Goal: Task Accomplishment & Management: Manage account settings

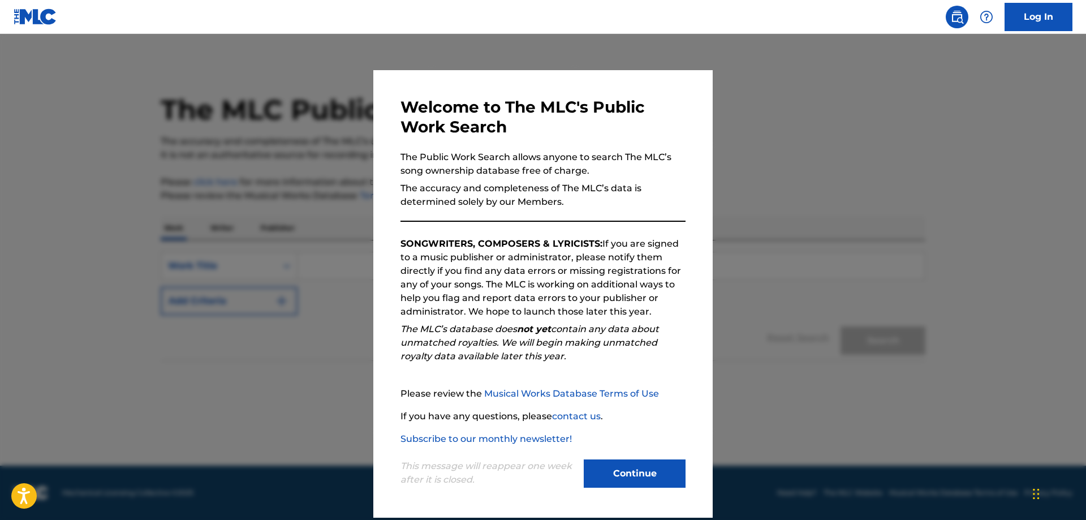
click at [631, 465] on button "Continue" at bounding box center [635, 473] width 102 height 28
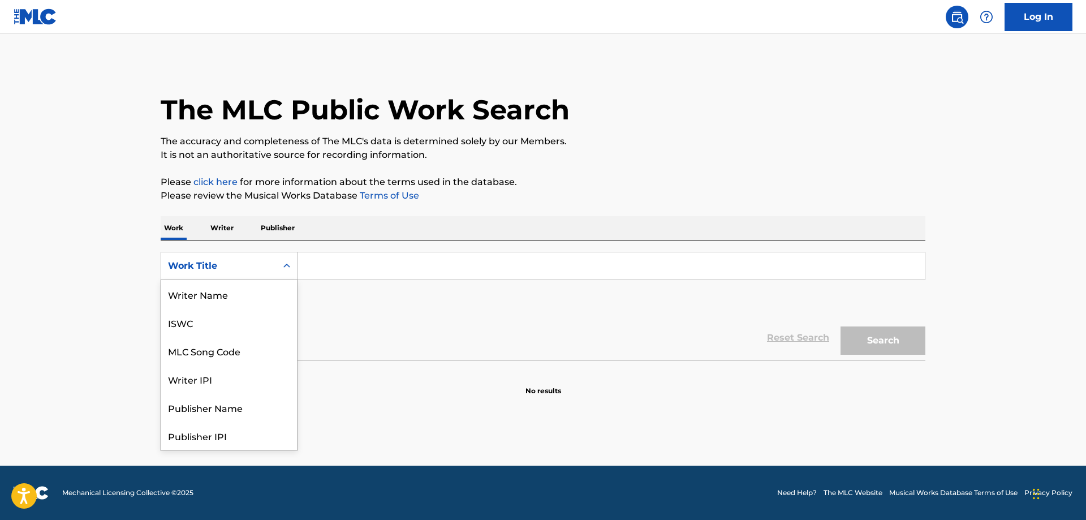
click at [290, 261] on icon "Search Form" at bounding box center [286, 265] width 11 height 11
click at [234, 351] on div "Publisher Name" at bounding box center [229, 351] width 136 height 28
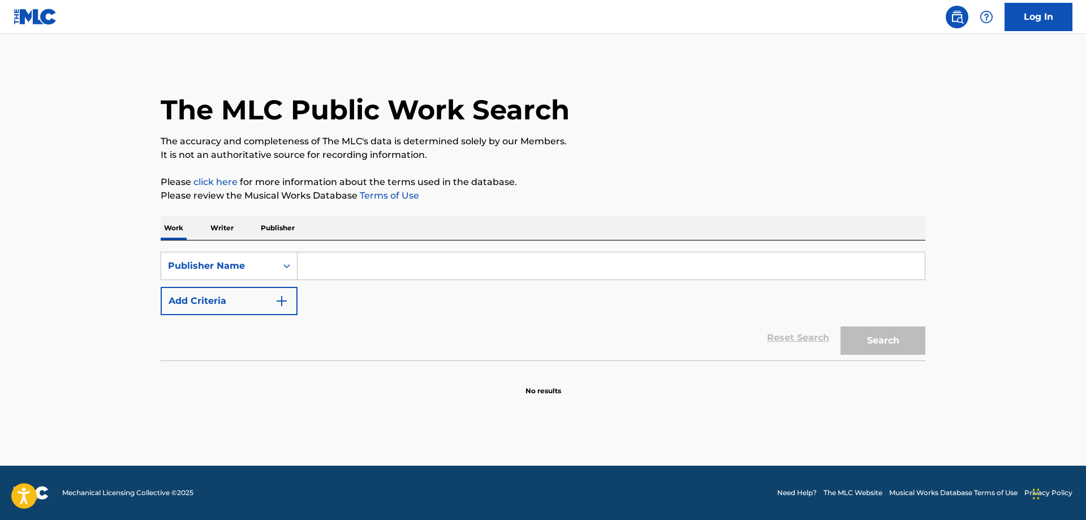
click at [384, 260] on input "Search Form" at bounding box center [612, 265] width 628 height 27
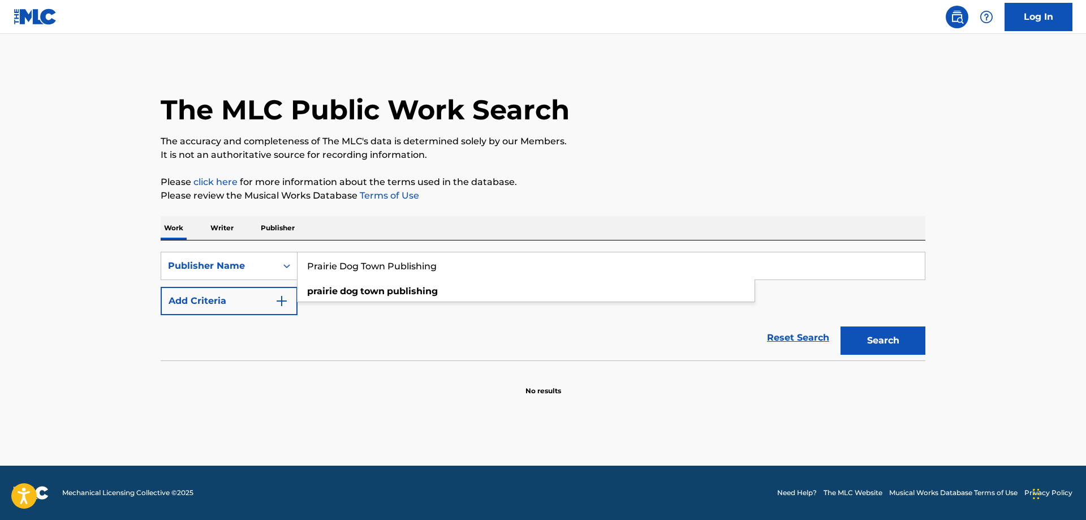
type input "Prairie Dog Town Publishing"
click at [841, 327] on button "Search" at bounding box center [883, 341] width 85 height 28
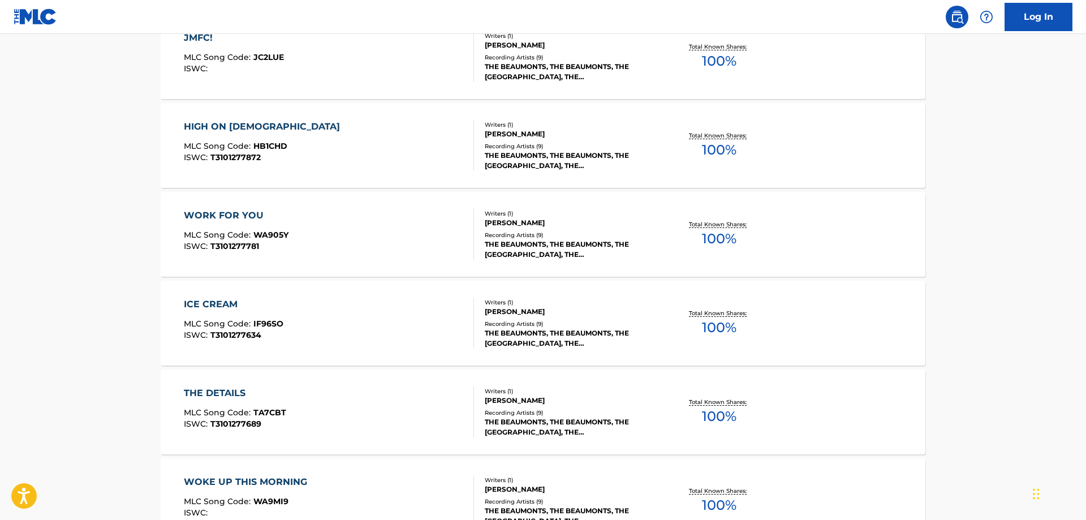
scroll to position [865, 0]
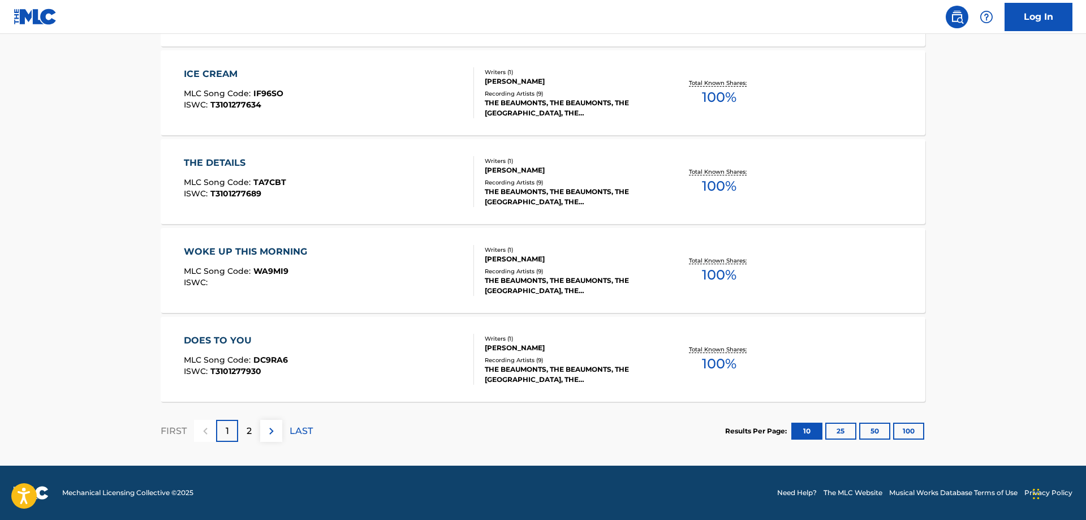
click at [252, 430] on p "2" at bounding box center [249, 431] width 5 height 14
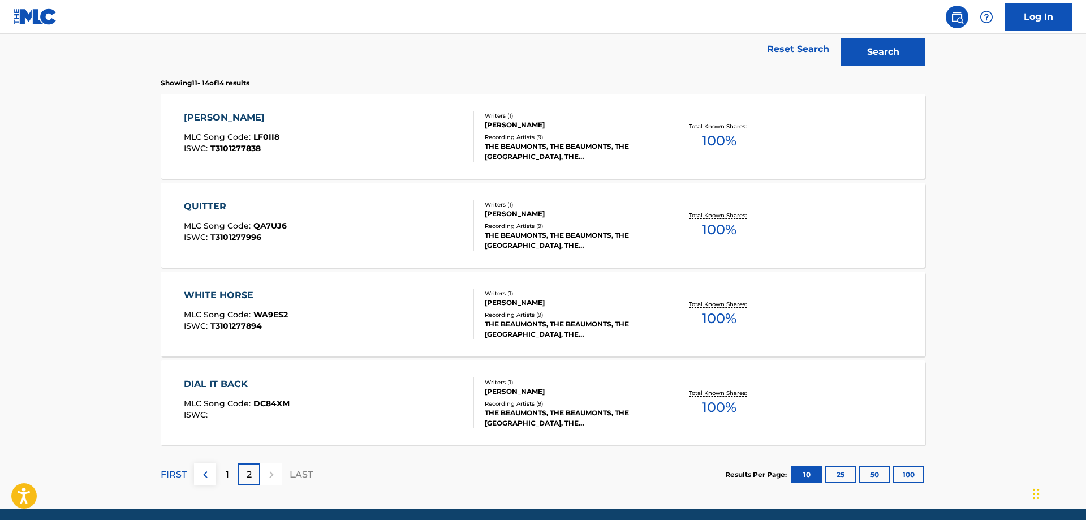
scroll to position [0, 0]
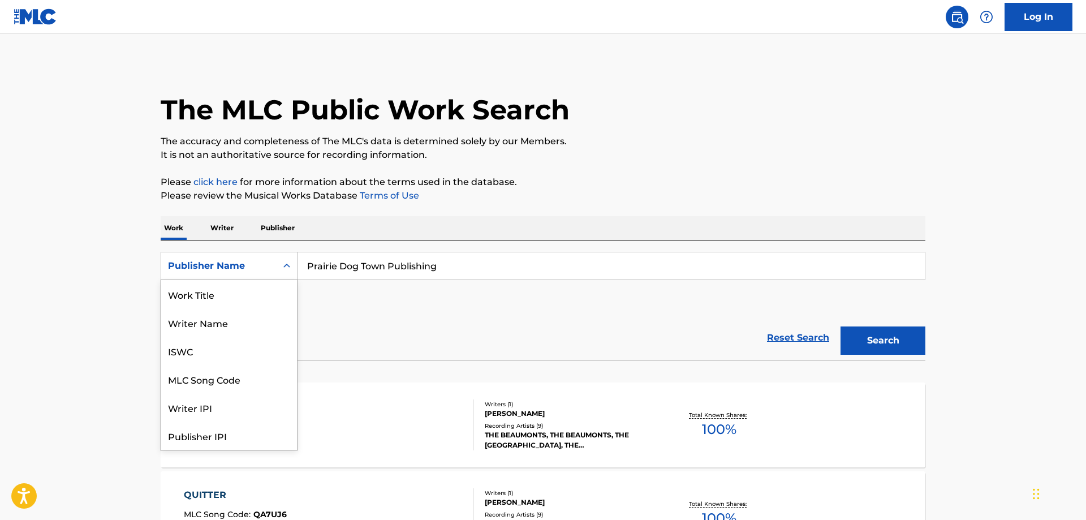
click at [290, 267] on icon "Search Form" at bounding box center [286, 265] width 11 height 11
click at [196, 301] on div "Work Title" at bounding box center [229, 294] width 136 height 28
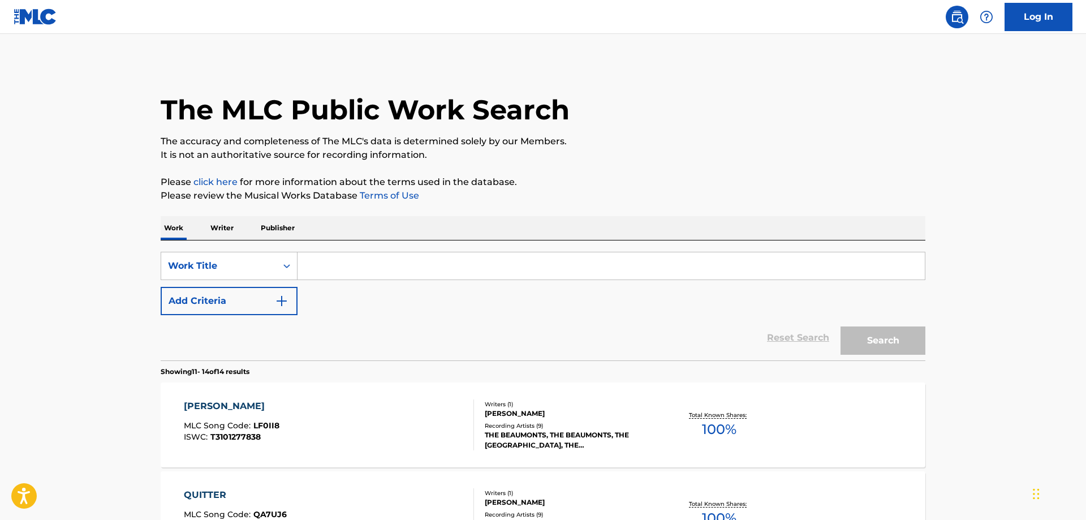
click at [359, 264] on input "Search Form" at bounding box center [612, 265] width 628 height 27
click at [841, 327] on button "Search" at bounding box center [883, 341] width 85 height 28
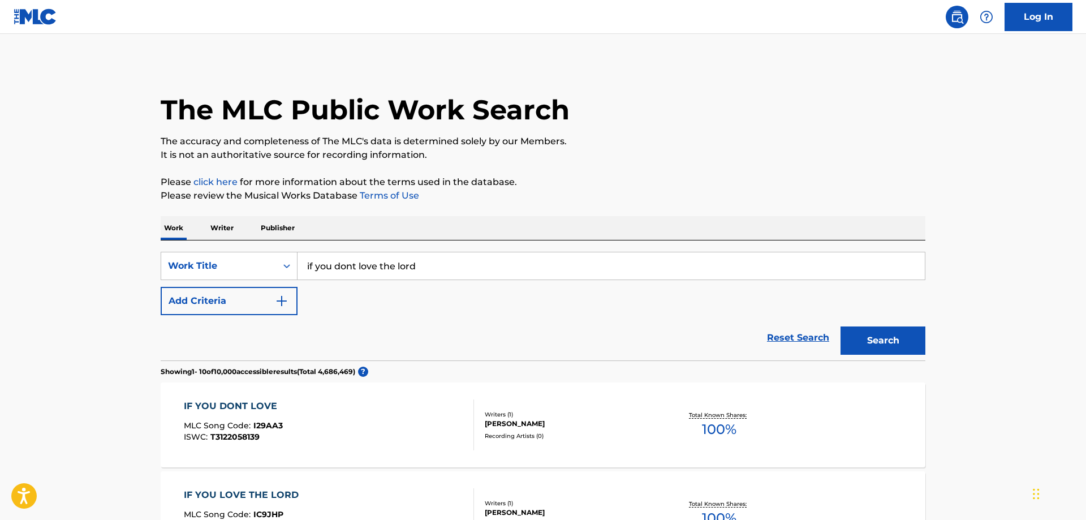
click at [431, 266] on input "if you dont love the lord" at bounding box center [612, 265] width 628 height 27
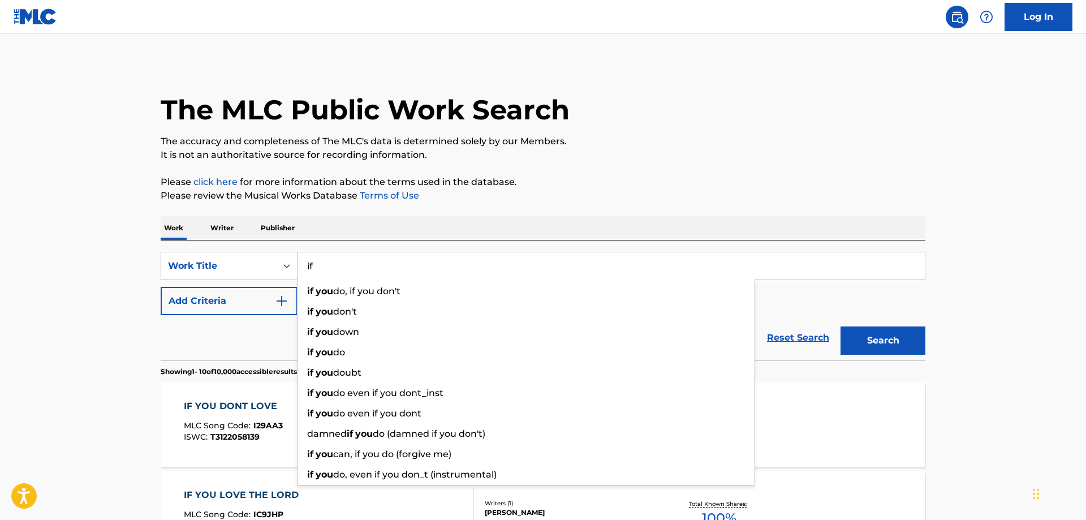
type input "i"
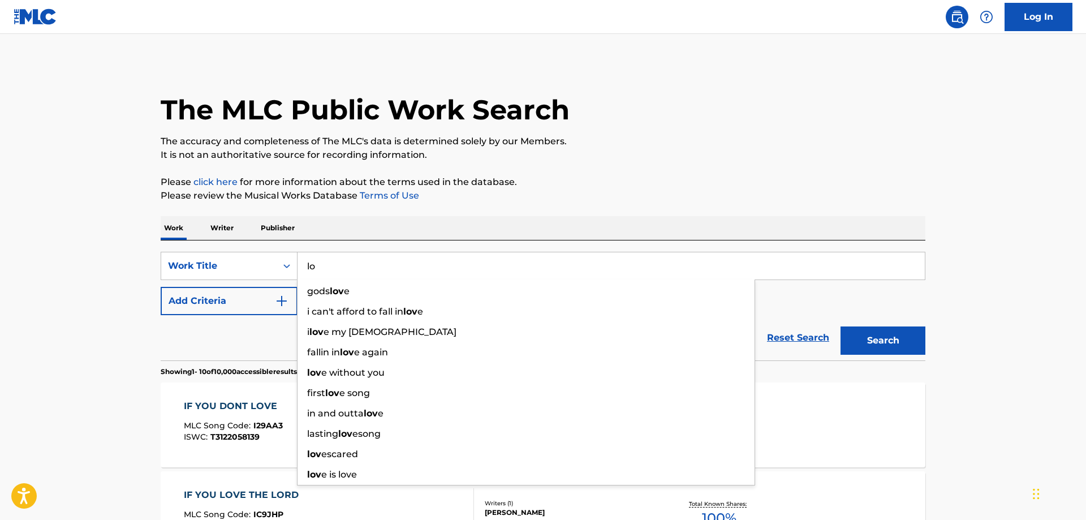
type input "l"
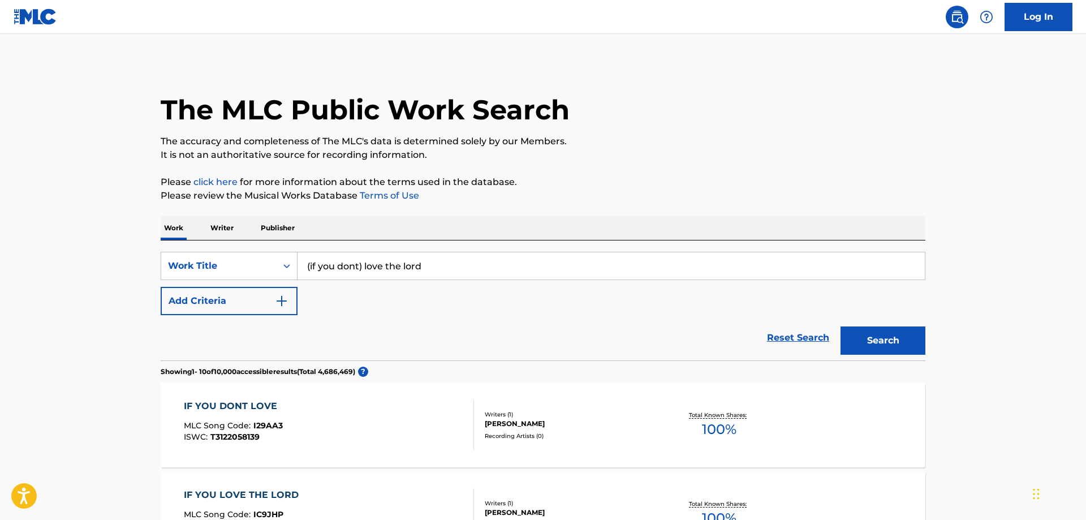
type input "(if you dont) love the lord"
click at [841, 327] on button "Search" at bounding box center [883, 341] width 85 height 28
drag, startPoint x: 461, startPoint y: 274, endPoint x: 145, endPoint y: 261, distance: 315.5
click at [298, 261] on input "(if you dont) love the lord" at bounding box center [612, 265] width 628 height 27
click at [284, 265] on icon "Search Form" at bounding box center [286, 265] width 11 height 11
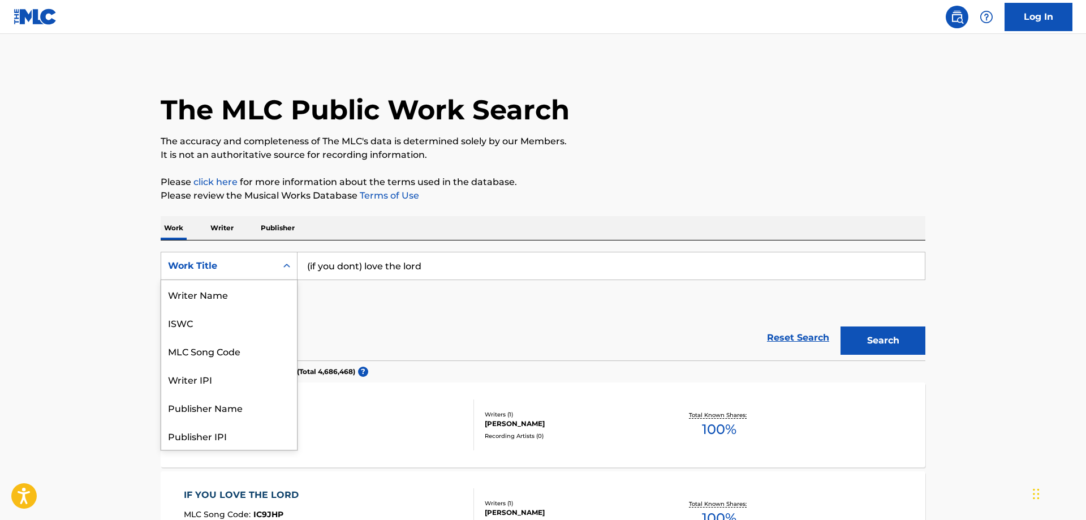
scroll to position [57, 0]
click at [227, 295] on div "MLC Song Code" at bounding box center [229, 294] width 136 height 28
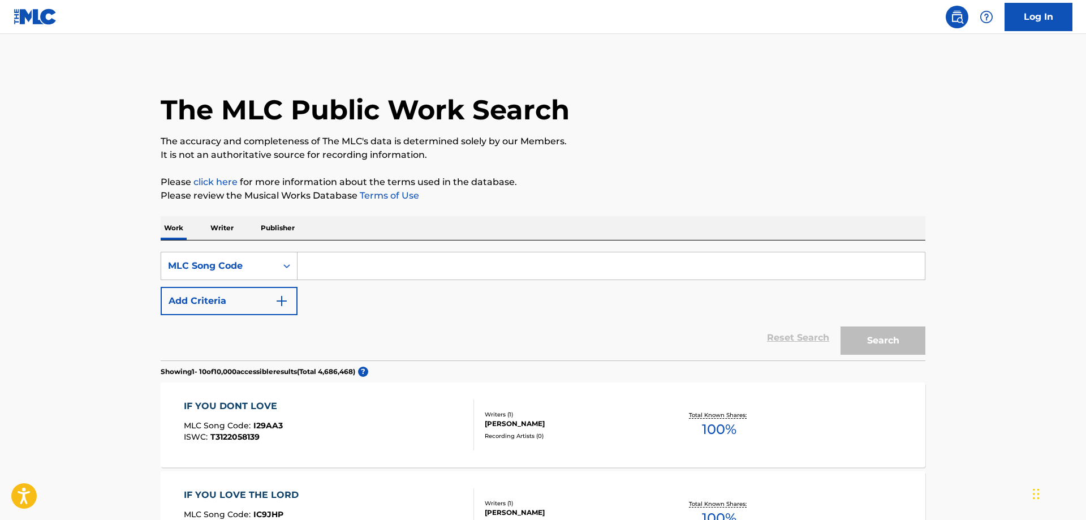
paste input "T-909.503.840-7"
click at [894, 334] on button "Search" at bounding box center [883, 341] width 85 height 28
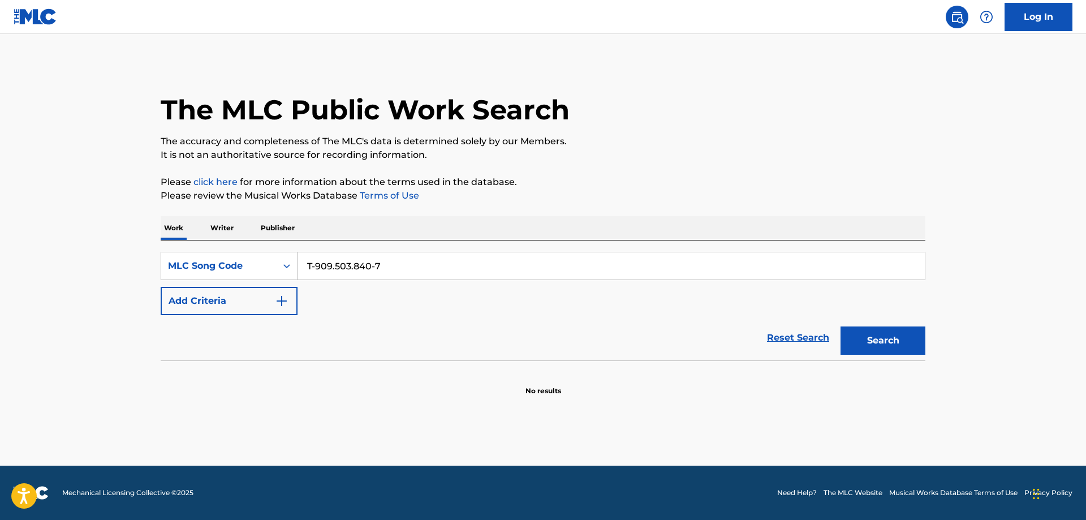
click at [409, 268] on input "T-909.503.840-7" at bounding box center [612, 265] width 628 height 27
type input "T"
click at [383, 264] on input "Search Form" at bounding box center [612, 265] width 628 height 27
paste input "T-310.127.783-8"
type input "T-310.127.783-8"
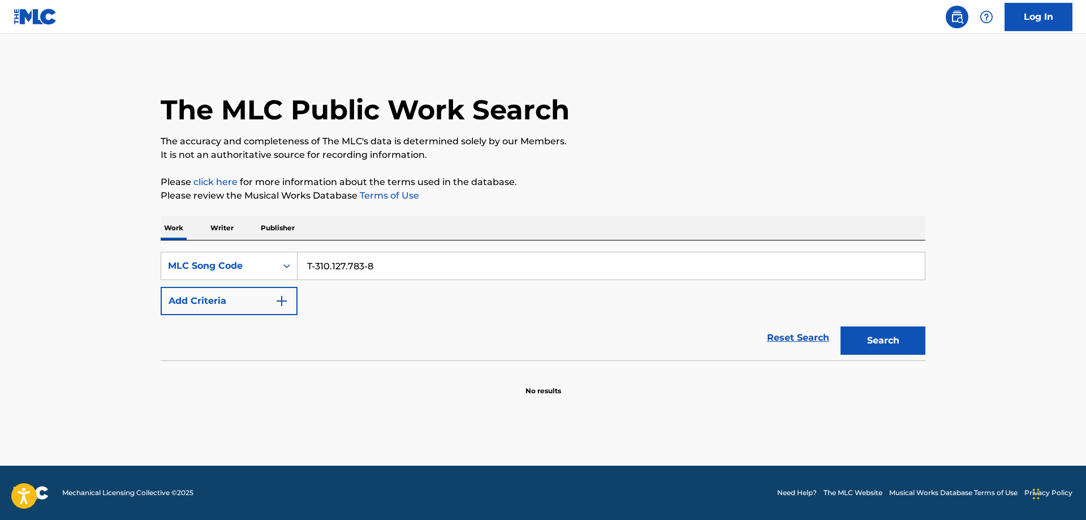
click at [896, 337] on button "Search" at bounding box center [883, 341] width 85 height 28
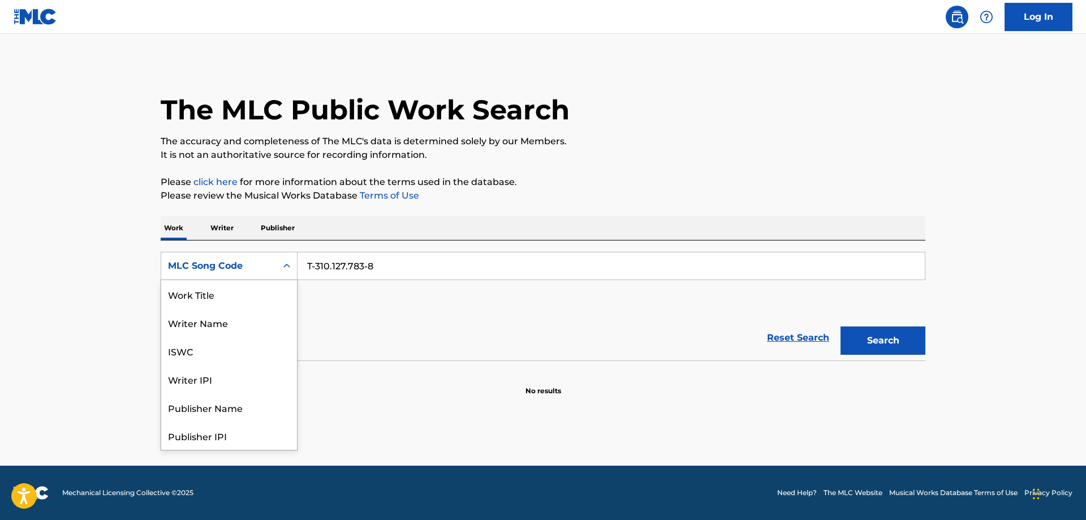
click at [286, 267] on icon "Search Form" at bounding box center [286, 265] width 11 height 11
click at [181, 292] on div "ISWC" at bounding box center [229, 294] width 136 height 28
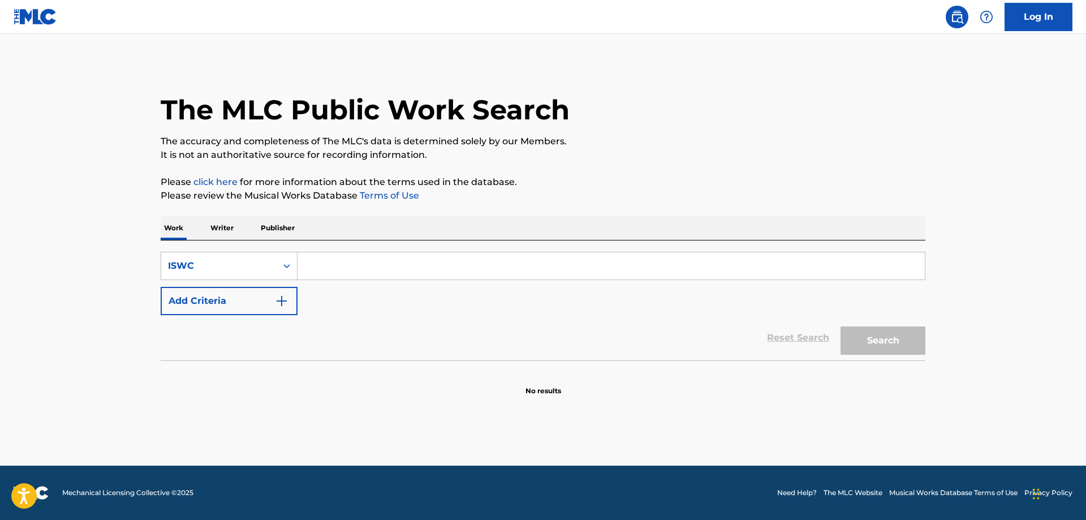
paste input "T-310.127.783-8"
click at [904, 342] on button "Search" at bounding box center [883, 341] width 85 height 28
drag, startPoint x: 385, startPoint y: 270, endPoint x: 282, endPoint y: 267, distance: 103.0
click at [298, 267] on input "T-310.127.783-8" at bounding box center [612, 265] width 628 height 27
paste input "909.503.840-7"
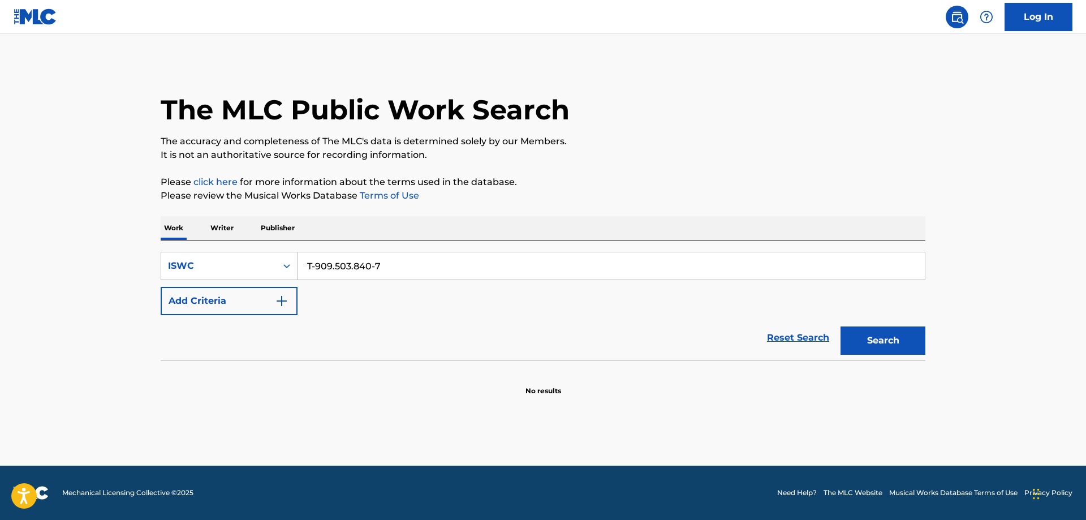
type input "T-909.503.840-7"
click at [841, 327] on button "Search" at bounding box center [883, 341] width 85 height 28
click at [285, 269] on icon "Search Form" at bounding box center [286, 265] width 11 height 11
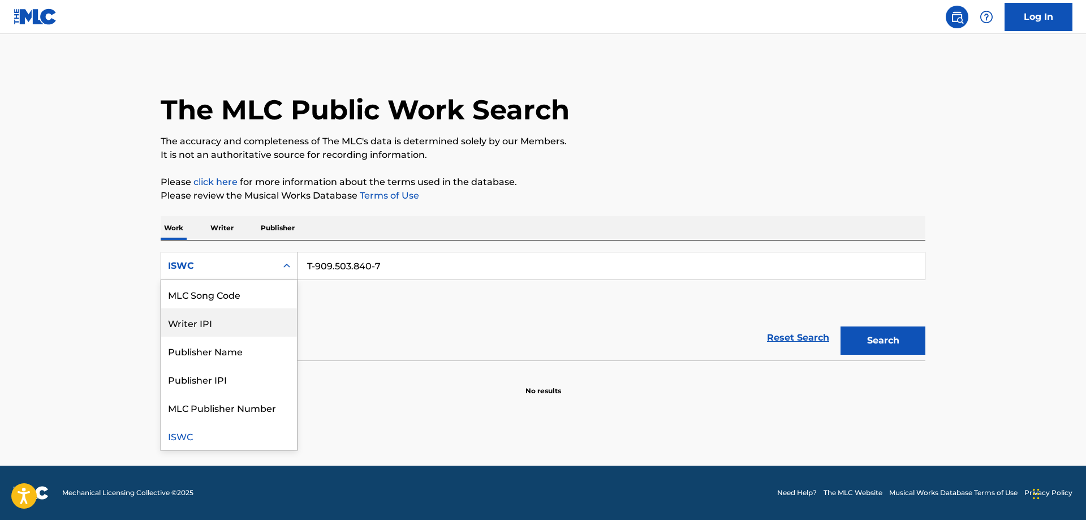
click at [193, 327] on div "Writer IPI" at bounding box center [229, 322] width 136 height 28
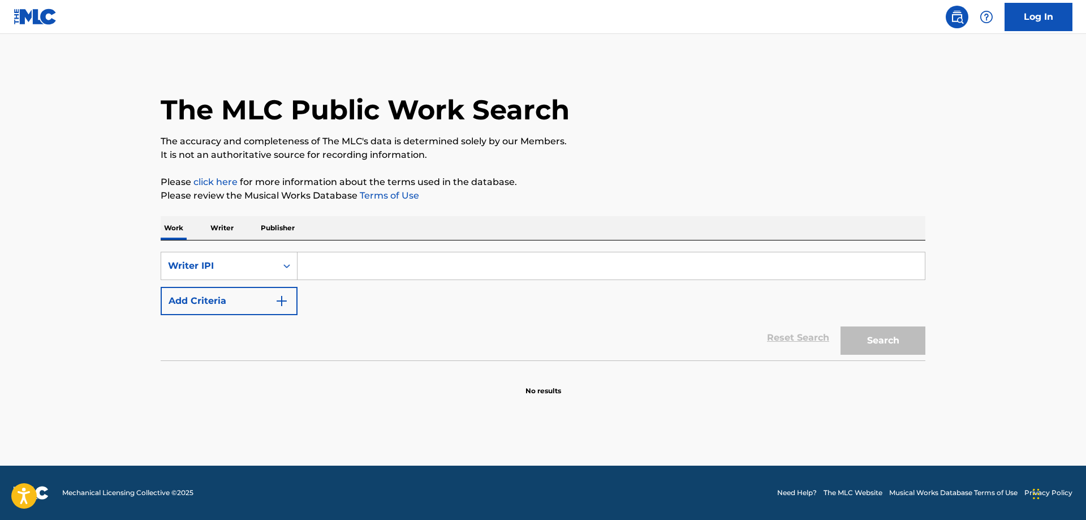
click at [324, 265] on input "Search Form" at bounding box center [612, 265] width 628 height 27
paste input "959956"
type input "959956"
click at [876, 338] on button "Search" at bounding box center [883, 341] width 85 height 28
click at [286, 268] on icon "Search Form" at bounding box center [286, 265] width 11 height 11
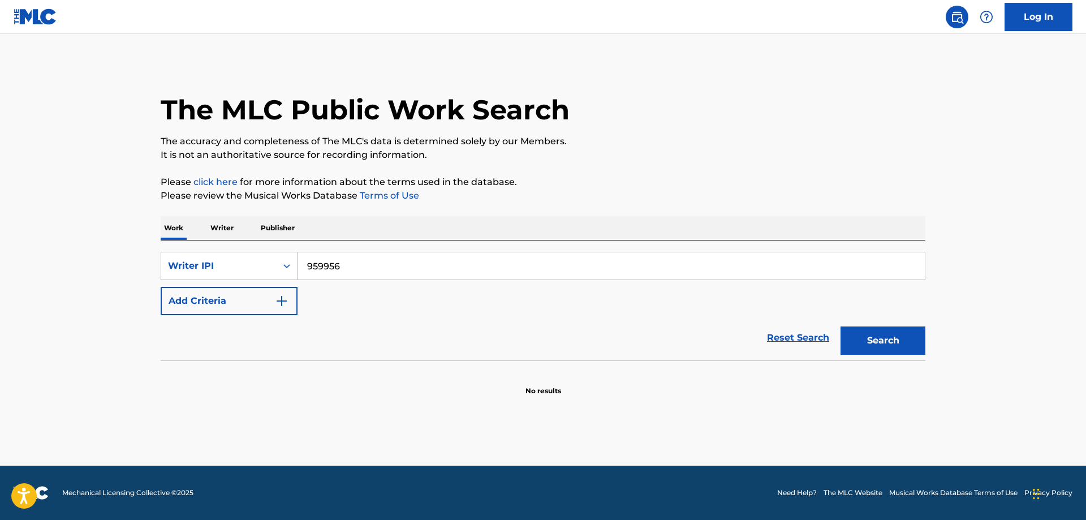
click at [232, 226] on p "Writer" at bounding box center [222, 228] width 30 height 24
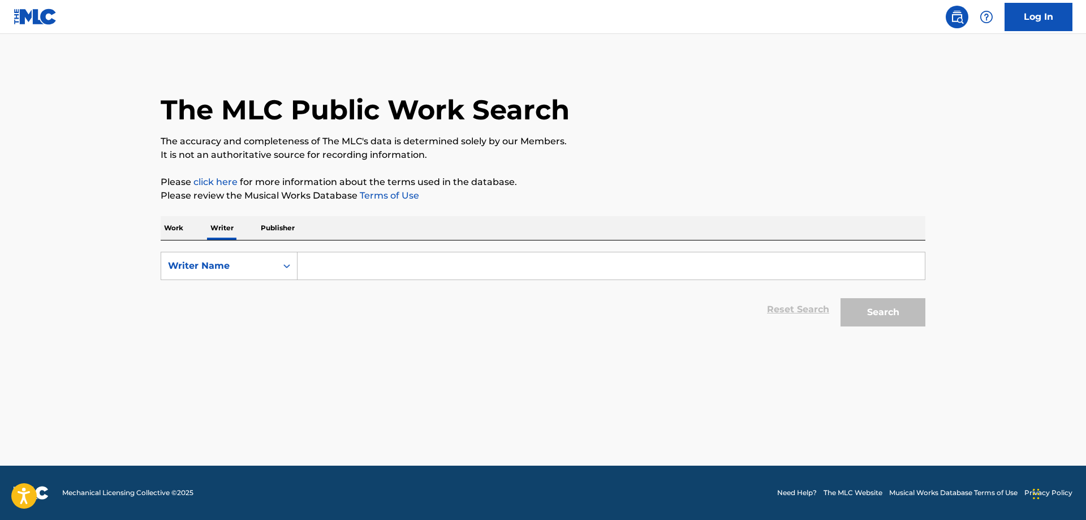
click at [391, 268] on input "Search Form" at bounding box center [612, 265] width 628 height 27
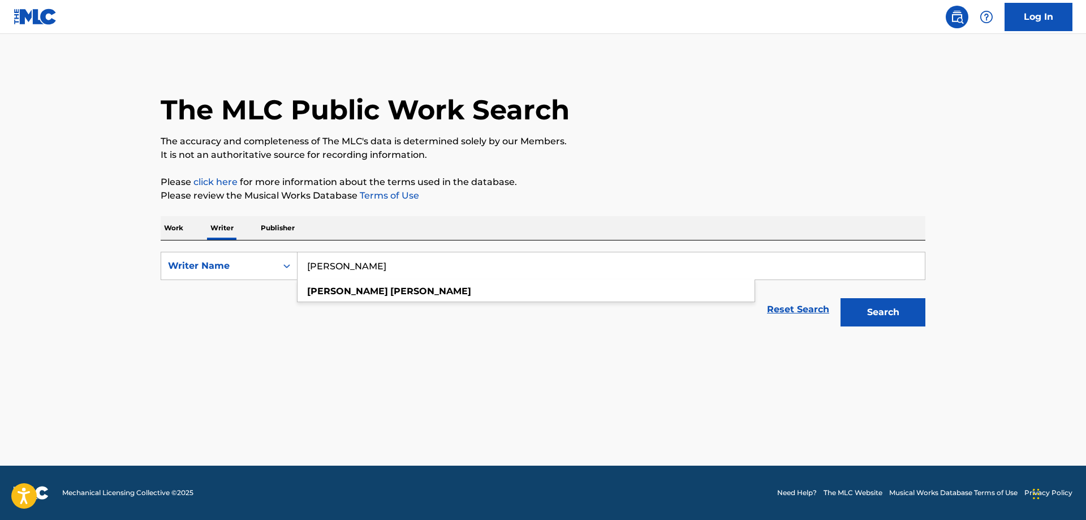
type input "Todd Engram"
click at [841, 298] on button "Search" at bounding box center [883, 312] width 85 height 28
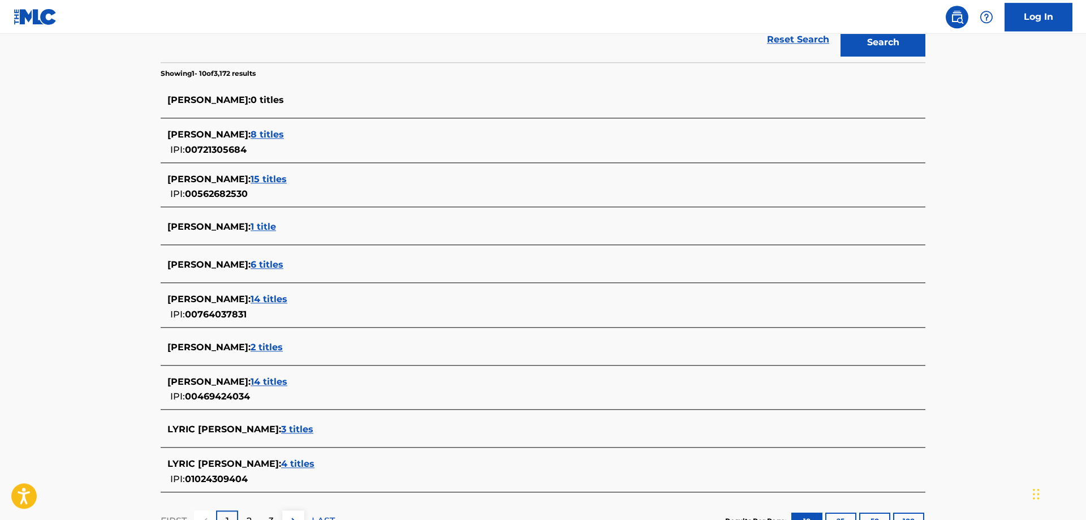
scroll to position [360, 0]
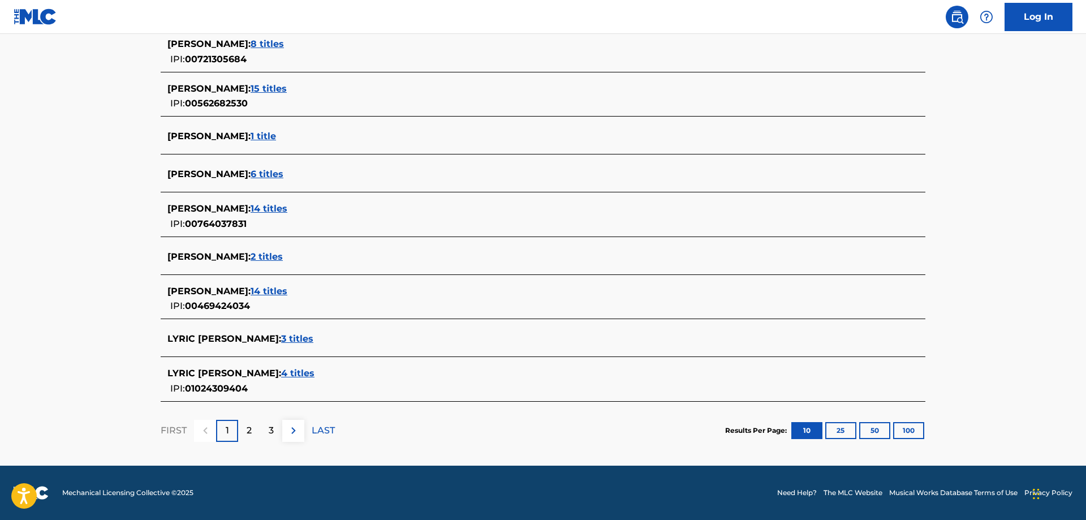
click at [261, 293] on span "14 titles" at bounding box center [269, 291] width 37 height 11
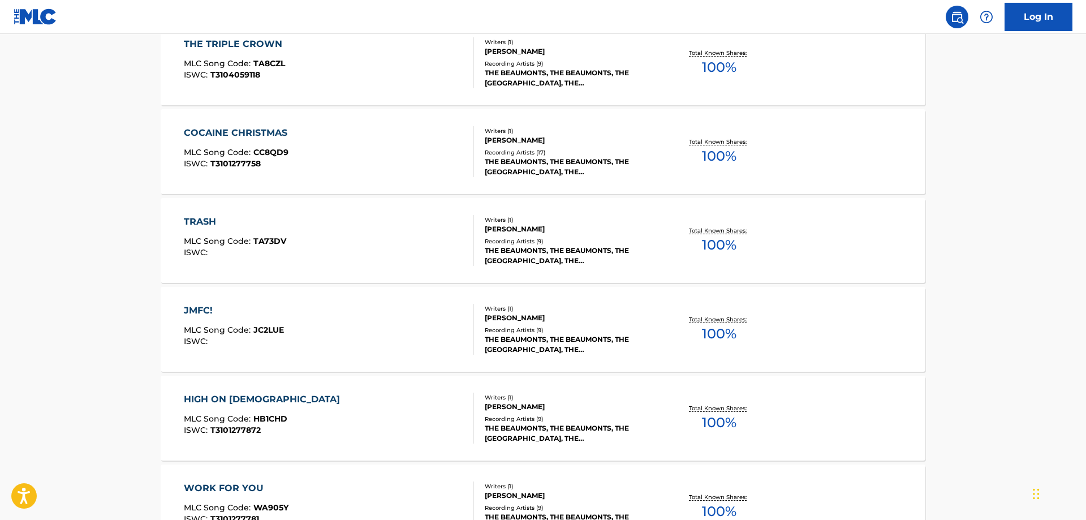
scroll to position [187, 0]
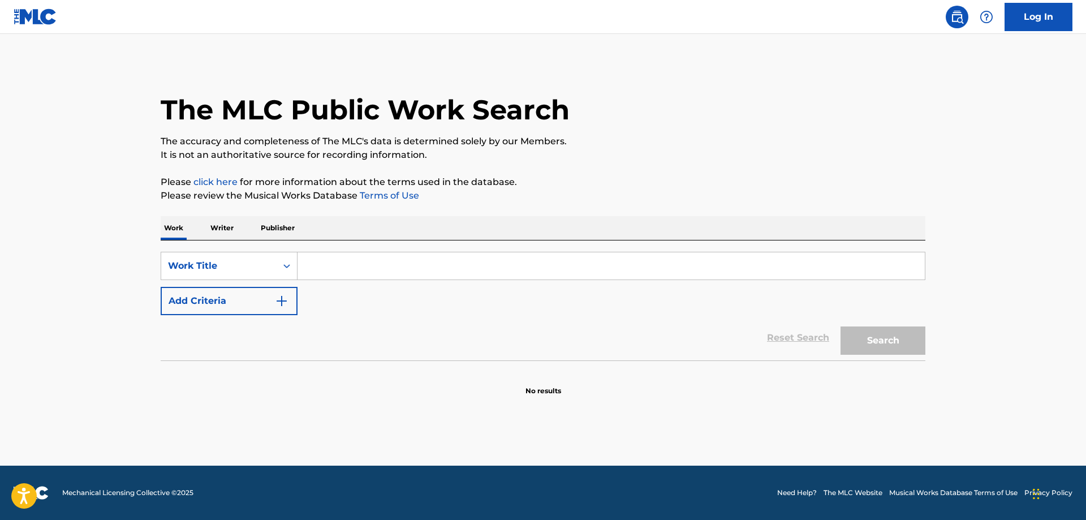
click at [221, 223] on p "Writer" at bounding box center [222, 228] width 30 height 24
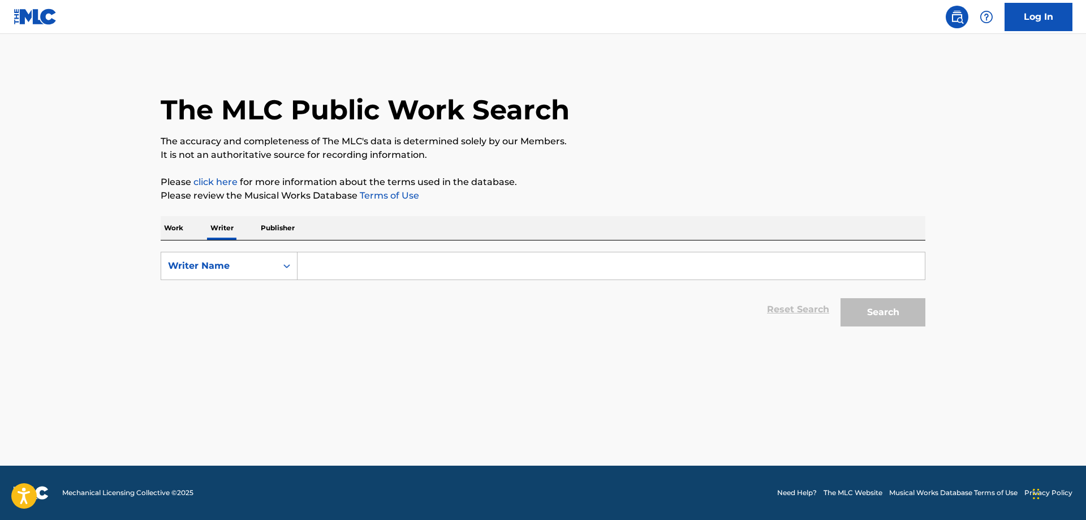
click at [342, 265] on input "Search Form" at bounding box center [612, 265] width 628 height 27
click at [871, 317] on button "Search" at bounding box center [883, 312] width 85 height 28
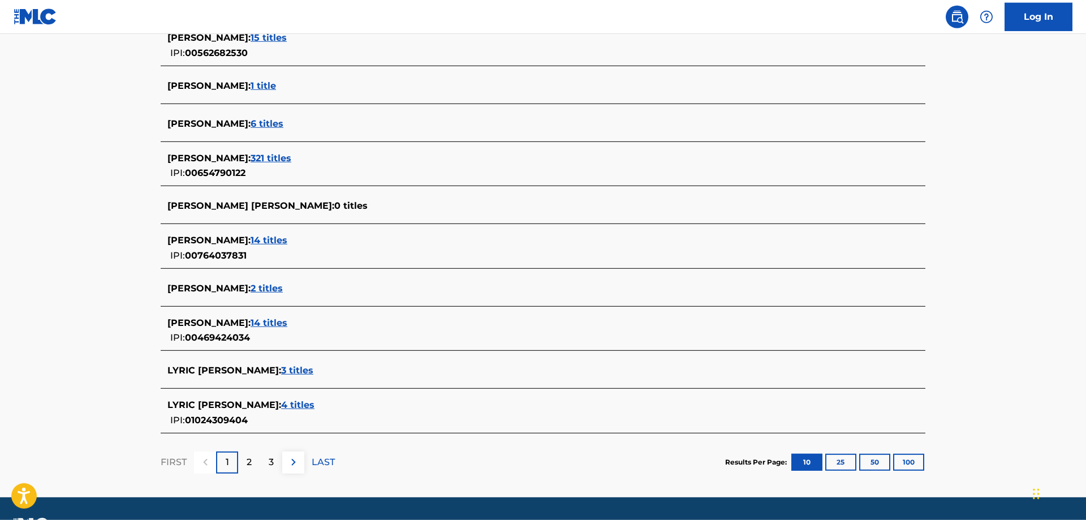
scroll to position [346, 0]
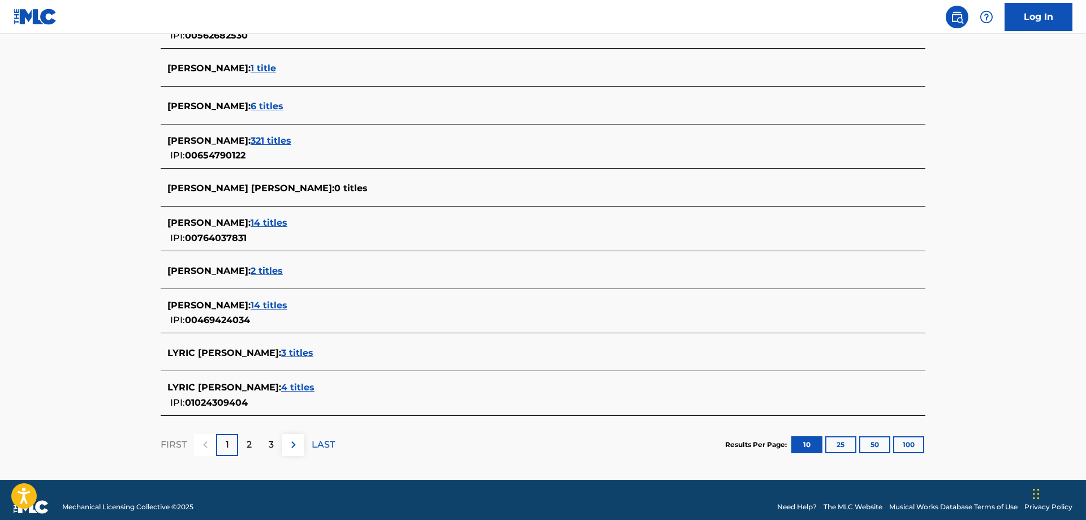
click at [242, 446] on div "2" at bounding box center [249, 445] width 22 height 22
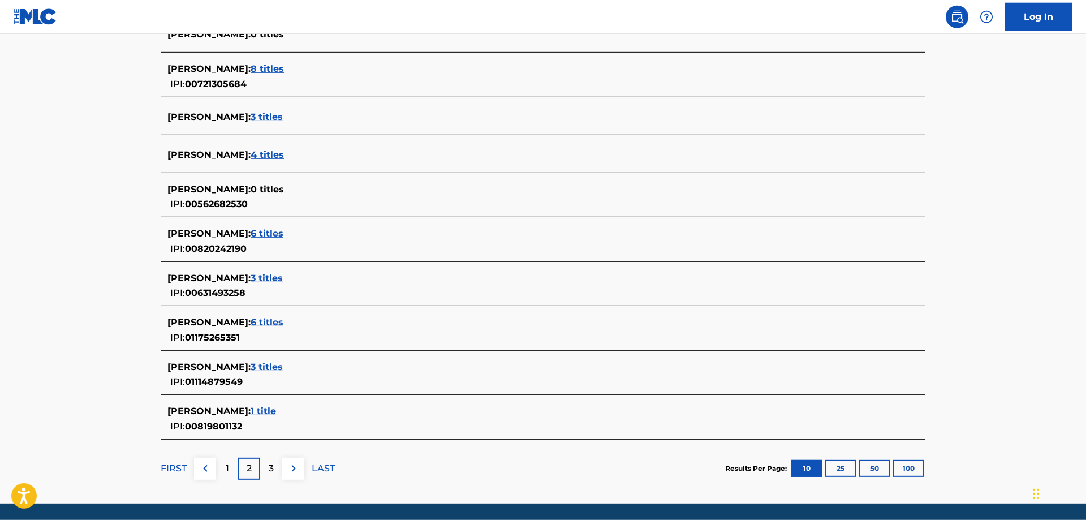
scroll to position [373, 0]
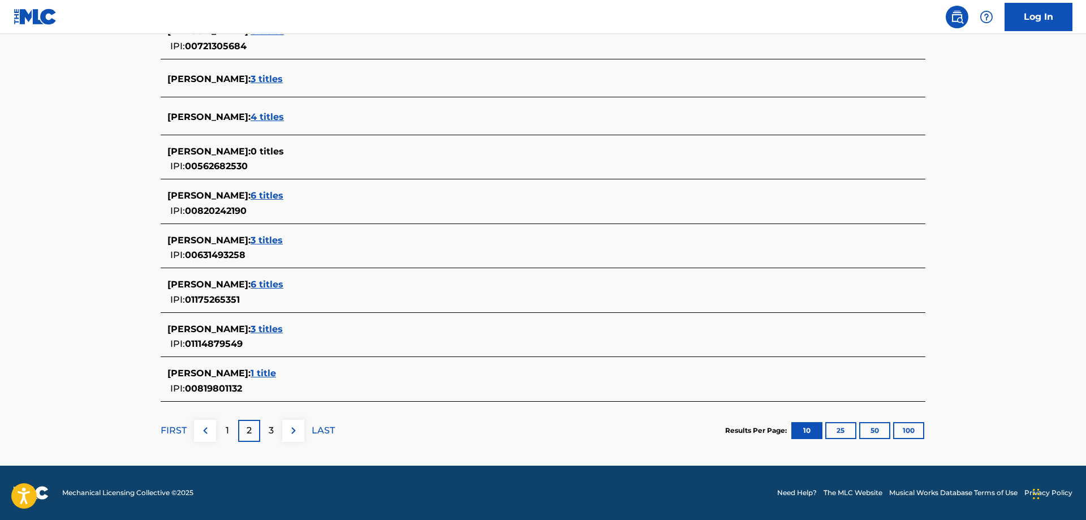
click at [270, 431] on p "3" at bounding box center [271, 431] width 5 height 14
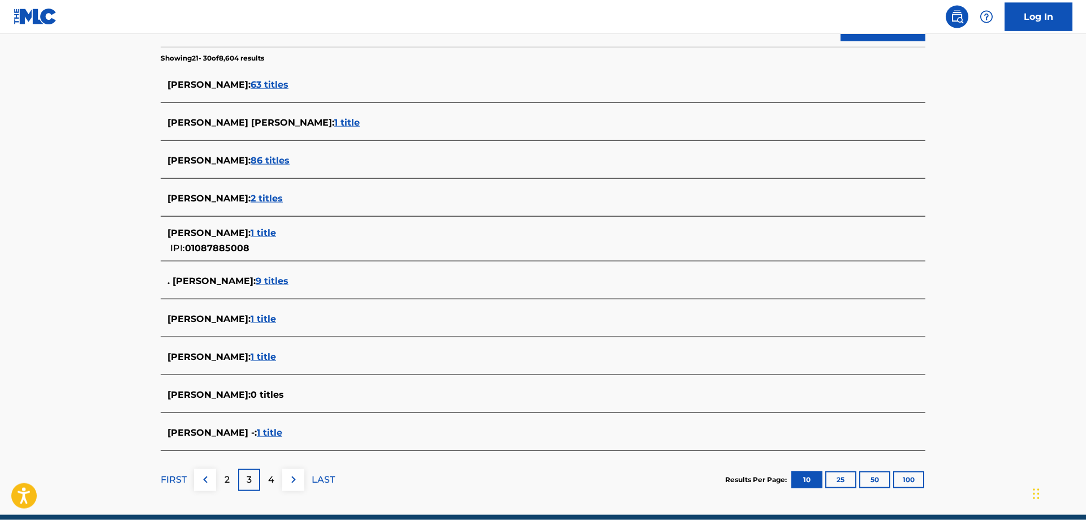
scroll to position [334, 0]
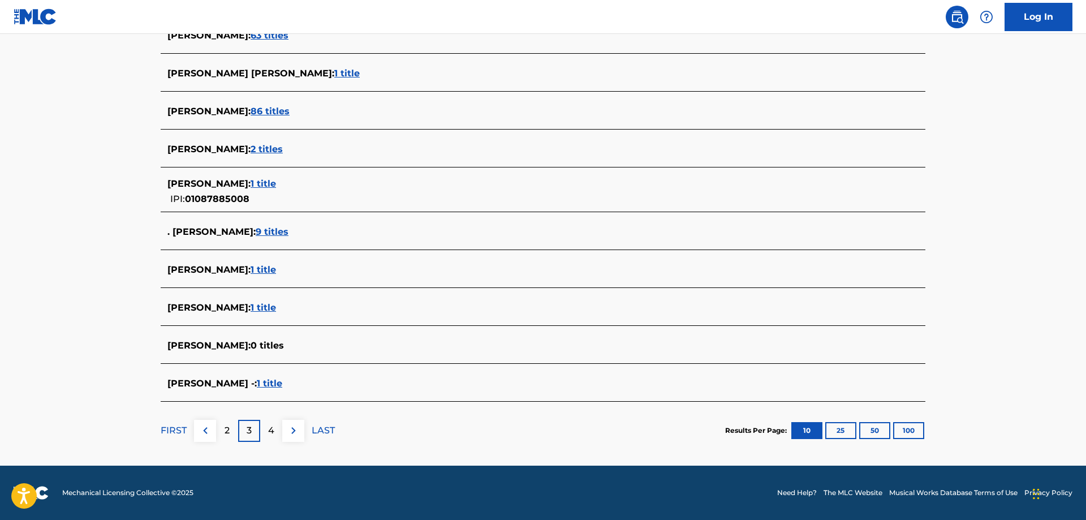
click at [273, 432] on p "4" at bounding box center [271, 431] width 6 height 14
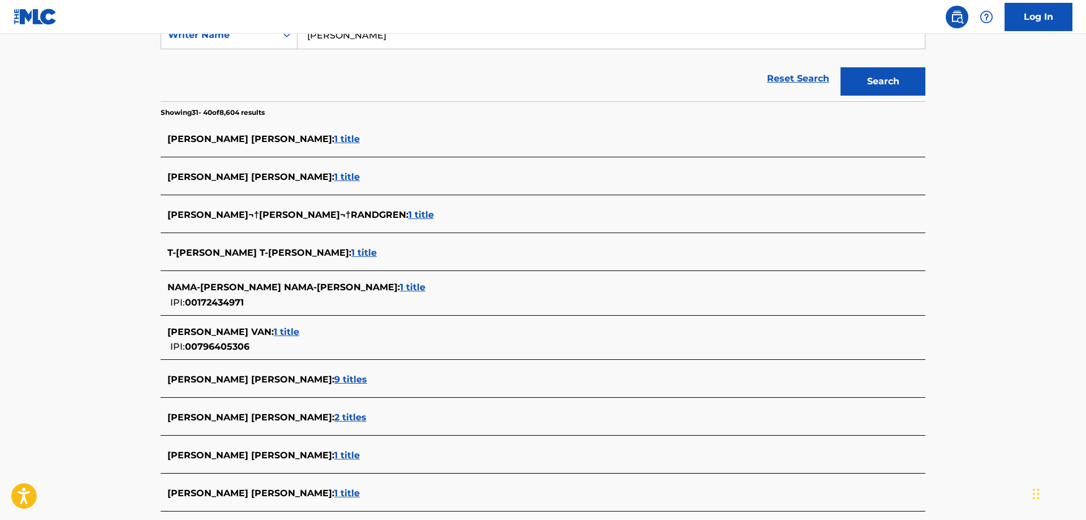
scroll to position [341, 0]
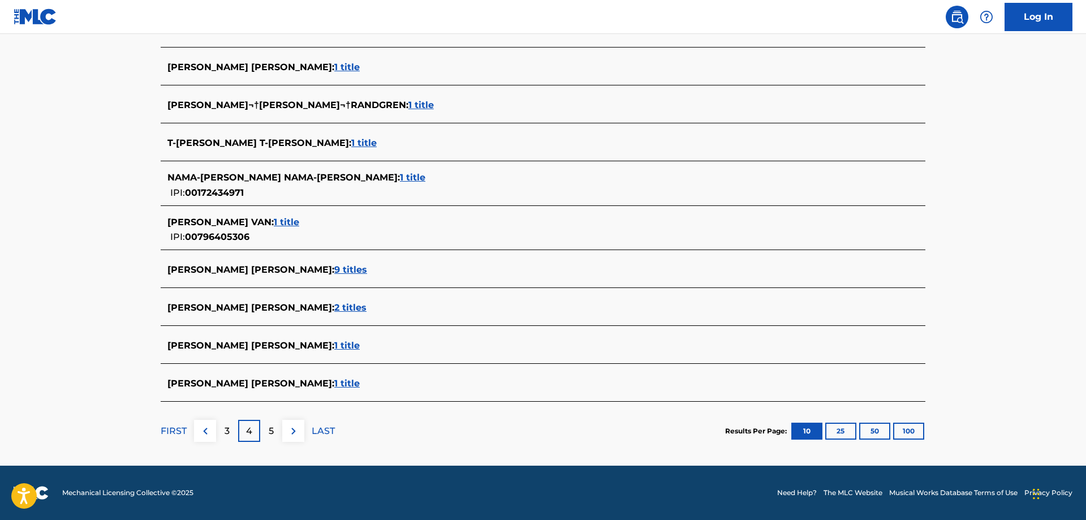
click at [270, 432] on p "5" at bounding box center [271, 431] width 5 height 14
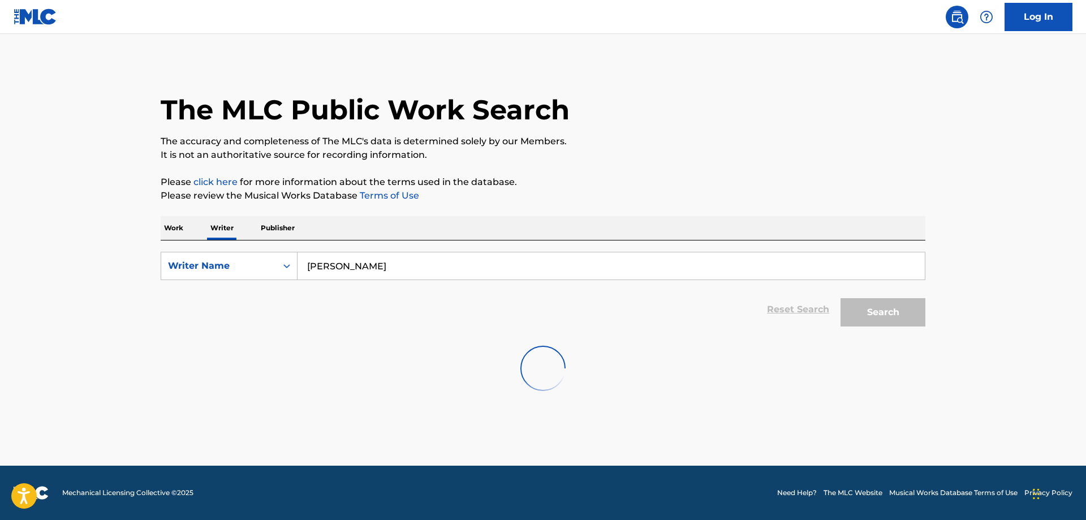
scroll to position [0, 0]
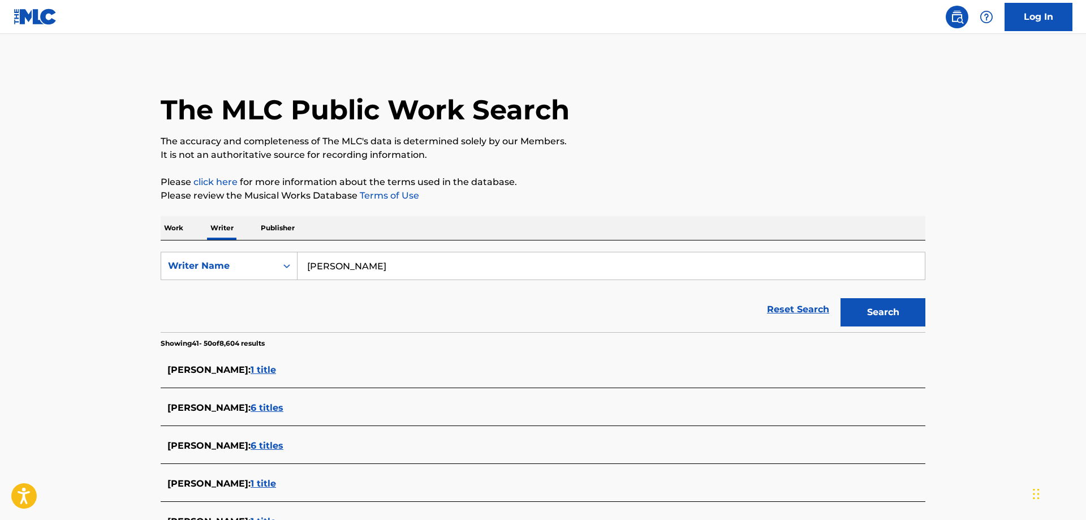
drag, startPoint x: 397, startPoint y: 269, endPoint x: 181, endPoint y: 261, distance: 215.7
click at [298, 261] on input "roy todd engram" at bounding box center [612, 265] width 628 height 27
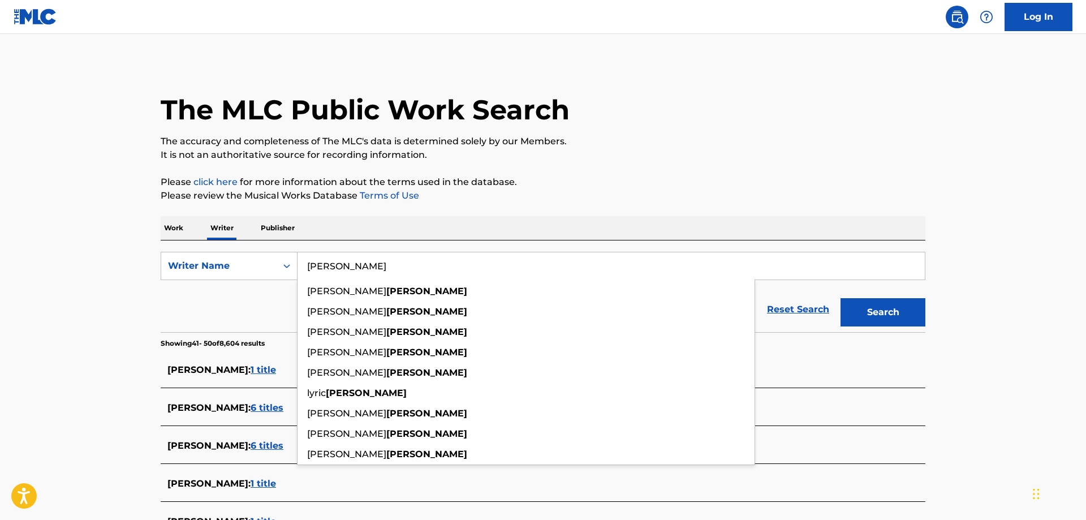
type input "[PERSON_NAME]"
click at [874, 304] on button "Search" at bounding box center [883, 312] width 85 height 28
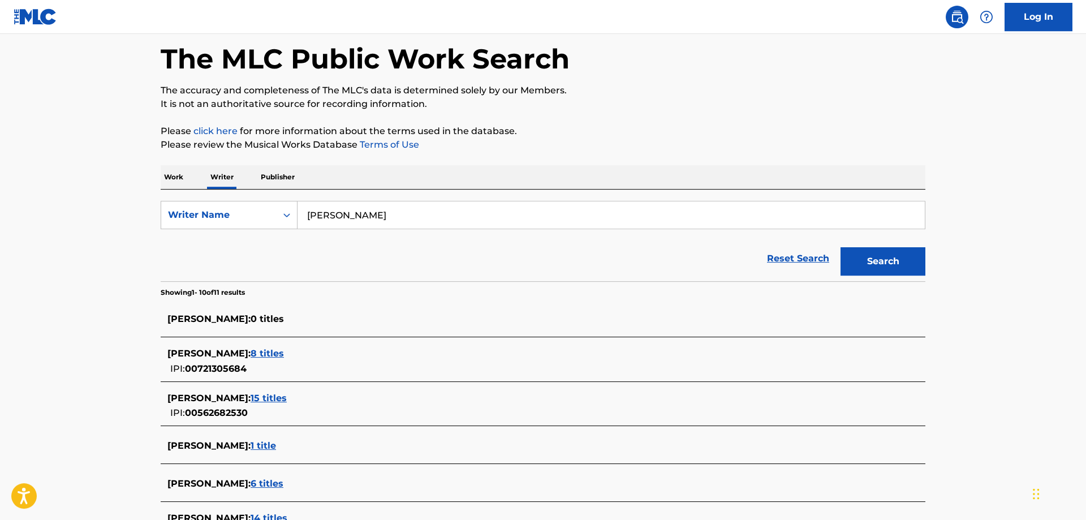
scroll to position [346, 0]
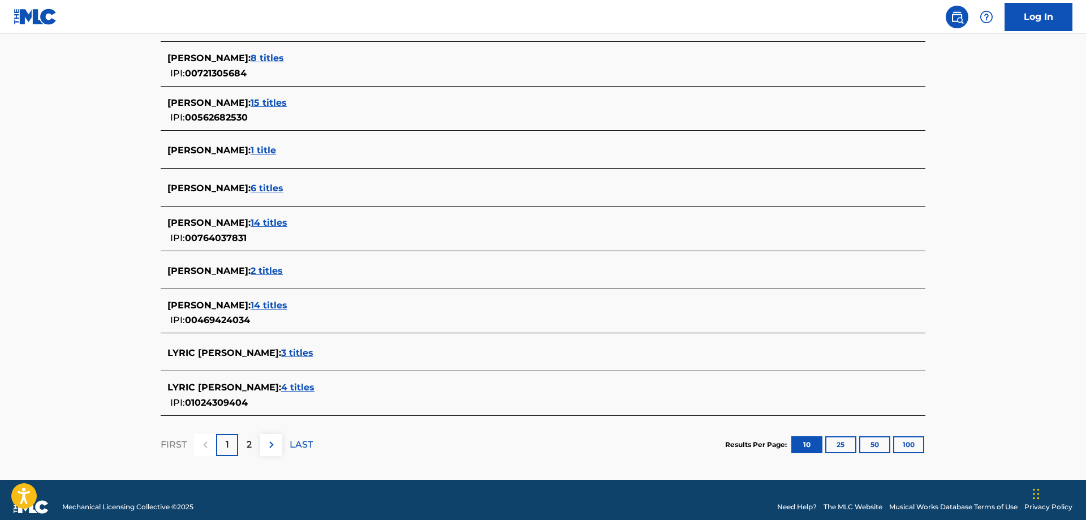
click at [247, 448] on p "2" at bounding box center [249, 445] width 5 height 14
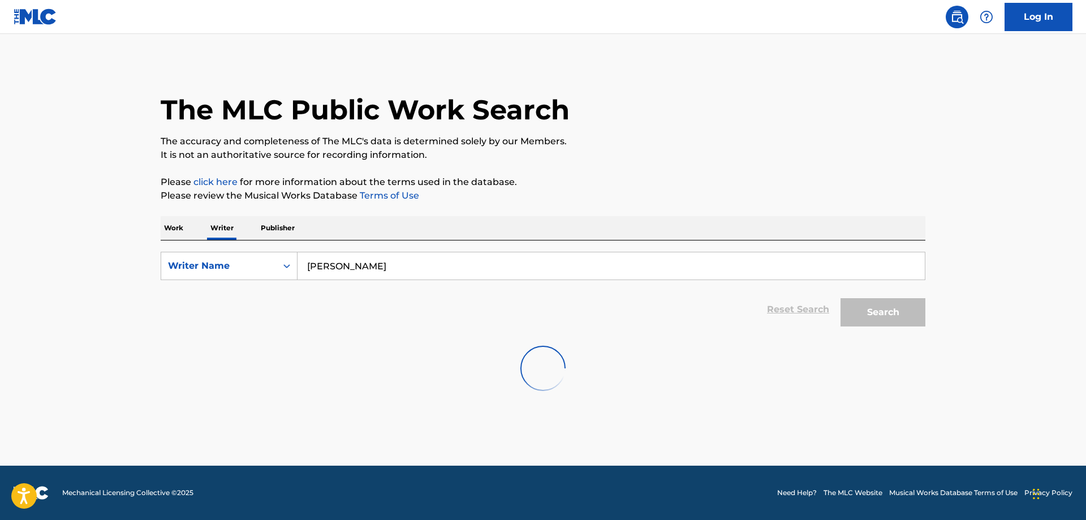
scroll to position [0, 0]
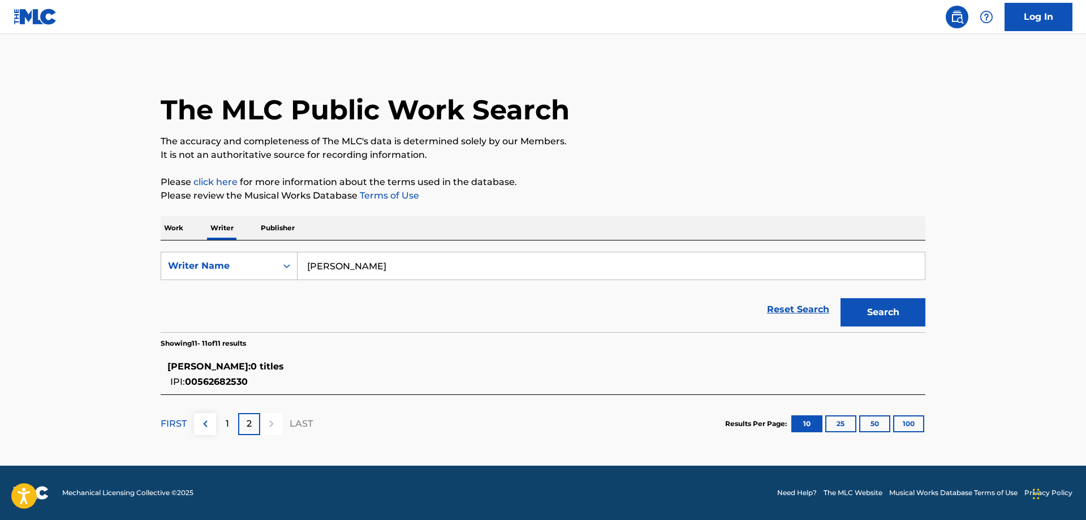
click at [31, 24] on img at bounding box center [36, 16] width 44 height 16
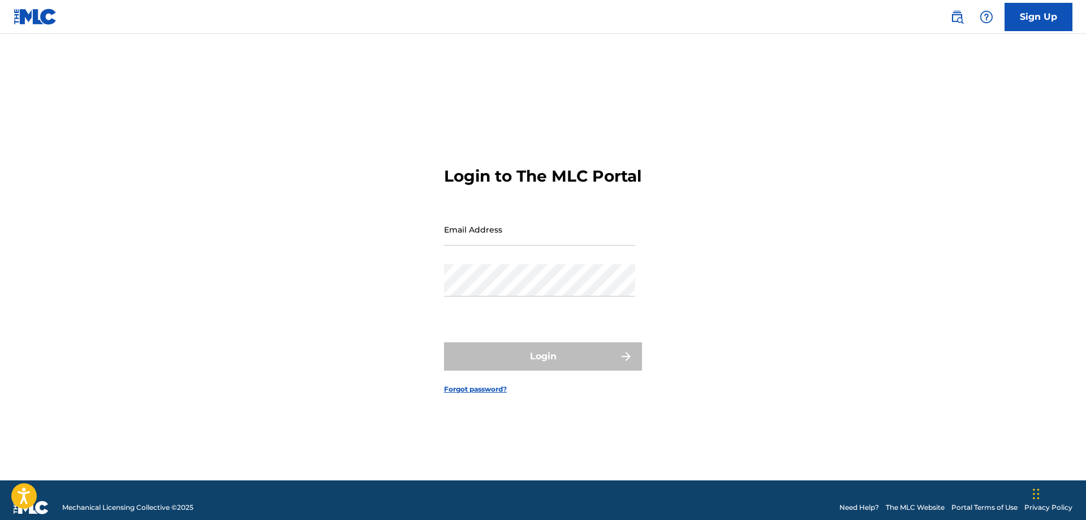
click at [31, 24] on img at bounding box center [36, 16] width 44 height 16
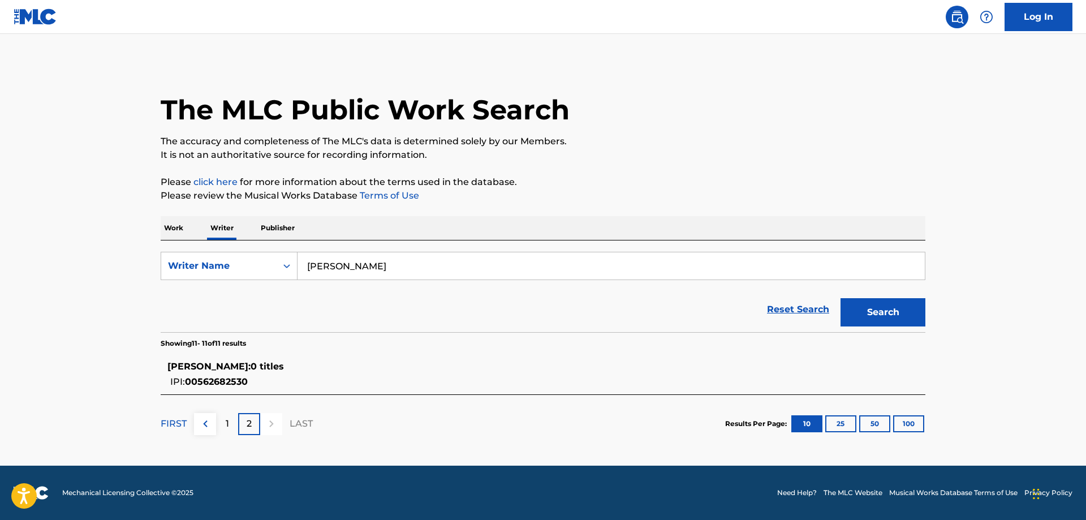
click at [278, 231] on p "Publisher" at bounding box center [277, 228] width 41 height 24
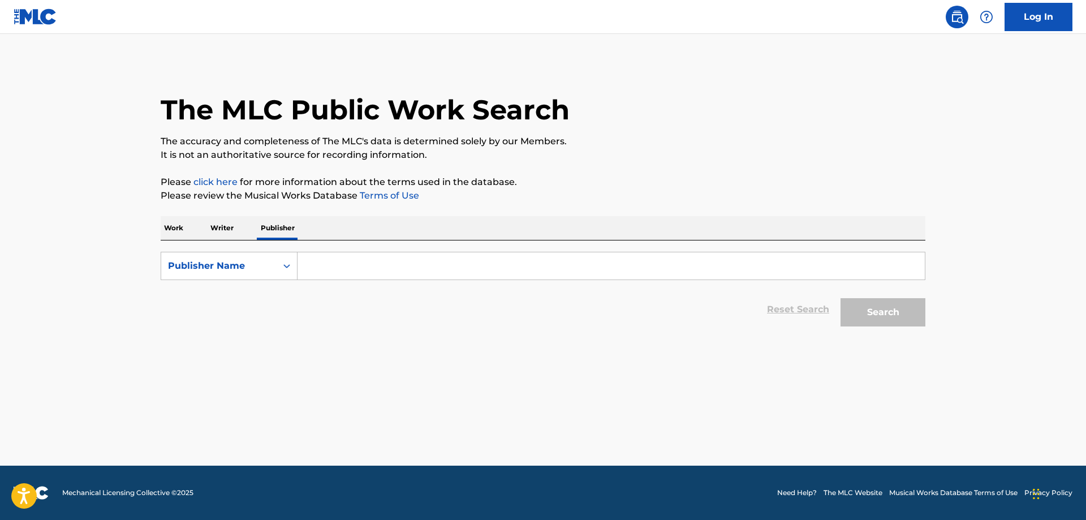
click at [376, 273] on input "Search Form" at bounding box center [612, 265] width 628 height 27
type input "saustex"
click at [899, 312] on button "Search" at bounding box center [883, 312] width 85 height 28
click at [865, 316] on button "Search" at bounding box center [883, 312] width 85 height 28
click at [177, 226] on p "Work" at bounding box center [174, 228] width 26 height 24
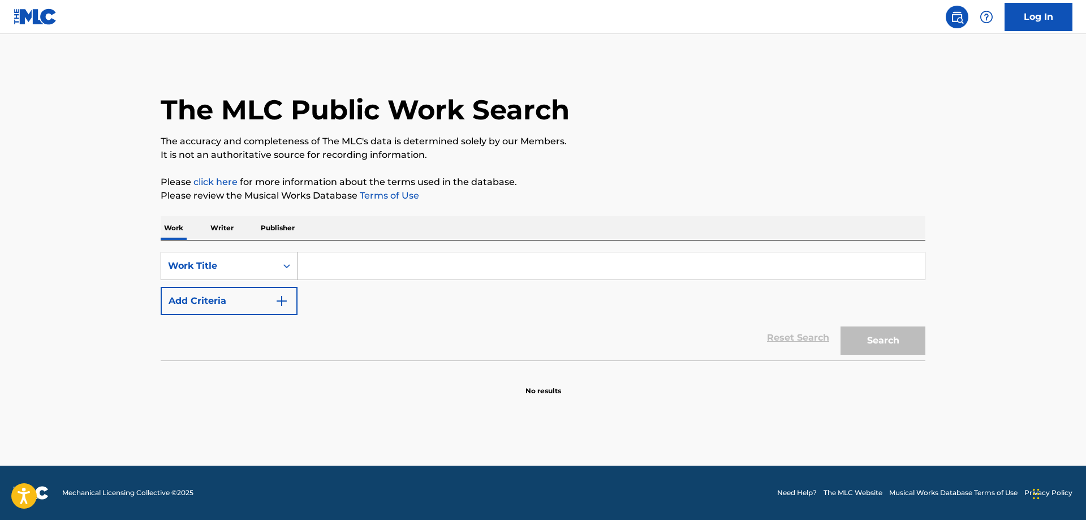
click at [286, 263] on icon "Search Form" at bounding box center [286, 265] width 11 height 11
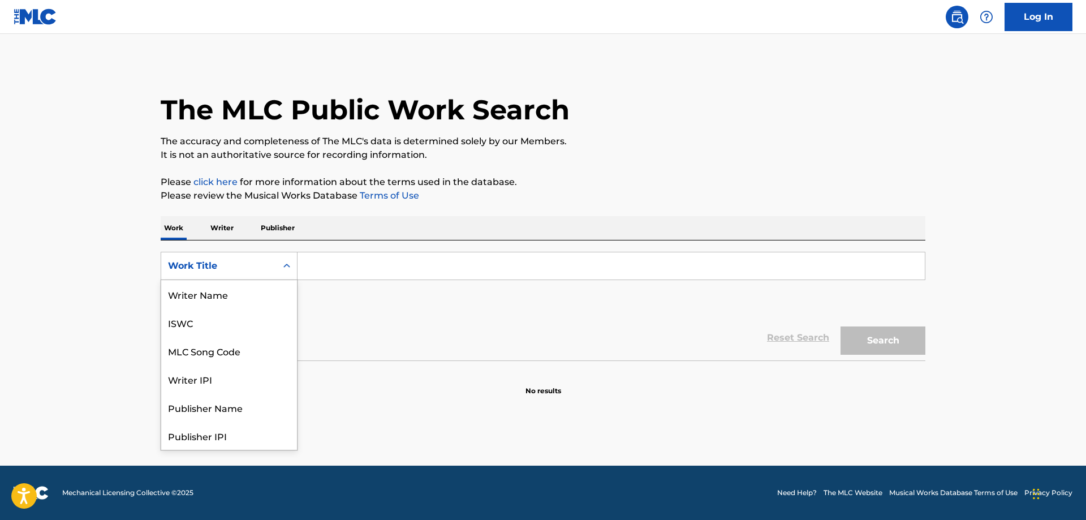
scroll to position [57, 0]
click at [217, 345] on div "Publisher Name" at bounding box center [229, 351] width 136 height 28
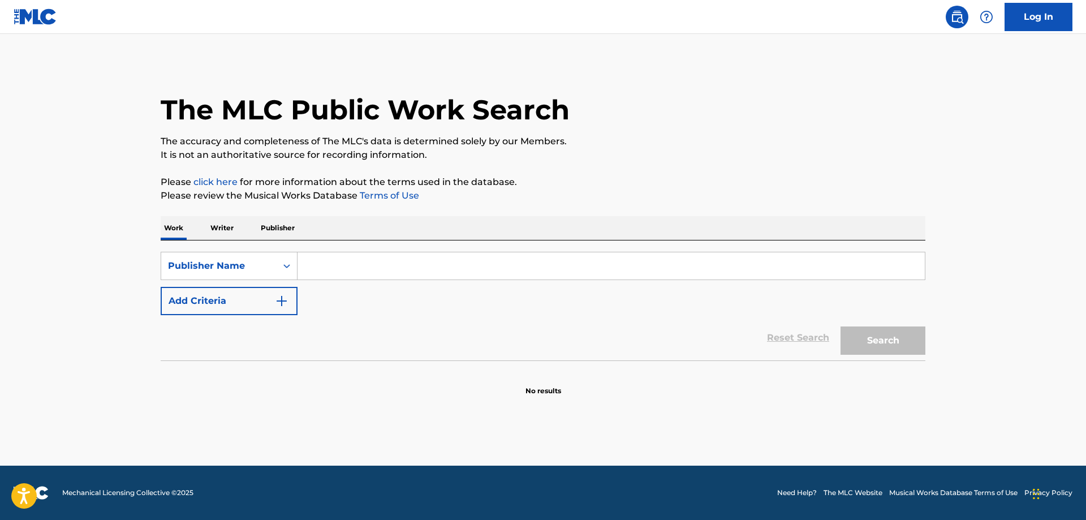
click at [376, 266] on input "Search Form" at bounding box center [612, 265] width 628 height 27
click at [852, 338] on button "Search" at bounding box center [883, 341] width 85 height 28
click at [350, 267] on input "saustex" at bounding box center [612, 265] width 628 height 27
type input "s"
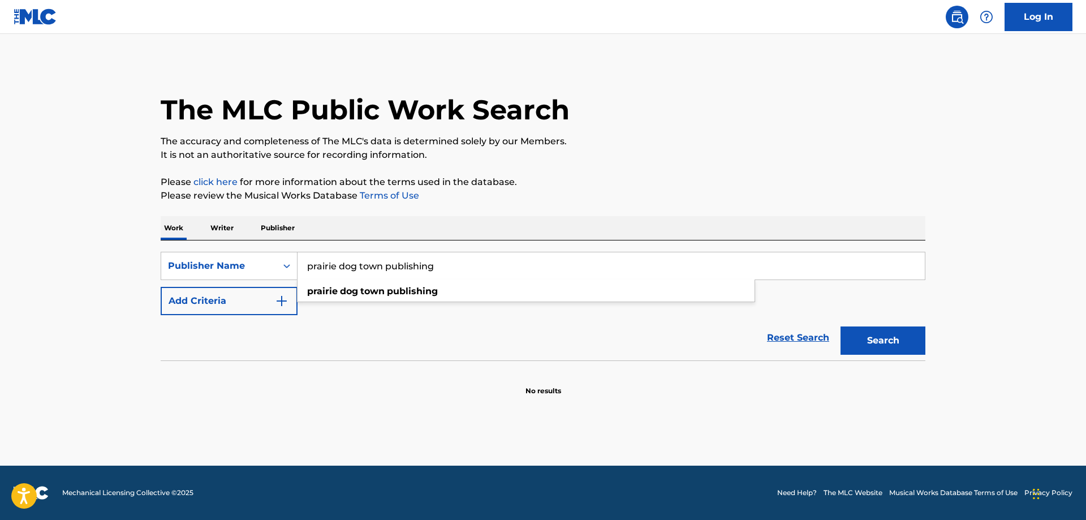
type input "prairie dog town publishing"
click at [841, 327] on button "Search" at bounding box center [883, 341] width 85 height 28
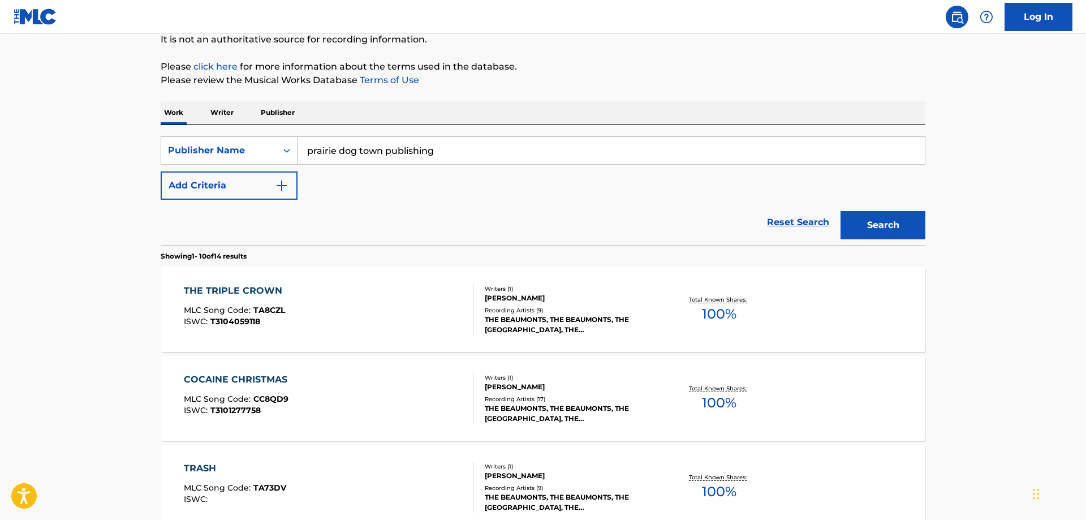
scroll to position [0, 0]
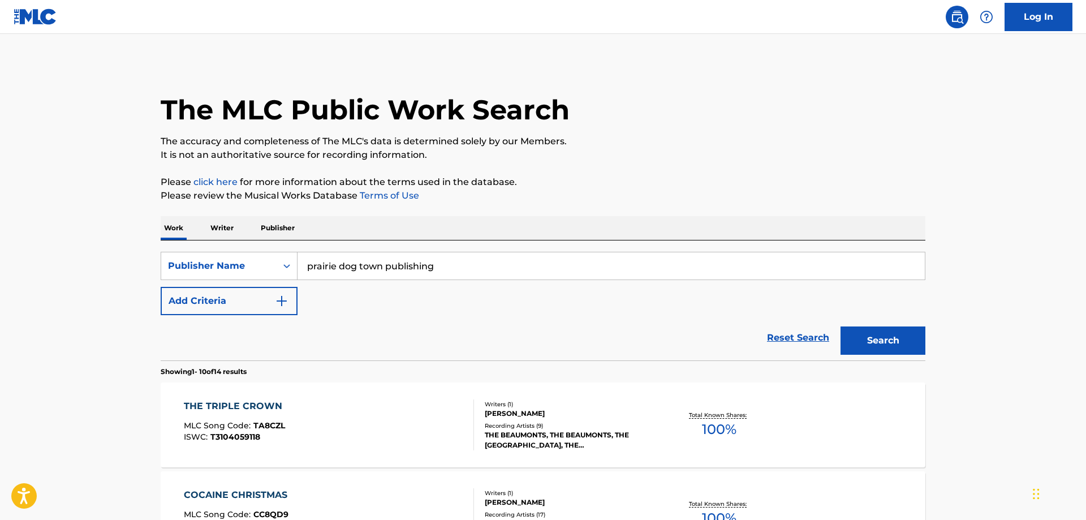
click at [41, 10] on img at bounding box center [36, 16] width 44 height 16
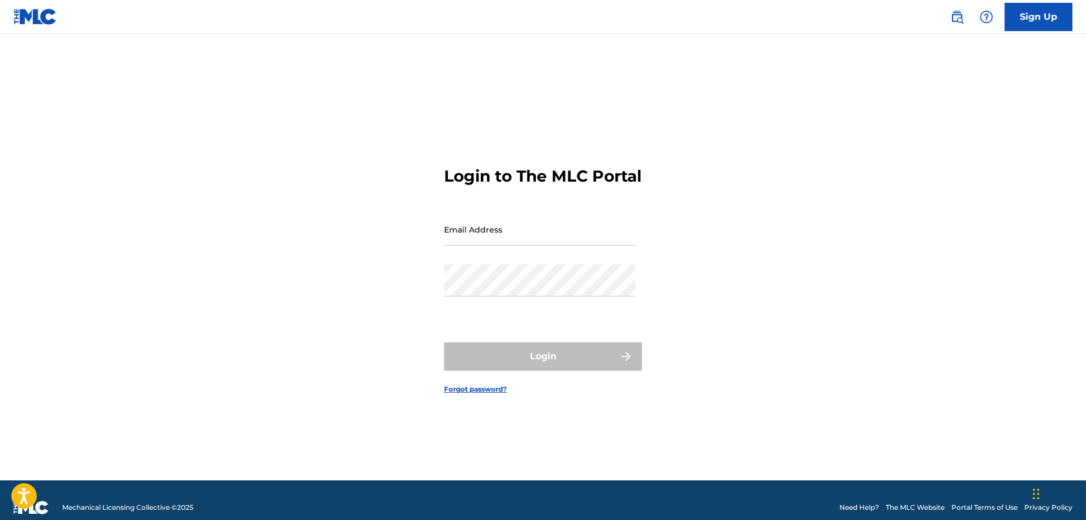
click at [1011, 23] on link "Sign Up" at bounding box center [1039, 17] width 68 height 28
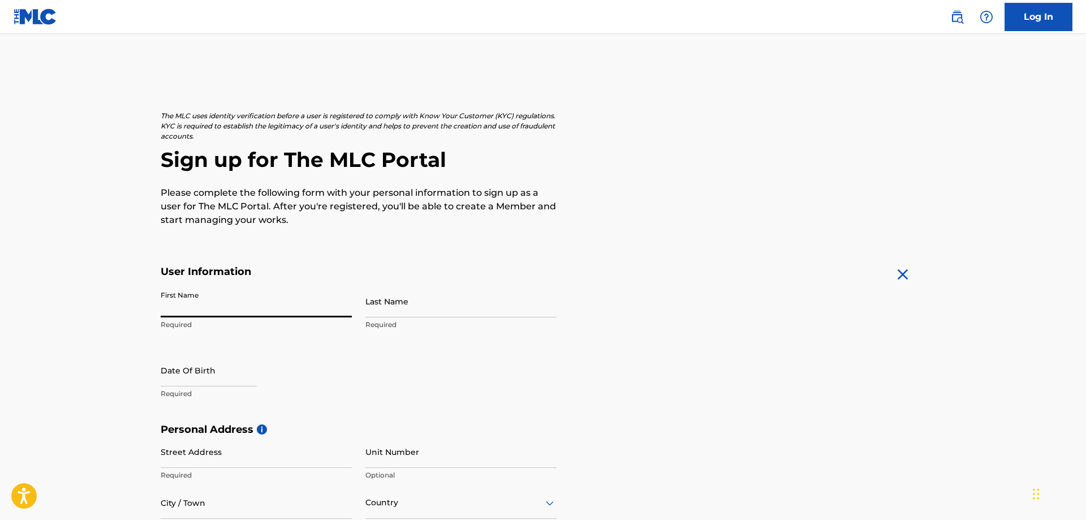
click at [231, 300] on input "First Name" at bounding box center [256, 301] width 191 height 32
type input "r"
type input "[PERSON_NAME]"
click at [431, 306] on input "Last Name" at bounding box center [461, 301] width 191 height 32
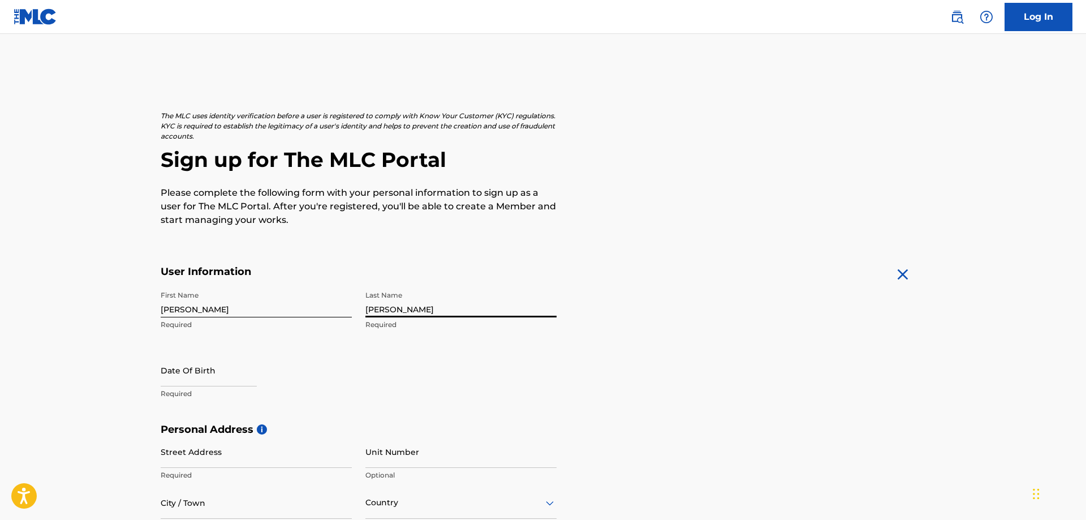
type input "[PERSON_NAME]"
click at [248, 363] on input "text" at bounding box center [209, 370] width 96 height 32
select select "7"
select select "2025"
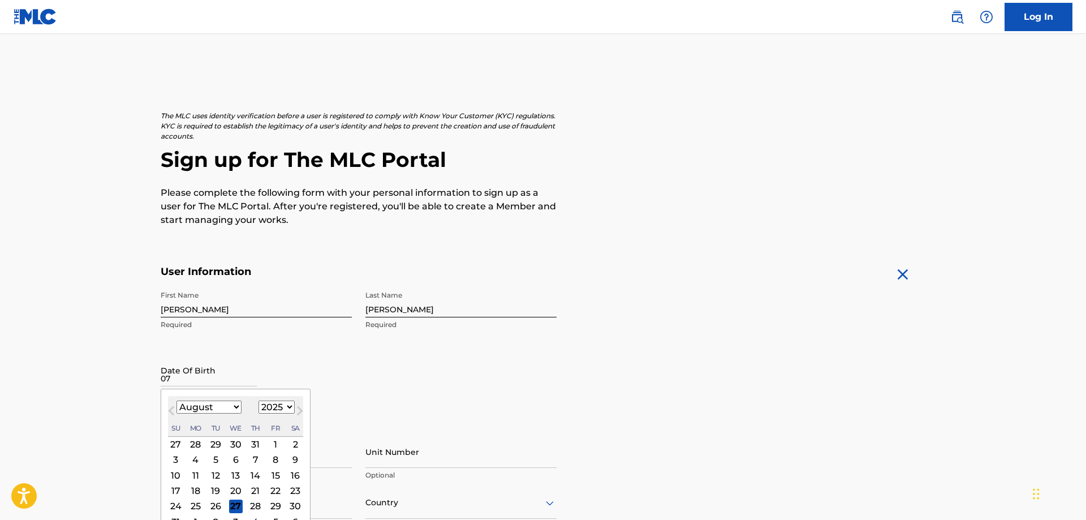
type input "0"
click at [177, 401] on select "January February March April May June July August September October November De…" at bounding box center [209, 407] width 65 height 13
select select "6"
click option "July" at bounding box center [0, 0] width 0 height 0
click at [174, 448] on div "29" at bounding box center [176, 444] width 14 height 14
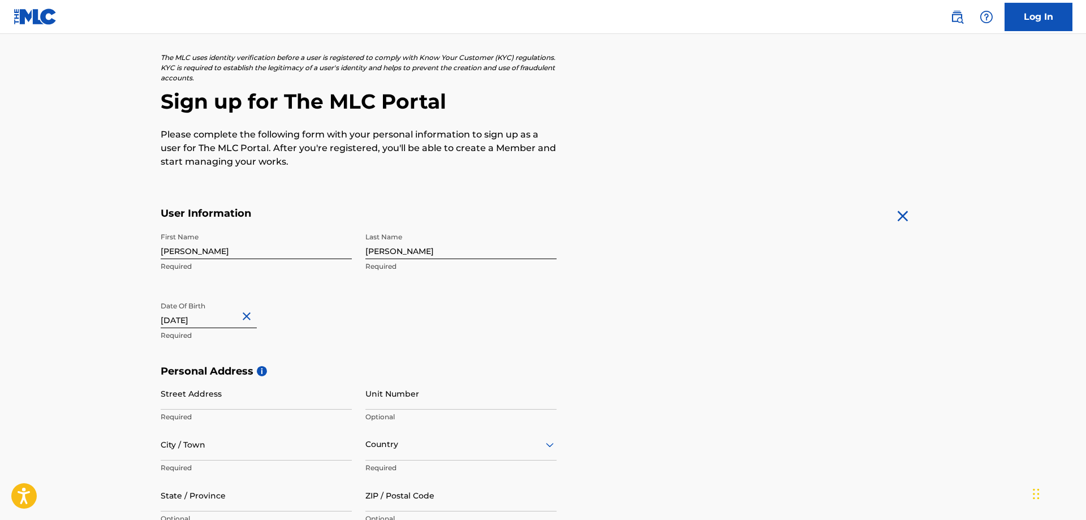
scroll to position [115, 0]
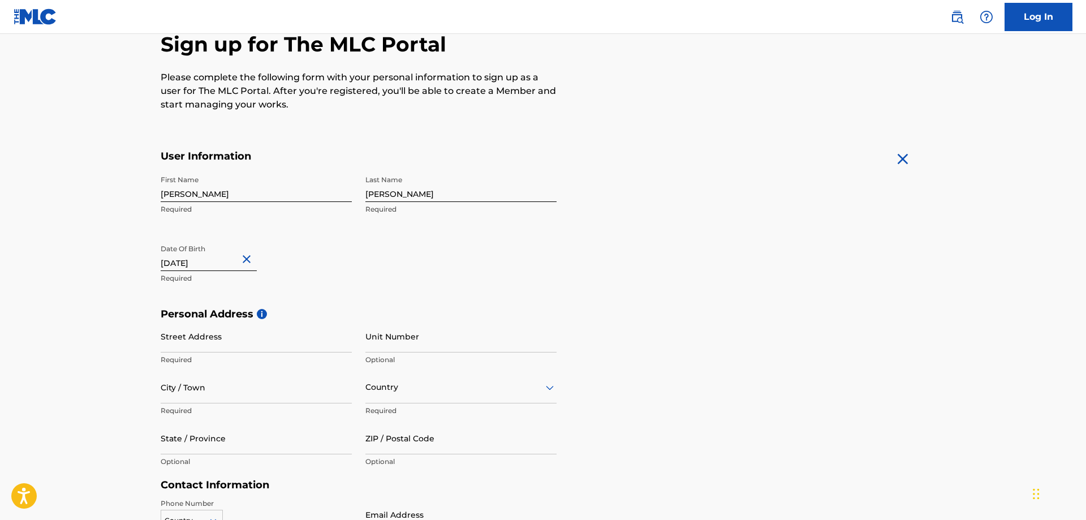
type input "June 29 1966"
click at [247, 333] on input "Street Address" at bounding box center [256, 336] width 191 height 32
type input "833 Foxtail Run"
click at [238, 385] on input "City / Town" at bounding box center [256, 387] width 191 height 32
type input "San Marcos"
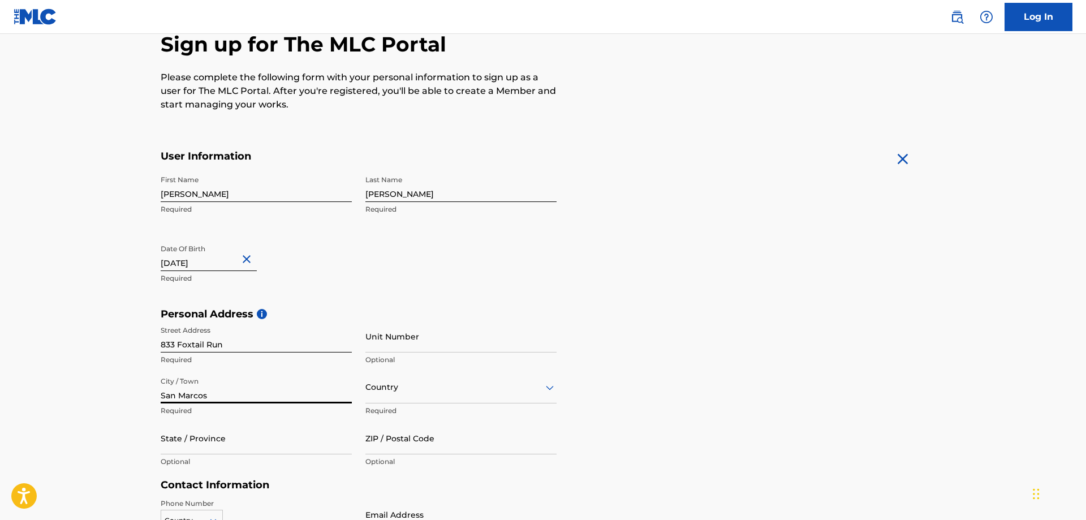
click at [625, 423] on div "Personal Address i Street Address 833 Foxtail Run Required Unit Number Optional…" at bounding box center [543, 393] width 765 height 171
click at [263, 438] on input "State / Province" at bounding box center [256, 438] width 191 height 32
type input "[US_STATE]"
click at [463, 437] on input "ZIP / Postal Code" at bounding box center [461, 438] width 191 height 32
type input "78666"
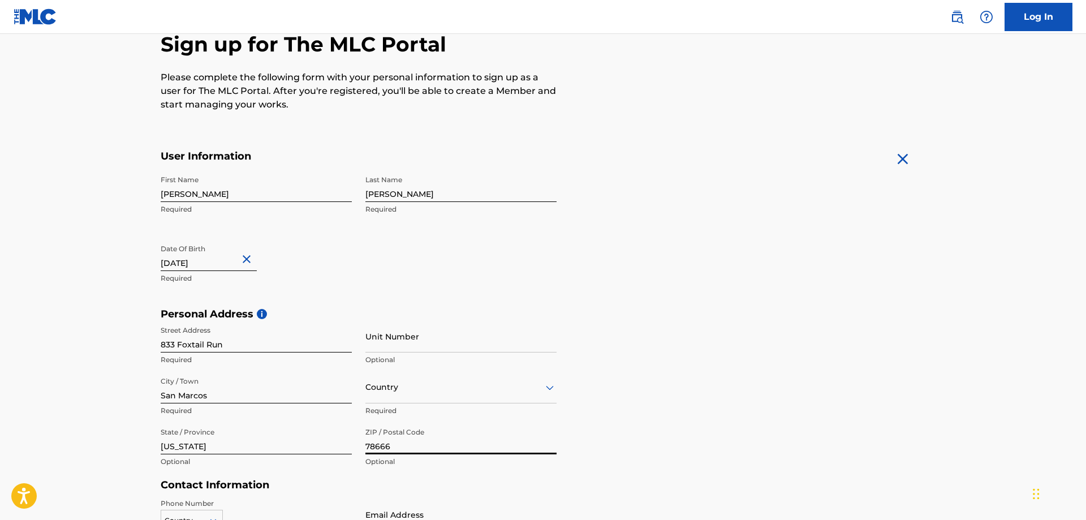
click at [659, 441] on div "Personal Address i Street Address 833 Foxtail Run Required Unit Number Optional…" at bounding box center [543, 393] width 765 height 171
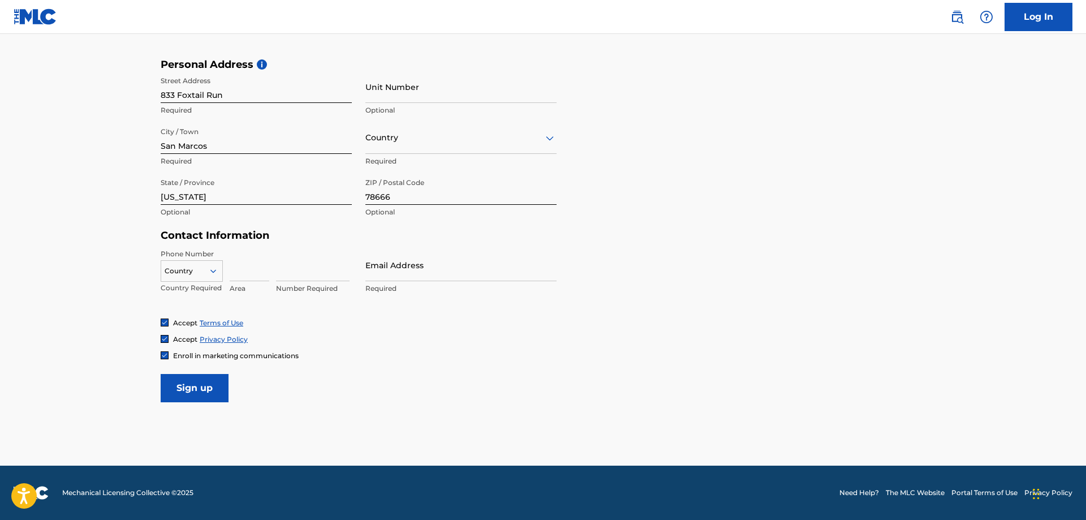
click at [211, 271] on icon at bounding box center [213, 271] width 10 height 10
click at [214, 274] on icon at bounding box center [213, 271] width 10 height 10
click at [175, 290] on div "US, CA +1" at bounding box center [191, 299] width 61 height 44
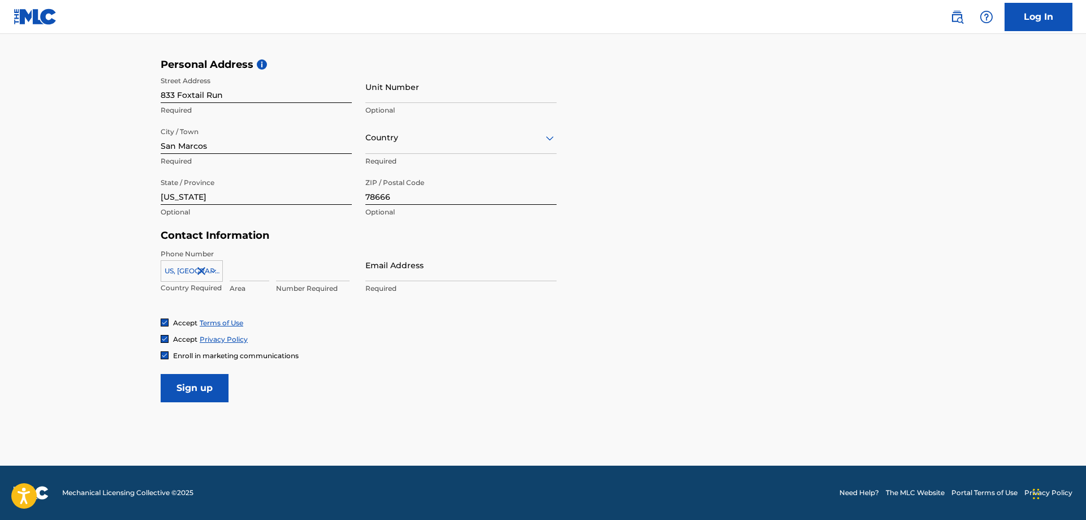
click at [256, 268] on input at bounding box center [250, 265] width 40 height 32
type input "512"
click at [309, 272] on input at bounding box center [313, 265] width 74 height 32
type input "7571270"
click at [434, 272] on input "Email Address" at bounding box center [461, 265] width 191 height 32
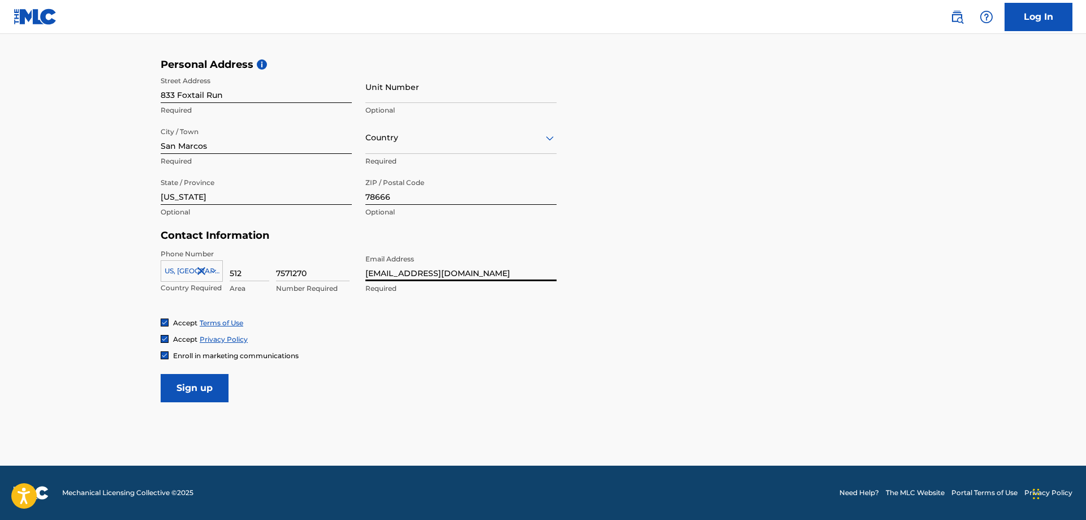
type input "[EMAIL_ADDRESS][DOMAIN_NAME]"
click at [194, 383] on input "Sign up" at bounding box center [195, 388] width 68 height 28
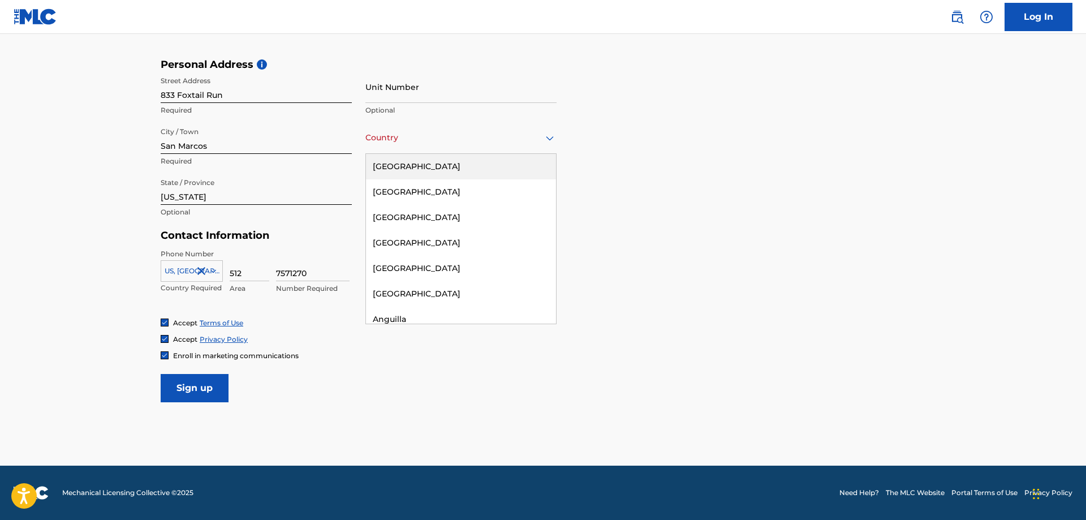
click at [553, 140] on icon at bounding box center [550, 138] width 14 height 14
click at [439, 168] on div "[GEOGRAPHIC_DATA]" at bounding box center [461, 166] width 190 height 25
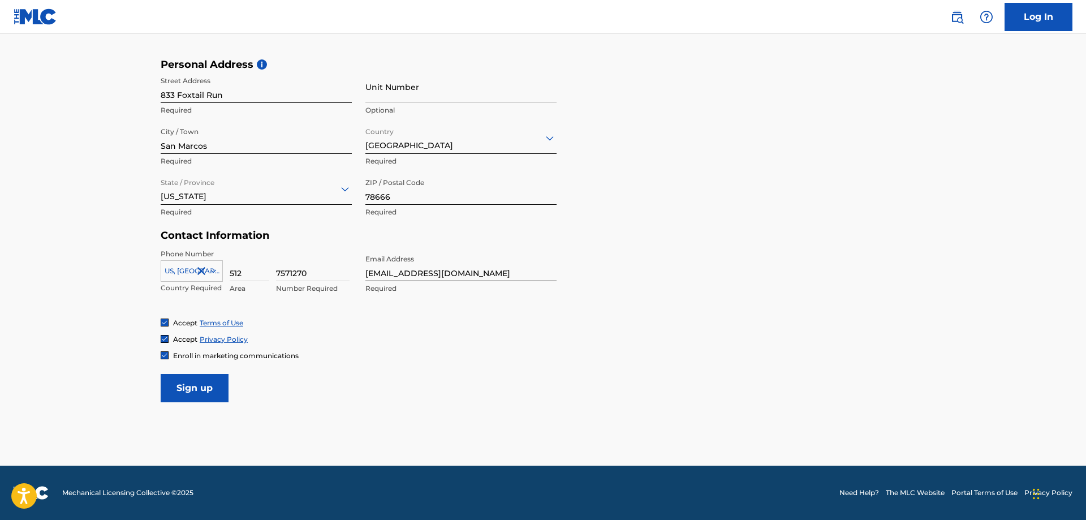
click at [194, 394] on input "Sign up" at bounding box center [195, 388] width 68 height 28
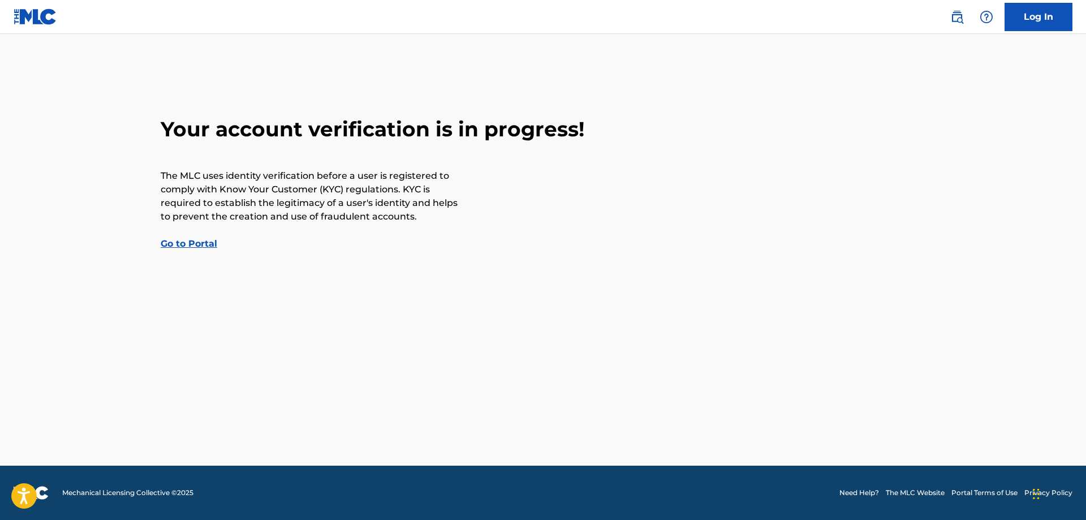
click at [195, 244] on link "Go to Portal" at bounding box center [189, 243] width 57 height 11
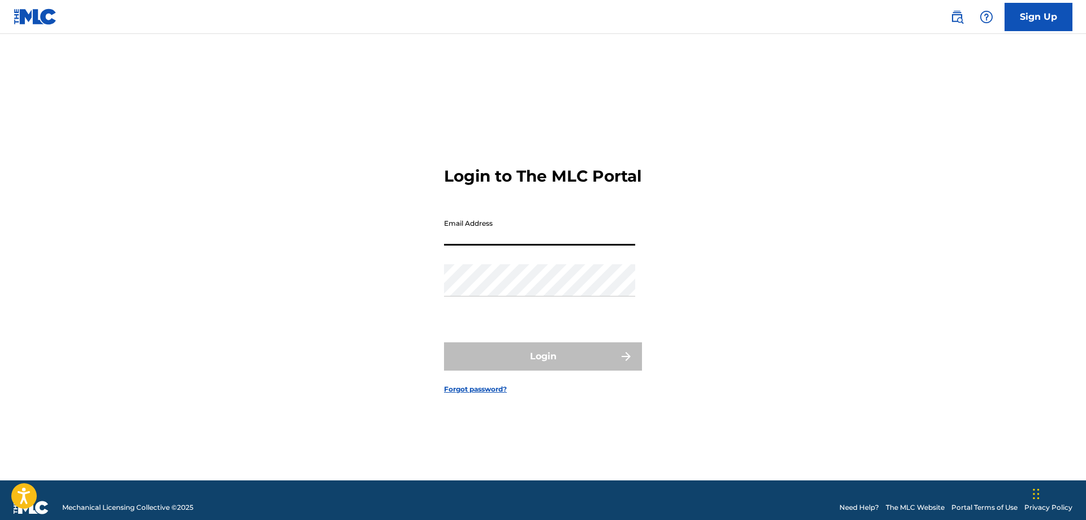
click at [522, 237] on input "Email Address" at bounding box center [539, 229] width 191 height 32
type input "s"
type input "re1591@txstate.edu"
click at [1035, 27] on link "Sign Up" at bounding box center [1039, 17] width 68 height 28
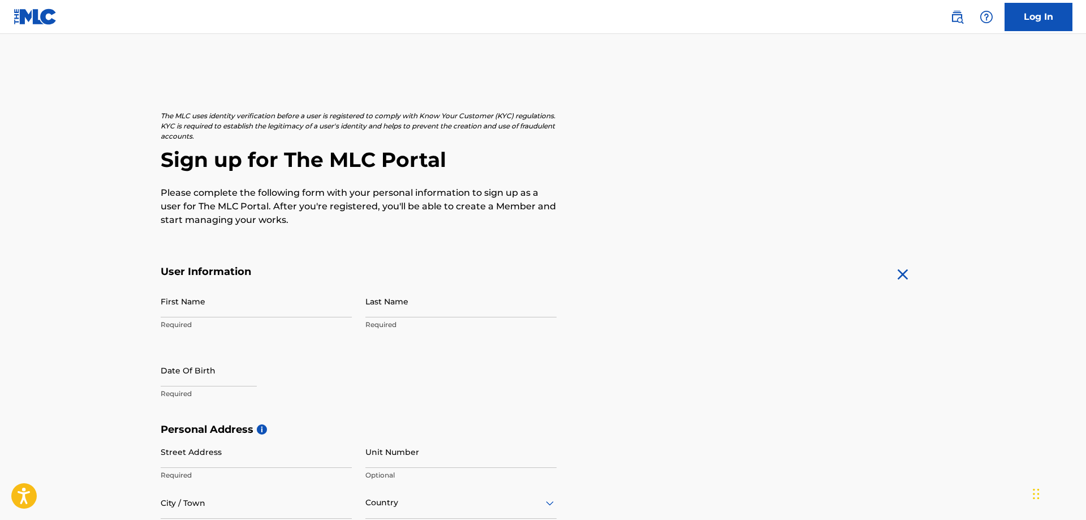
click at [43, 19] on img at bounding box center [36, 16] width 44 height 16
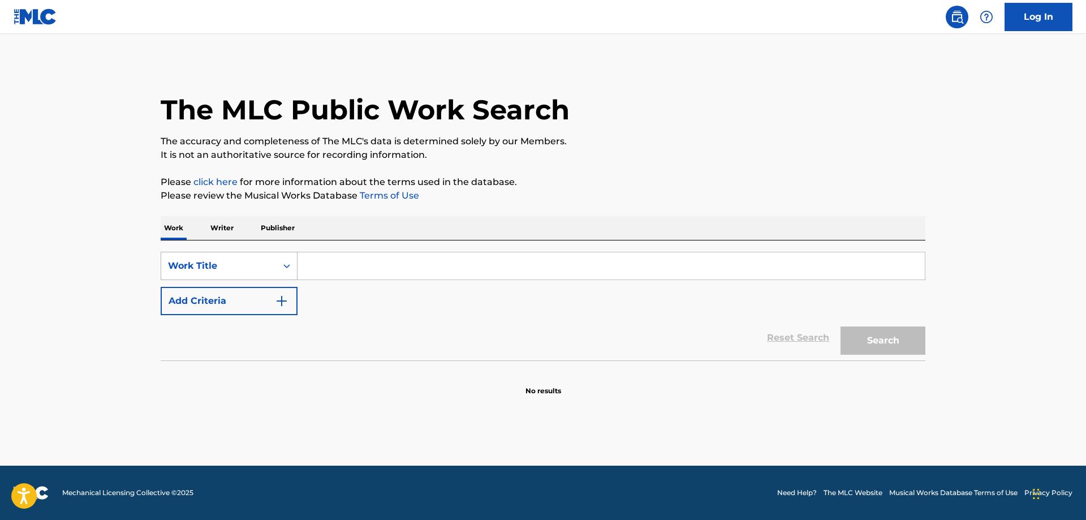
click at [285, 264] on icon "Search Form" at bounding box center [286, 265] width 11 height 11
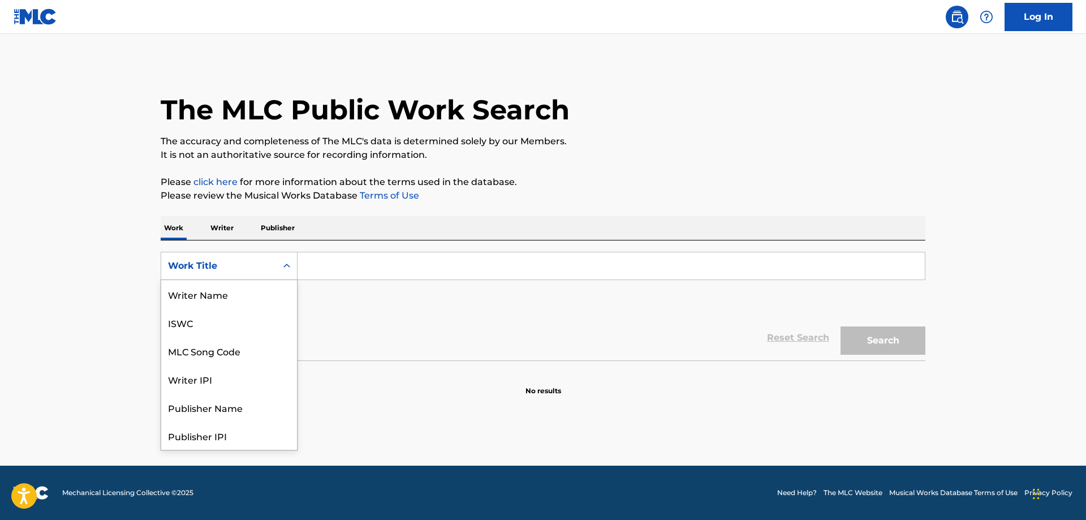
scroll to position [57, 0]
click at [224, 349] on div "Publisher Name" at bounding box center [229, 351] width 136 height 28
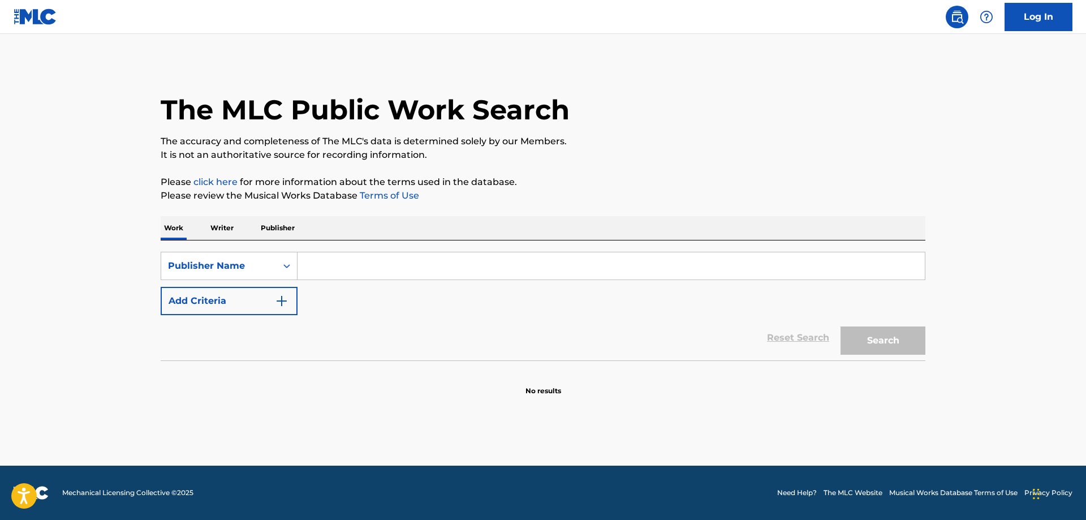
click at [331, 264] on input "Search Form" at bounding box center [612, 265] width 628 height 27
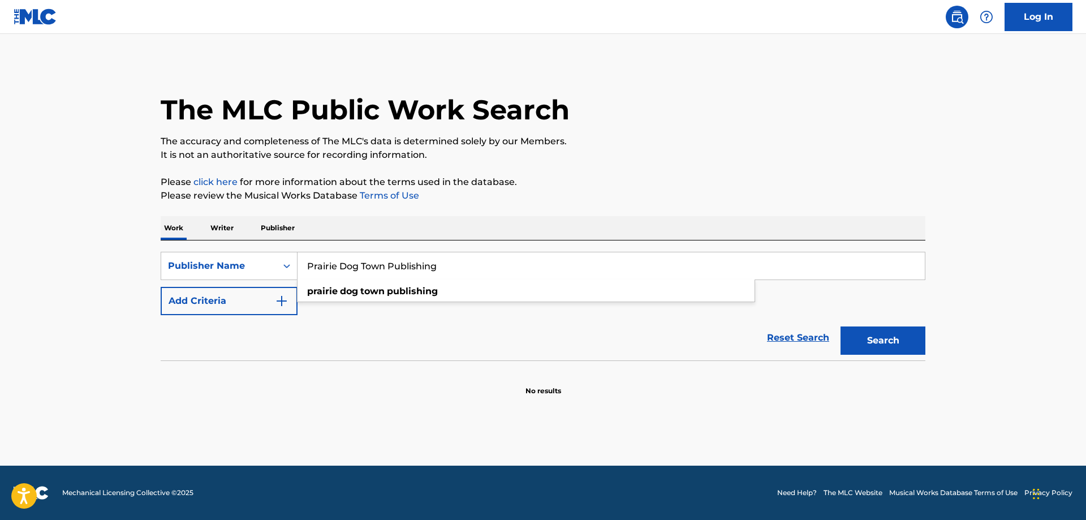
type input "Prairie Dog Town Publishing"
click at [870, 338] on button "Search" at bounding box center [883, 341] width 85 height 28
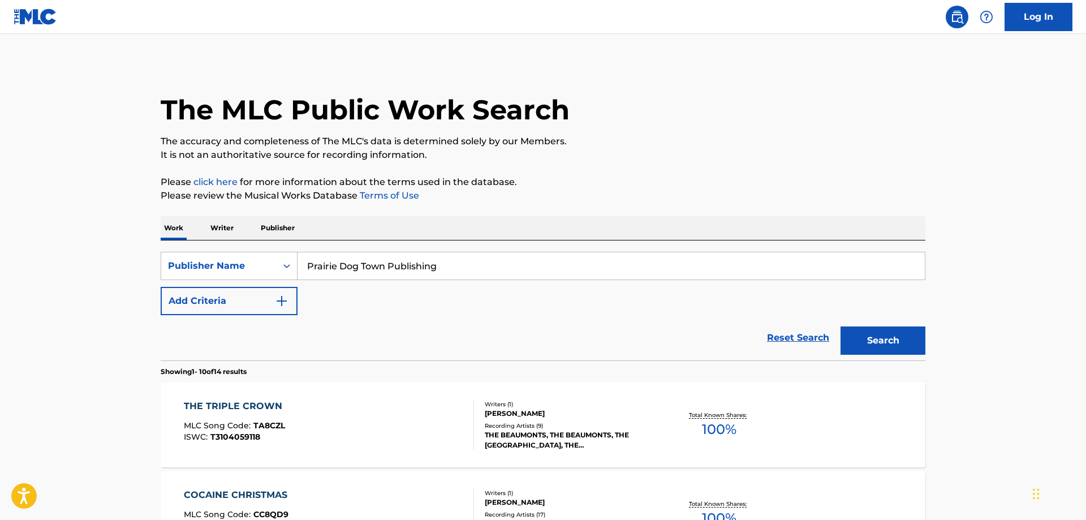
click at [268, 401] on div "THE TRIPLE CROWN" at bounding box center [236, 407] width 104 height 14
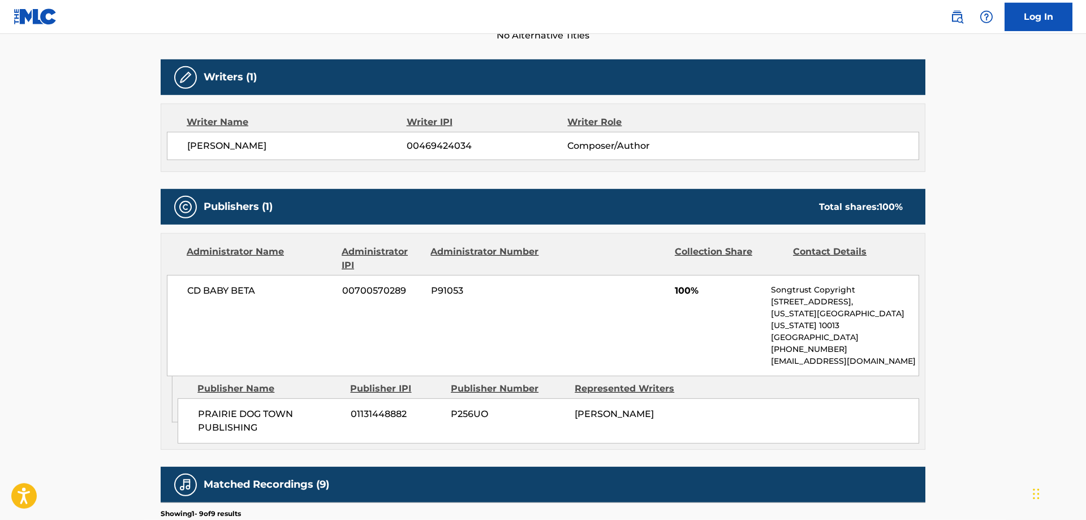
scroll to position [346, 0]
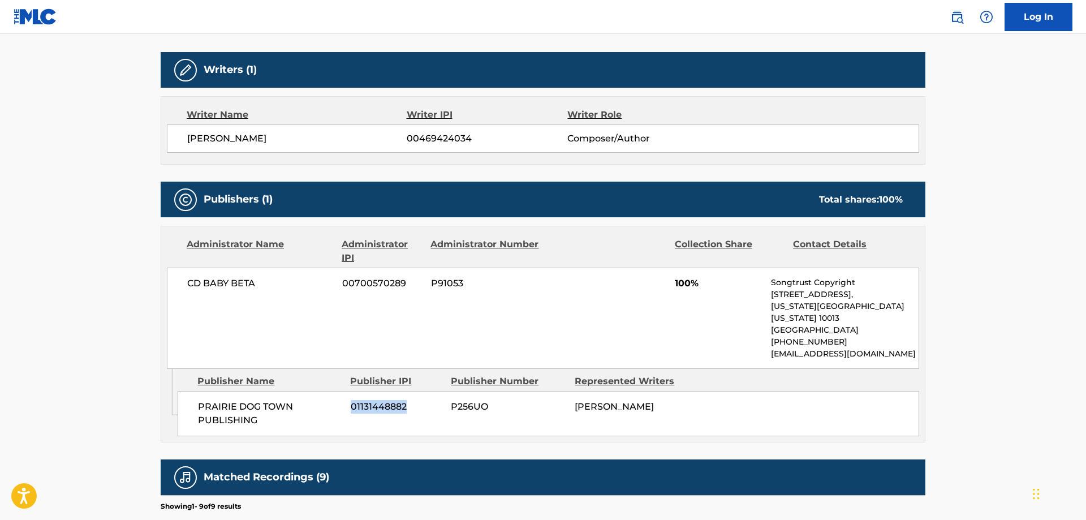
drag, startPoint x: 405, startPoint y: 397, endPoint x: 351, endPoint y: 390, distance: 54.2
click at [351, 400] on span "01131448882" at bounding box center [397, 407] width 92 height 14
copy span "01131448882"
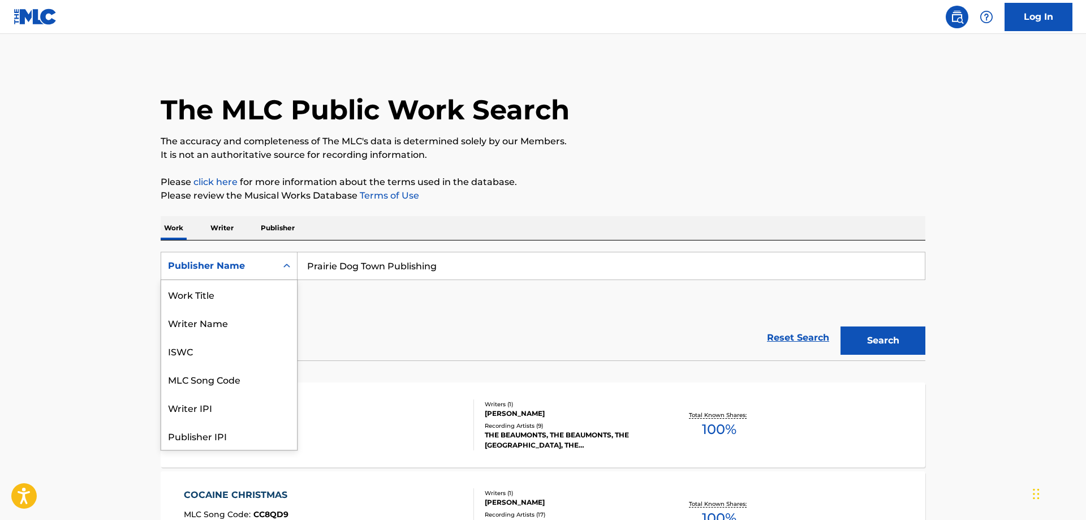
click at [285, 263] on icon "Search Form" at bounding box center [286, 265] width 11 height 11
click at [208, 298] on div "ISWC" at bounding box center [229, 294] width 136 height 28
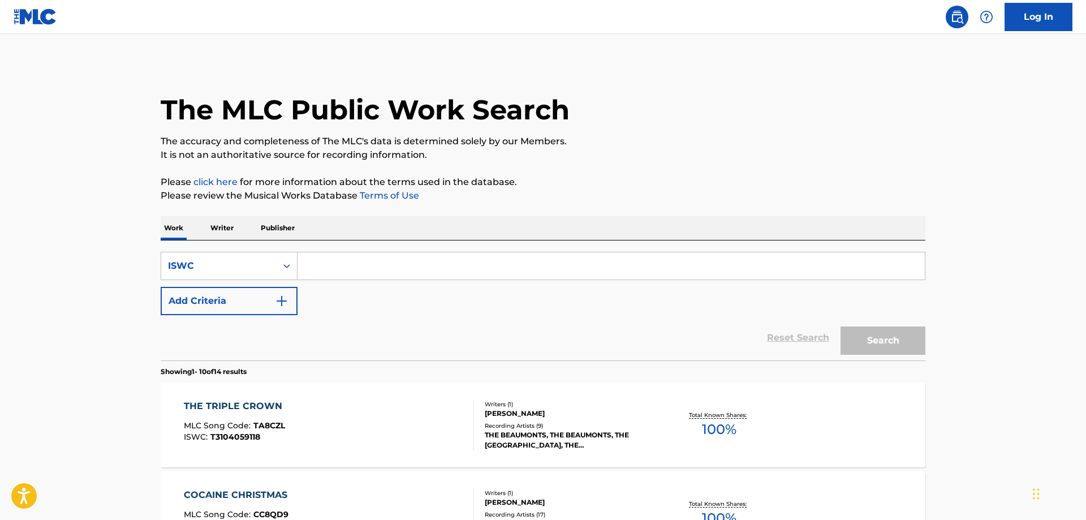
click at [312, 265] on input "Search Form" at bounding box center [612, 265] width 628 height 27
paste input "T-909.503.840-7"
type input "T-909.503.840-7"
click at [882, 344] on button "Search" at bounding box center [883, 341] width 85 height 28
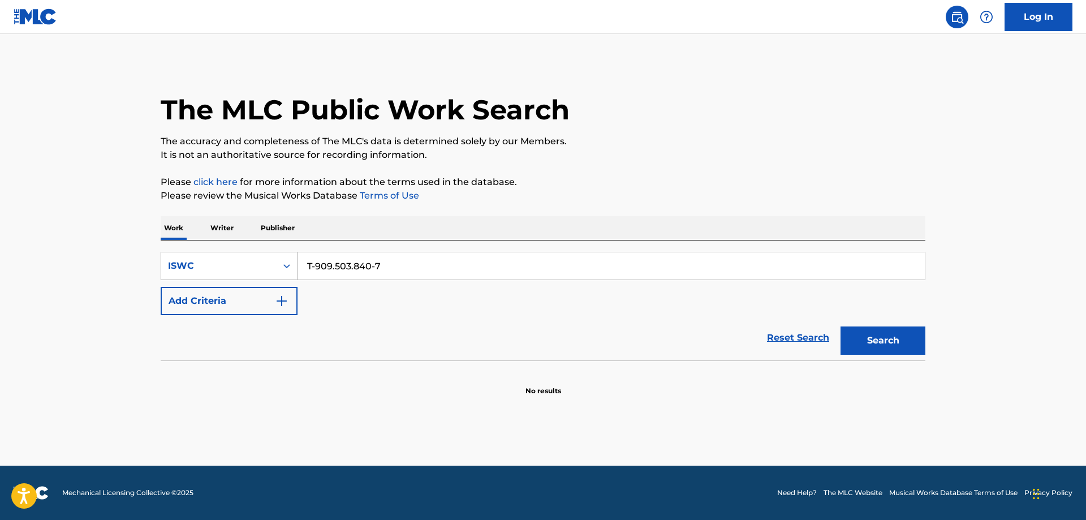
click at [287, 265] on icon "Search Form" at bounding box center [286, 265] width 11 height 11
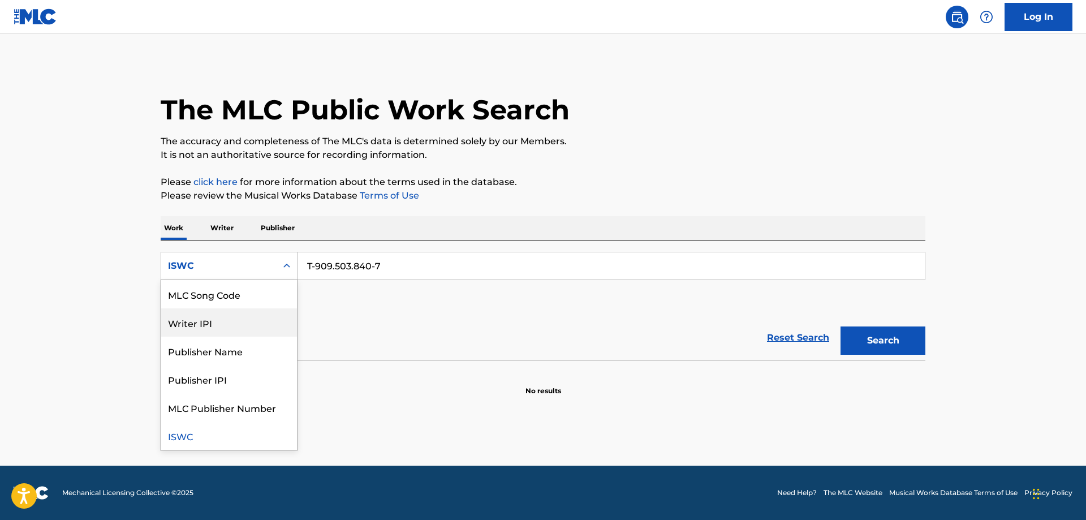
click at [204, 327] on div "Writer IPI" at bounding box center [229, 322] width 136 height 28
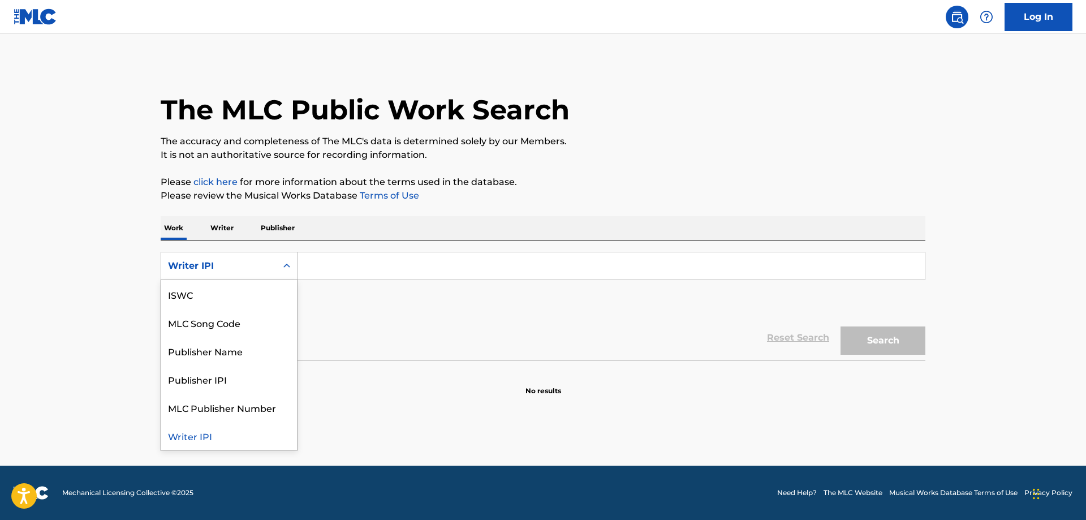
click at [285, 269] on icon "Search Form" at bounding box center [286, 265] width 11 height 11
click at [220, 362] on div "Publisher Name" at bounding box center [229, 351] width 136 height 28
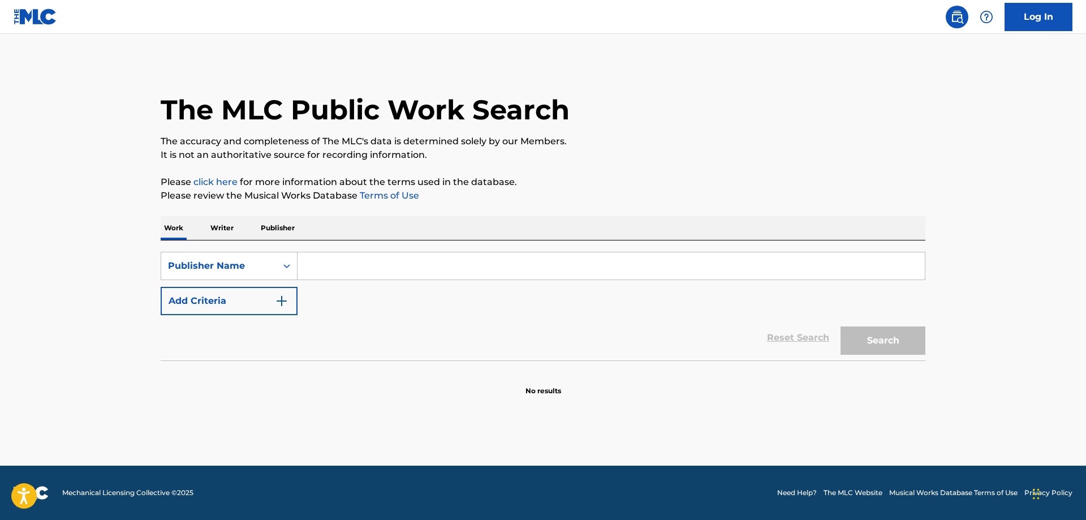
click at [367, 257] on input "Search Form" at bounding box center [612, 265] width 628 height 27
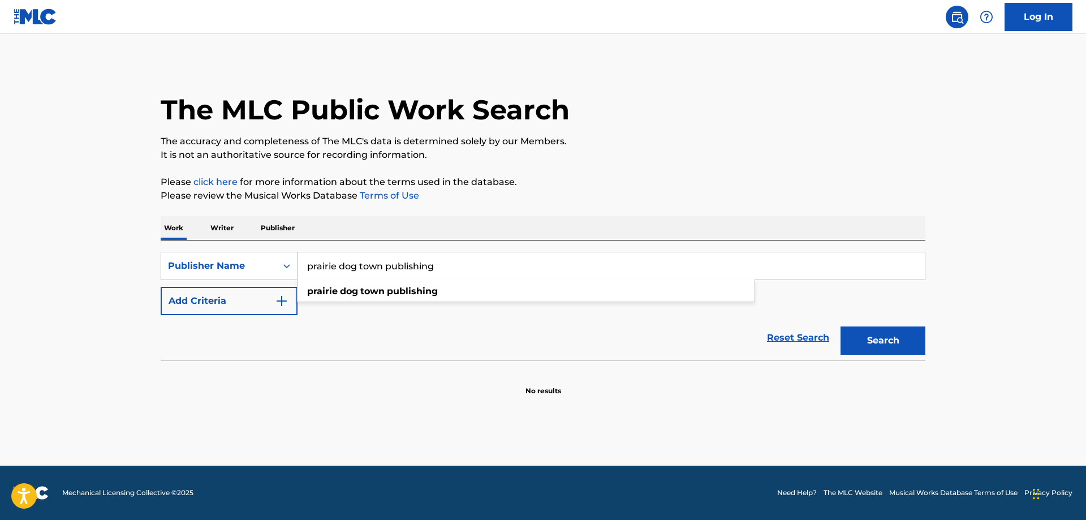
type input "prairie dog town publishing"
click at [841, 327] on button "Search" at bounding box center [883, 341] width 85 height 28
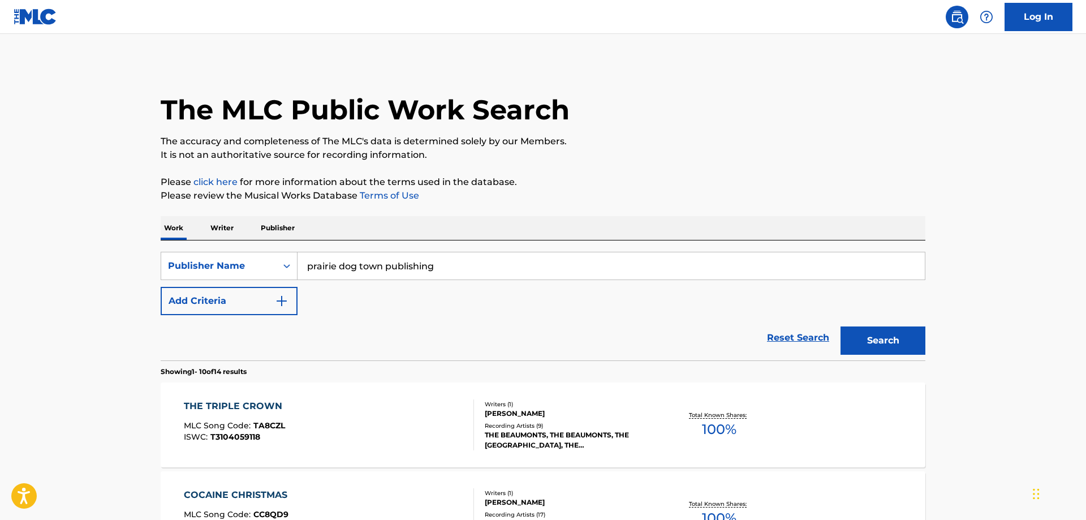
click at [531, 422] on div "Recording Artists ( 9 )" at bounding box center [570, 426] width 171 height 8
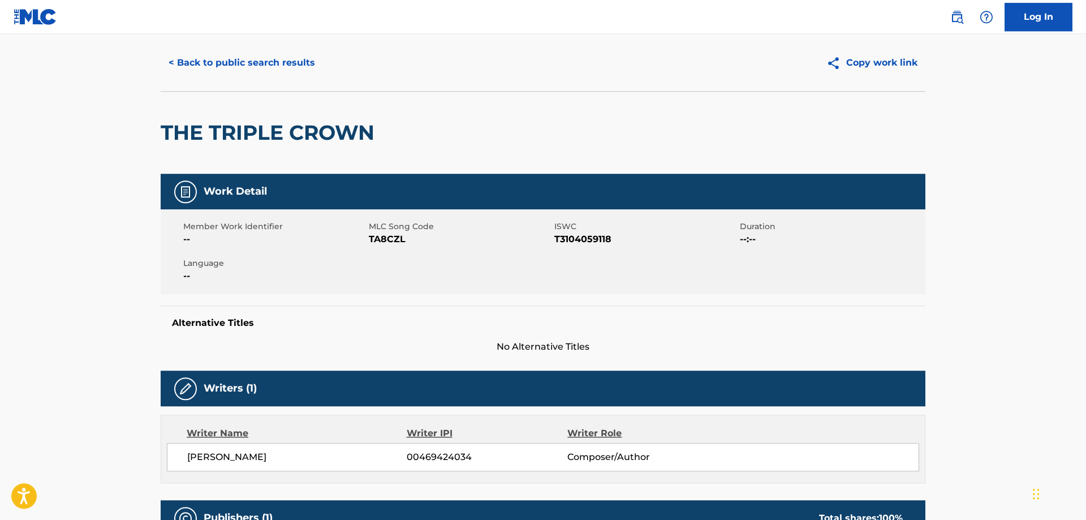
scroll to position [58, 0]
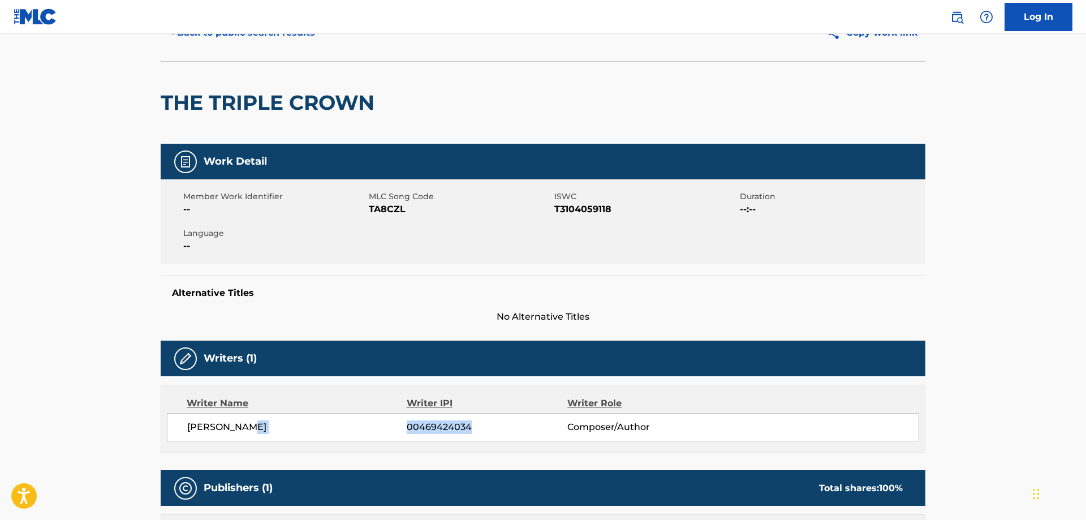
drag, startPoint x: 469, startPoint y: 427, endPoint x: 402, endPoint y: 422, distance: 67.0
click at [402, 422] on div "TODD ENGRAM 00469424034 Composer/Author" at bounding box center [553, 427] width 732 height 14
copy div "00469424034"
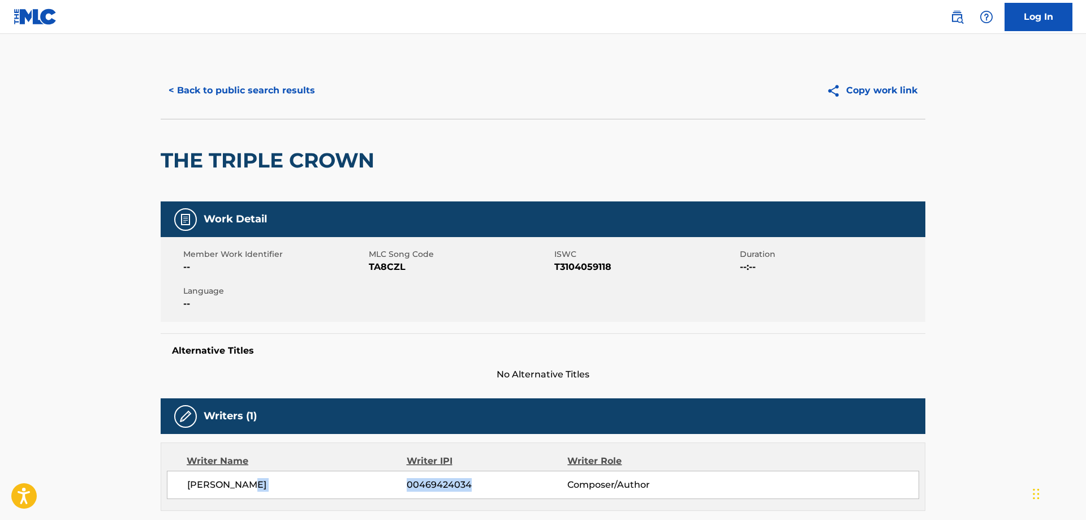
click at [201, 88] on button "< Back to public search results" at bounding box center [242, 90] width 162 height 28
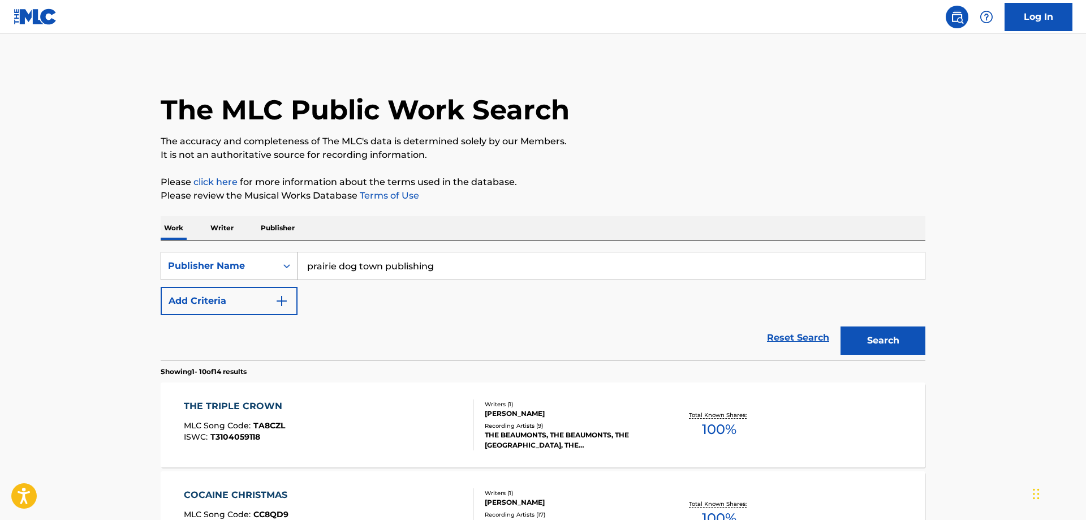
click at [286, 264] on icon "Search Form" at bounding box center [286, 265] width 11 height 11
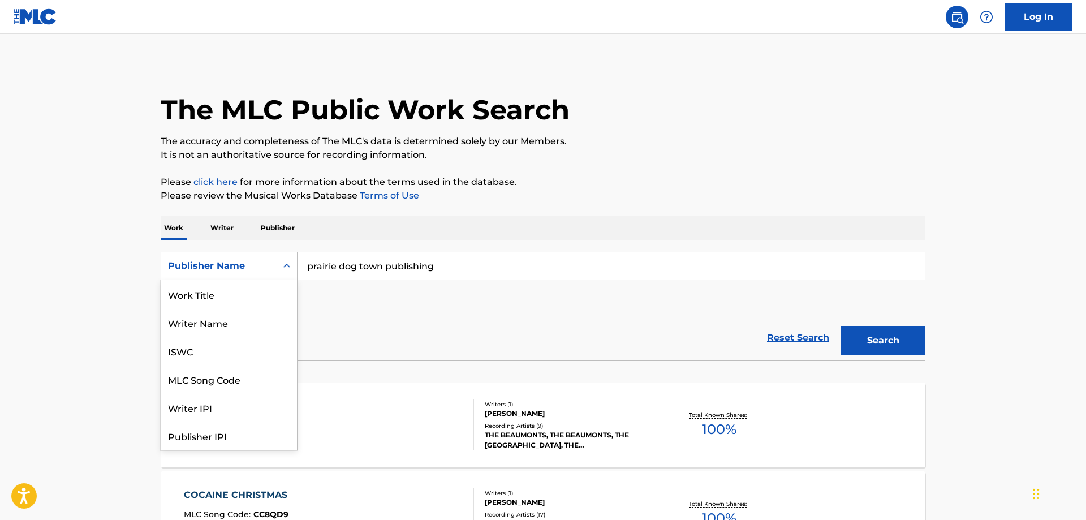
scroll to position [57, 0]
click at [199, 341] on div "Writer IPI" at bounding box center [229, 351] width 136 height 28
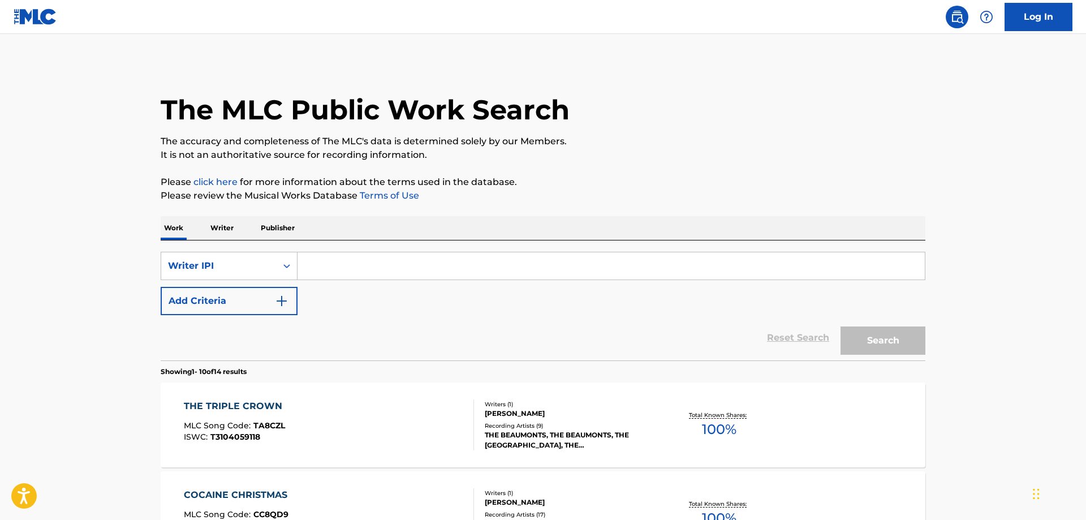
paste input "00469424034"
type input "00469424034"
click at [905, 337] on button "Search" at bounding box center [883, 341] width 85 height 28
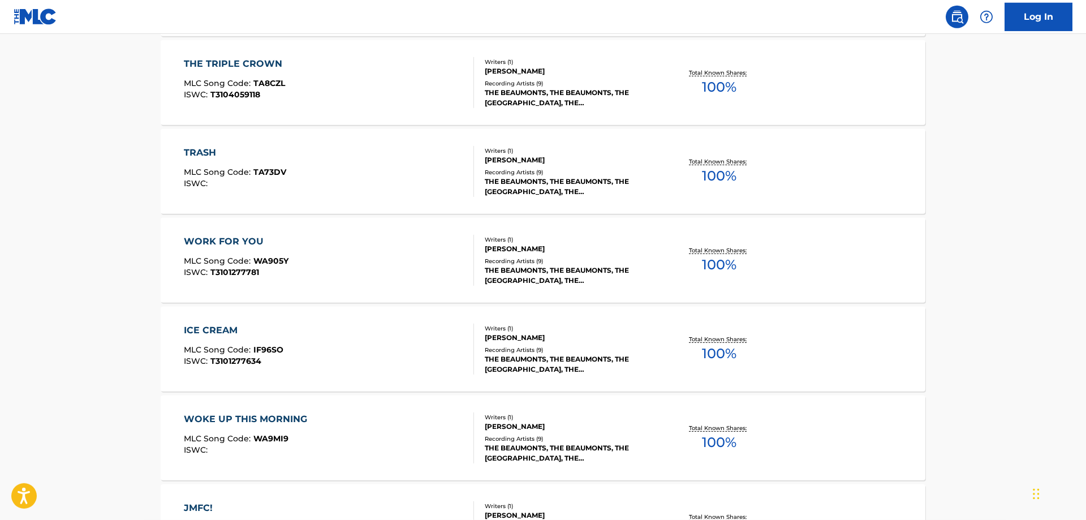
scroll to position [865, 0]
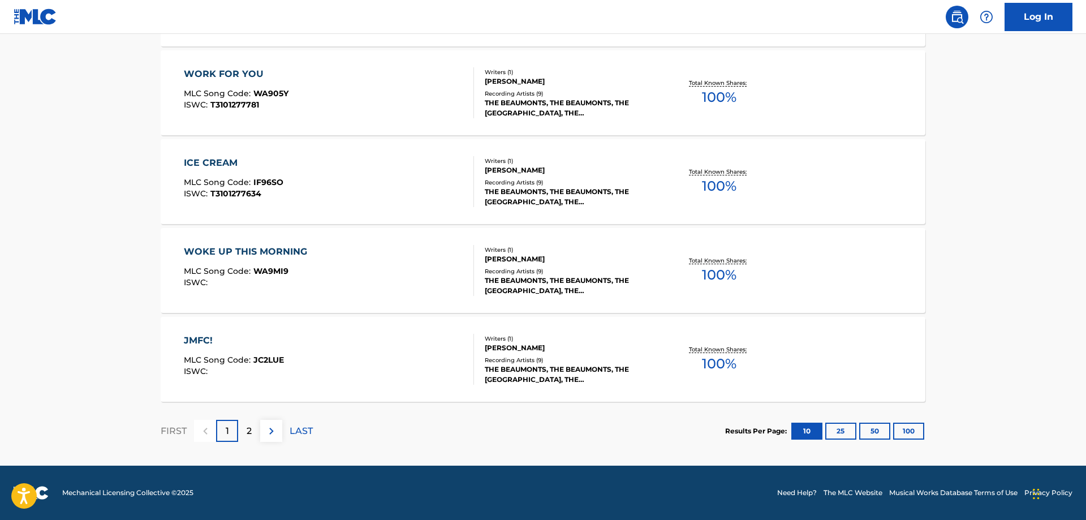
click at [251, 432] on p "2" at bounding box center [249, 431] width 5 height 14
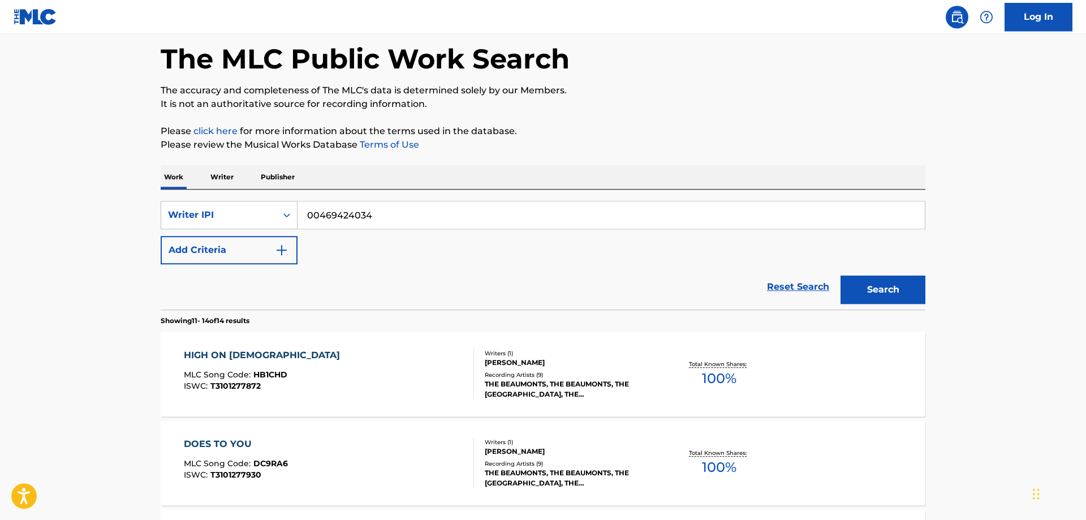
scroll to position [115, 0]
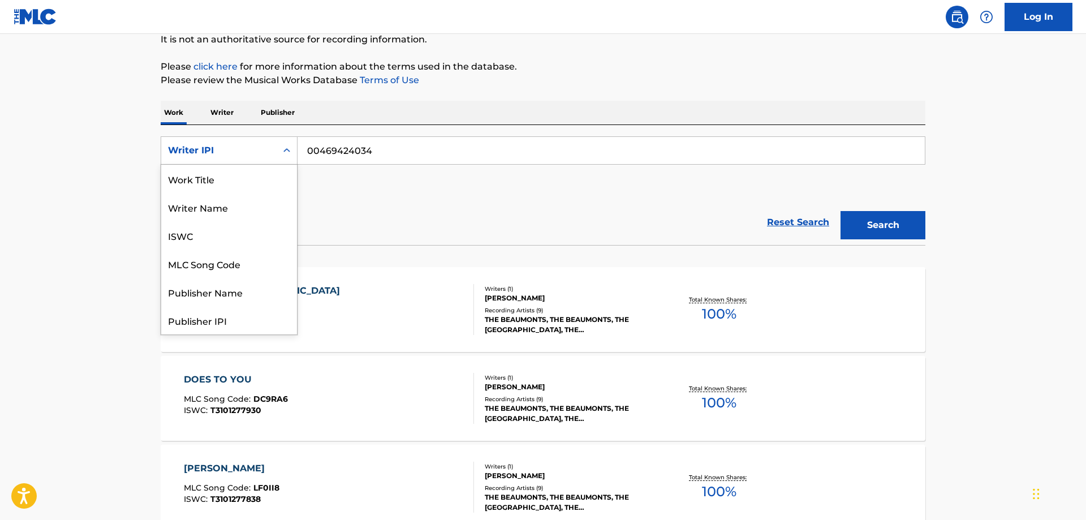
click at [287, 156] on div "Search Form" at bounding box center [287, 150] width 20 height 20
click at [205, 182] on div "ISWC" at bounding box center [229, 179] width 136 height 28
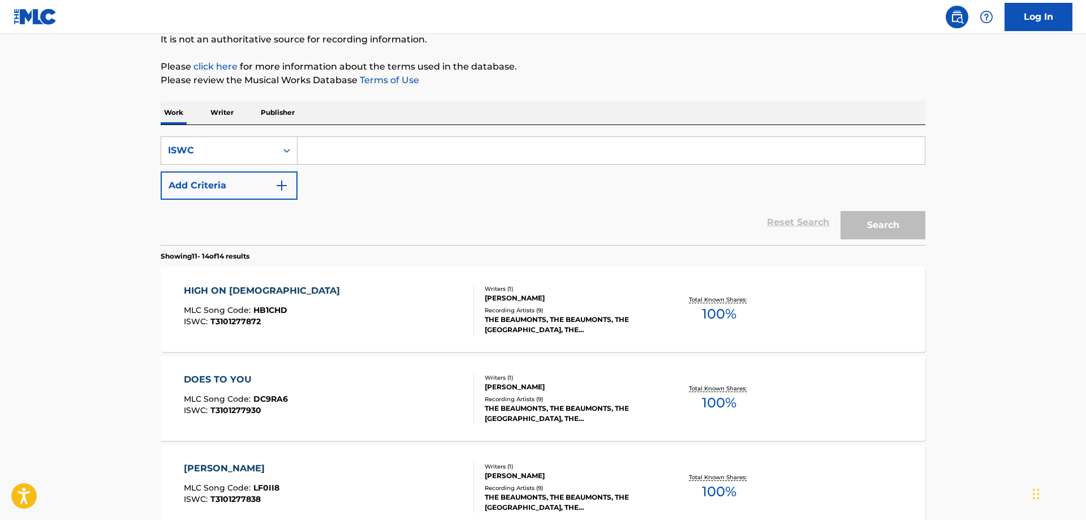
paste input "T-072.202.495-4"
click at [316, 151] on input "T-072.202.495-4" at bounding box center [612, 150] width 628 height 27
click at [331, 152] on input "T072.202.495-4" at bounding box center [612, 150] width 628 height 27
click at [349, 153] on input "T072202.495-4" at bounding box center [612, 150] width 628 height 27
click at [366, 153] on input "T072202495-4" at bounding box center [612, 150] width 628 height 27
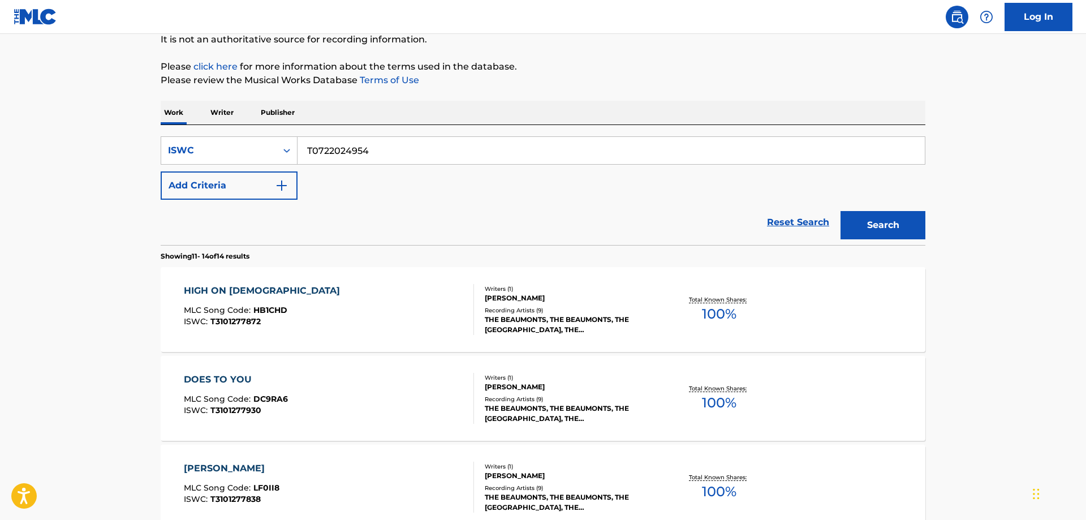
click at [402, 153] on input "T0722024954" at bounding box center [612, 150] width 628 height 27
click at [875, 229] on button "Search" at bounding box center [883, 225] width 85 height 28
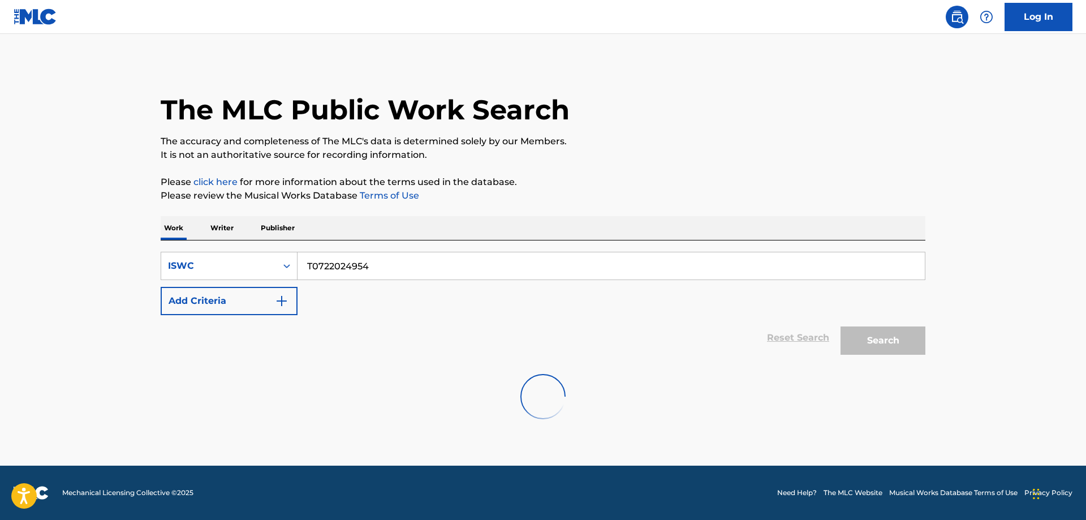
scroll to position [0, 0]
drag, startPoint x: 389, startPoint y: 260, endPoint x: 267, endPoint y: 265, distance: 122.9
click at [298, 265] on input "T0722024954" at bounding box center [612, 265] width 628 height 27
paste input "-909.503.844-1"
click at [896, 346] on button "Search" at bounding box center [883, 341] width 85 height 28
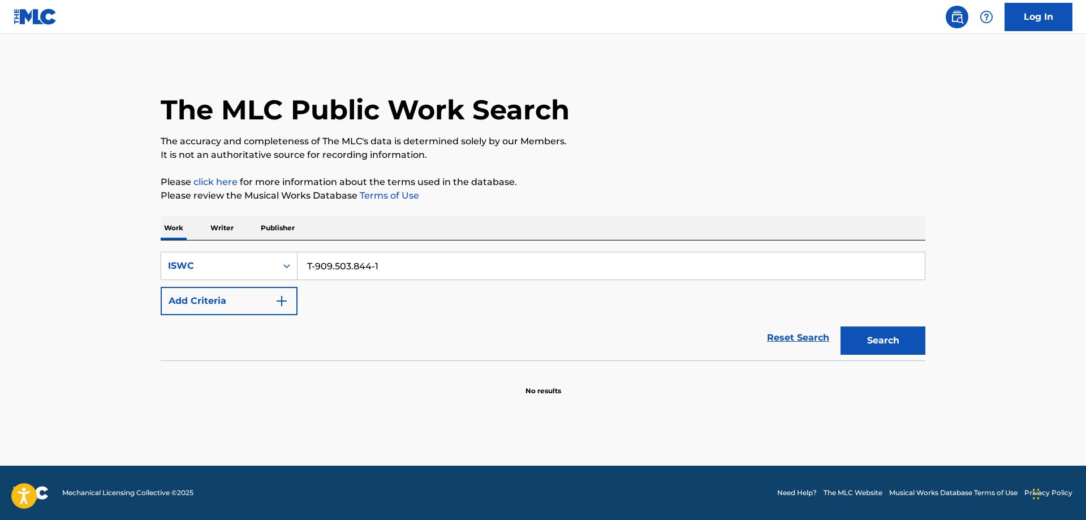
click at [315, 269] on input "T-909.503.844-1" at bounding box center [612, 265] width 628 height 27
click at [332, 267] on input "T909.503.844-1" at bounding box center [612, 265] width 628 height 27
click at [350, 266] on input "T909503.844-1" at bounding box center [612, 265] width 628 height 27
click at [367, 267] on input "T909503844-1" at bounding box center [612, 265] width 628 height 27
type input "T9095038441"
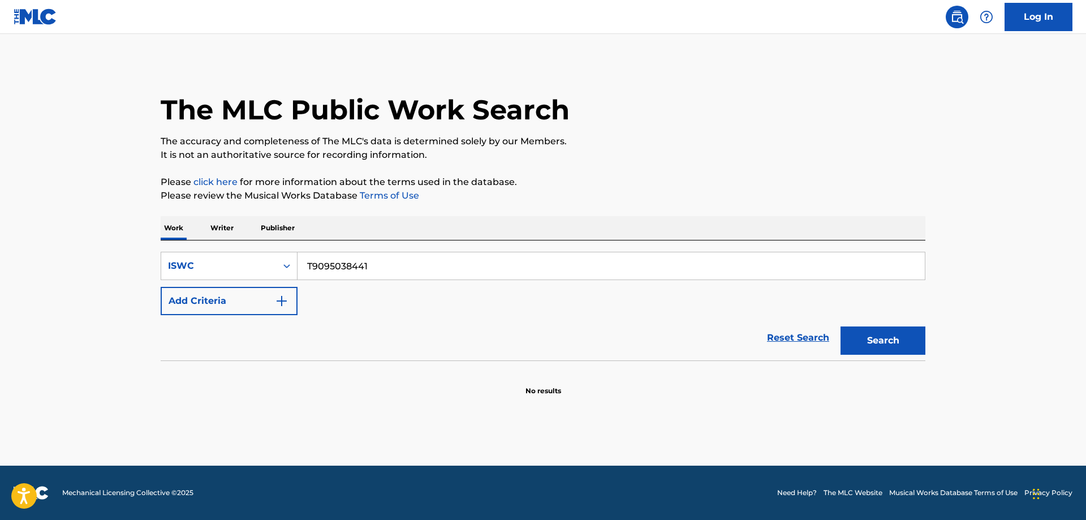
click at [883, 343] on button "Search" at bounding box center [883, 341] width 85 height 28
click at [284, 263] on icon "Search Form" at bounding box center [286, 265] width 11 height 11
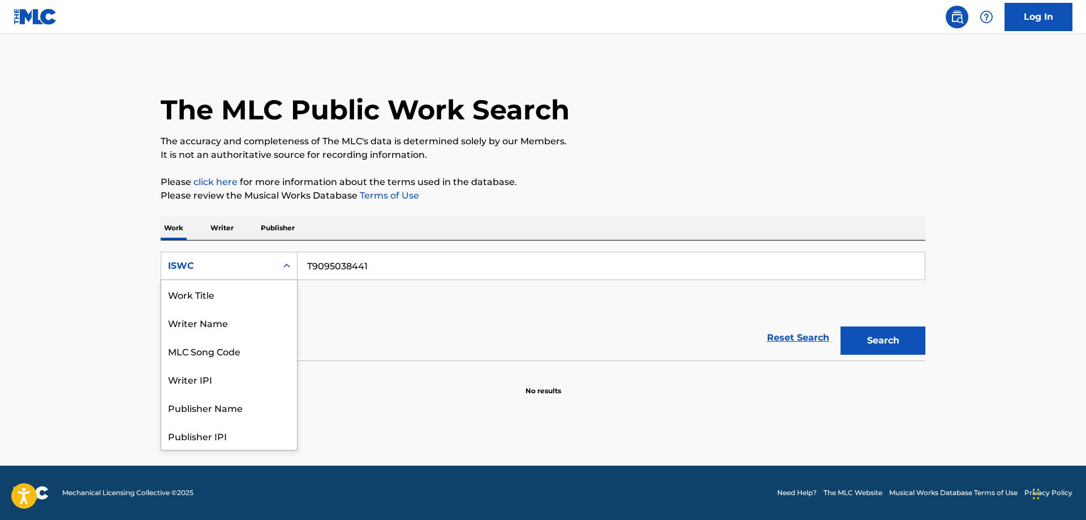
scroll to position [57, 0]
click at [237, 354] on div "Publisher Name" at bounding box center [229, 351] width 136 height 28
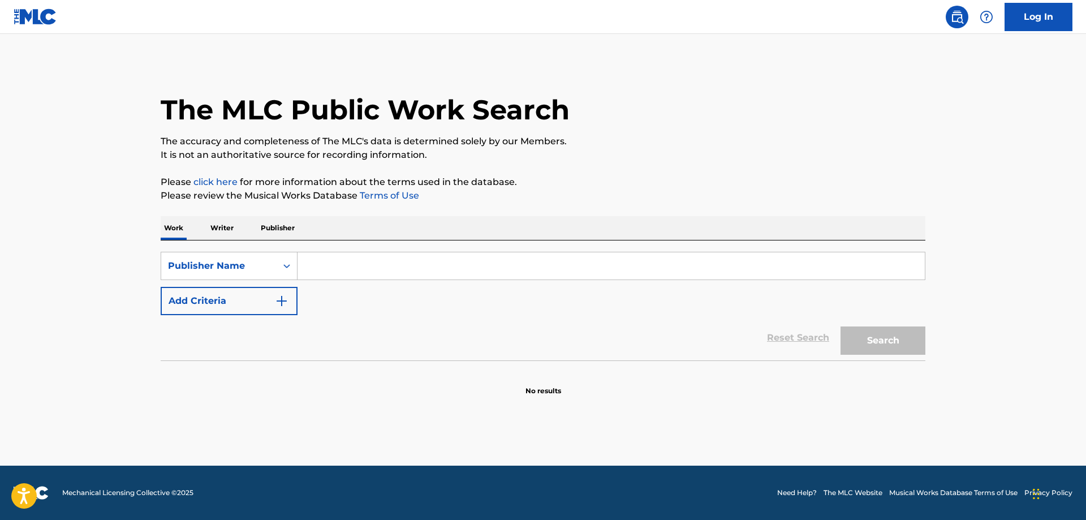
click at [333, 262] on input "Search Form" at bounding box center [612, 265] width 628 height 27
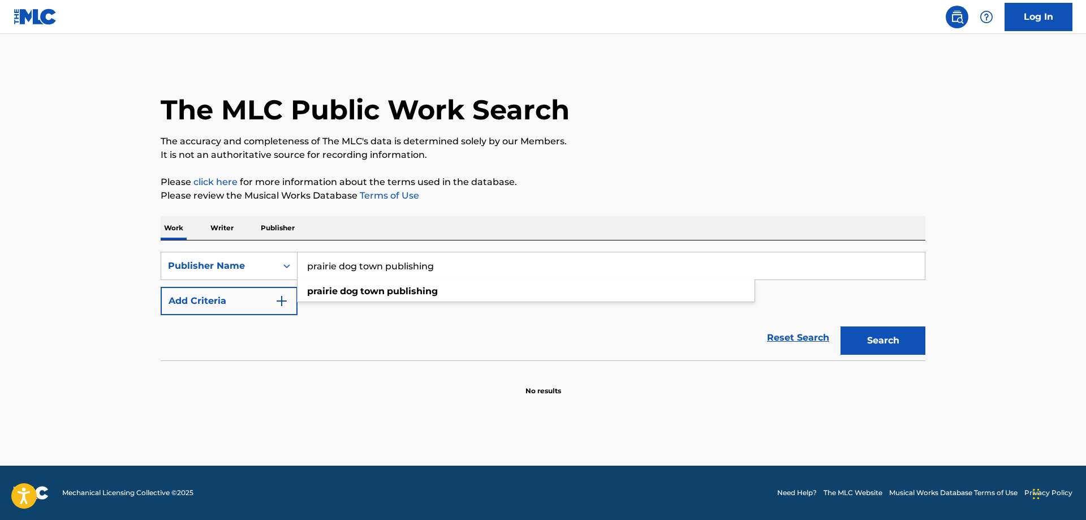
type input "prairie dog town publishing"
click at [871, 332] on button "Search" at bounding box center [883, 341] width 85 height 28
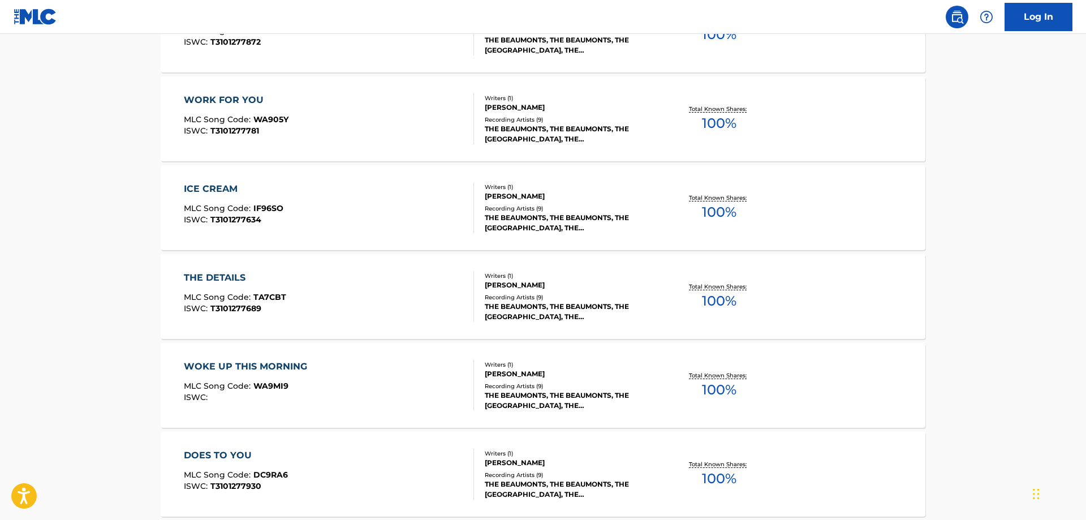
scroll to position [865, 0]
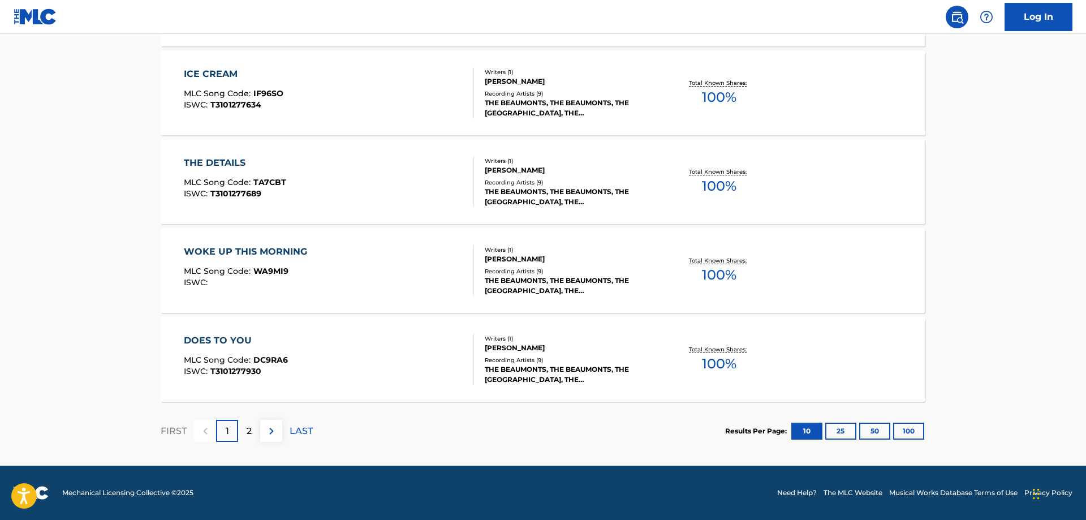
click at [247, 434] on p "2" at bounding box center [249, 431] width 5 height 14
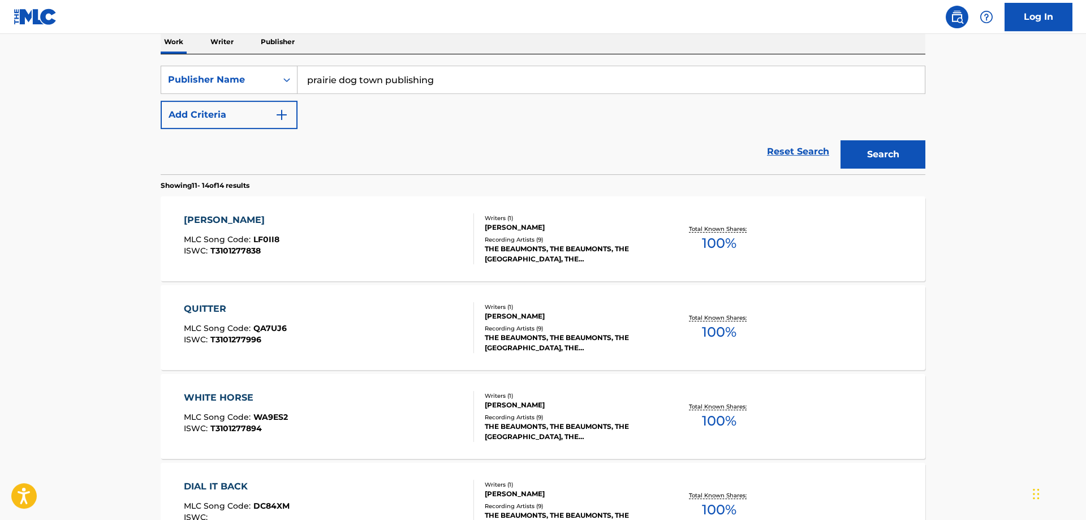
scroll to position [332, 0]
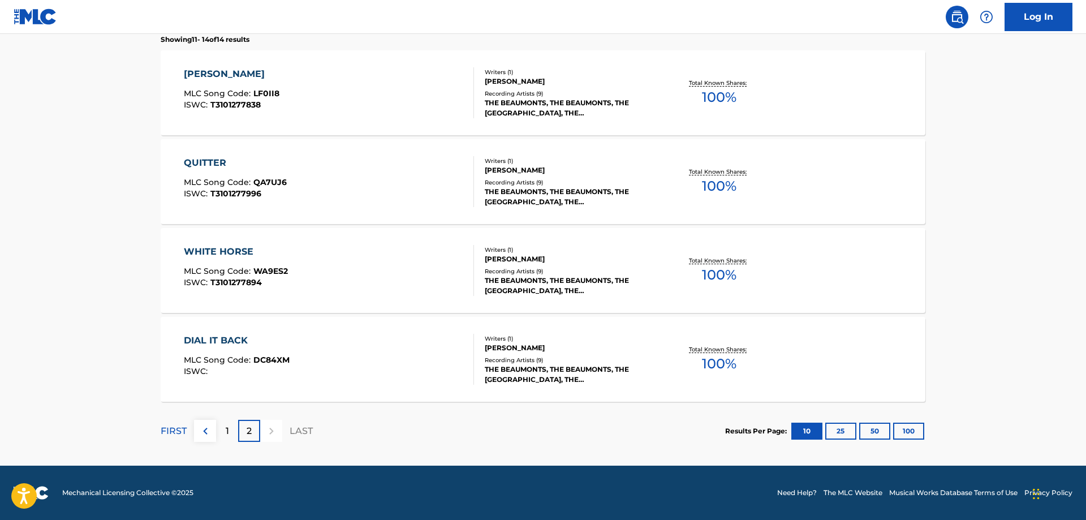
click at [289, 285] on div "WHITE HORSE MLC Song Code : WA9ES2 ISWC : T3101277894" at bounding box center [329, 270] width 291 height 51
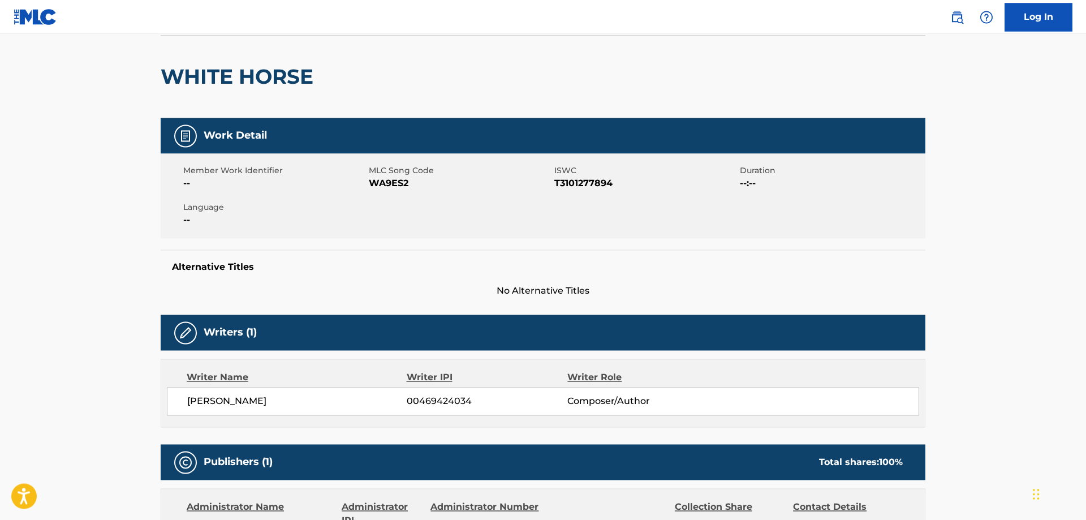
scroll to position [173, 0]
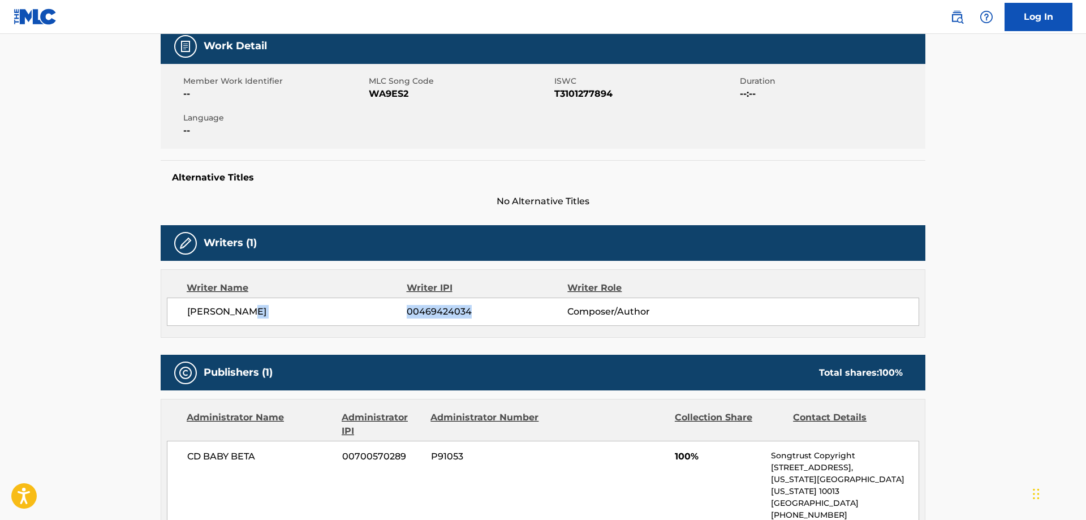
drag, startPoint x: 469, startPoint y: 312, endPoint x: 403, endPoint y: 311, distance: 66.2
click at [403, 311] on div "TODD ENGRAM 00469424034 Composer/Author" at bounding box center [553, 312] width 732 height 14
copy div "00469424034"
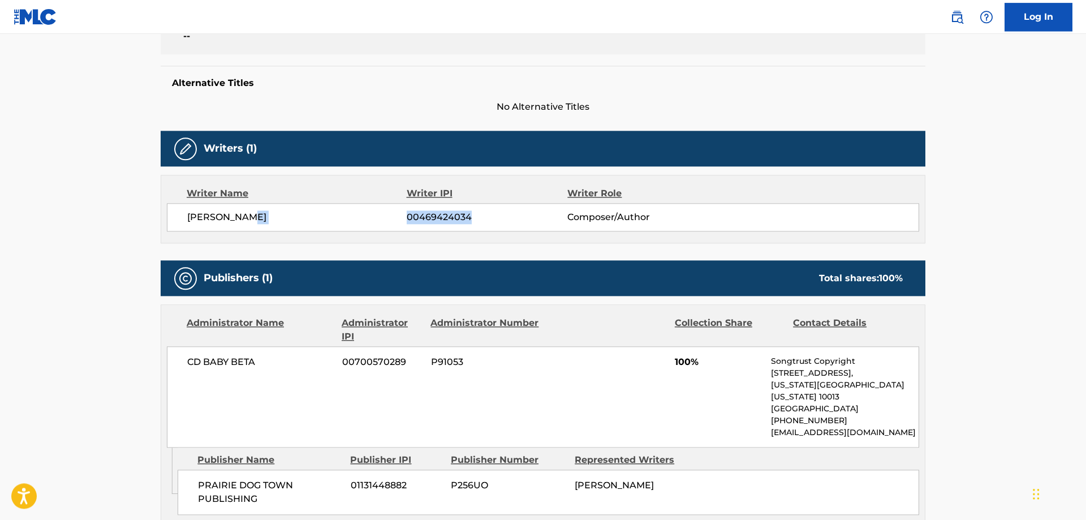
scroll to position [0, 0]
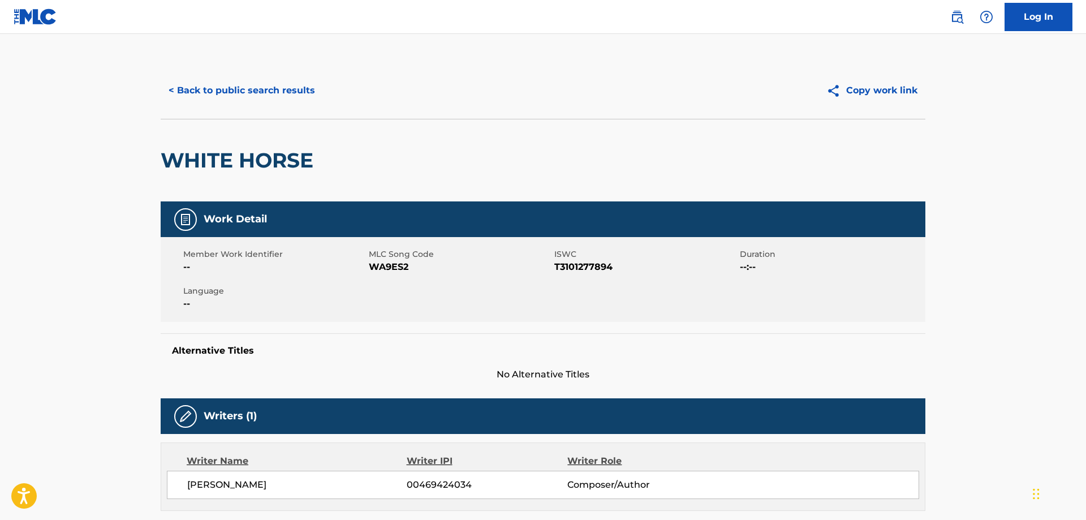
scroll to position [332, 0]
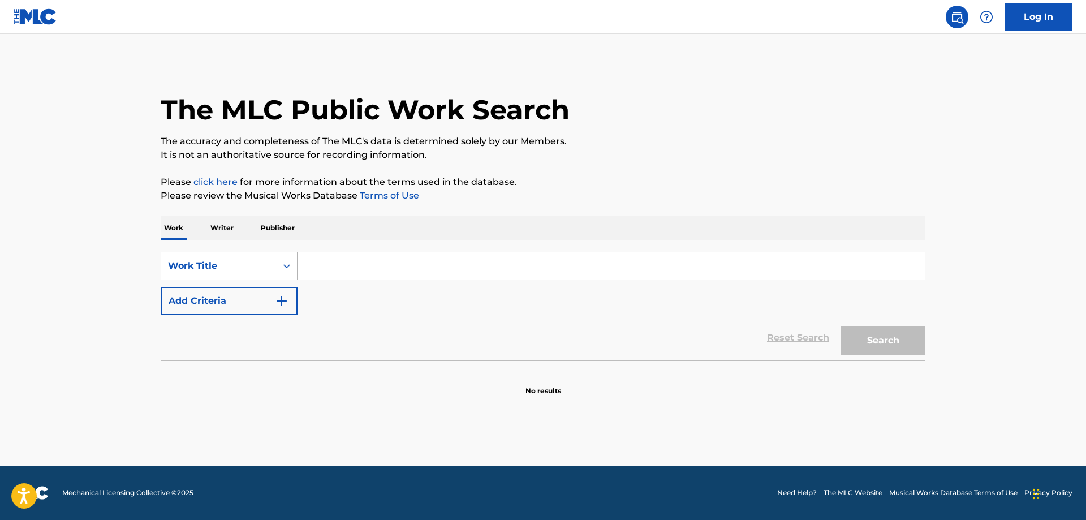
click at [285, 267] on icon "Search Form" at bounding box center [286, 265] width 11 height 11
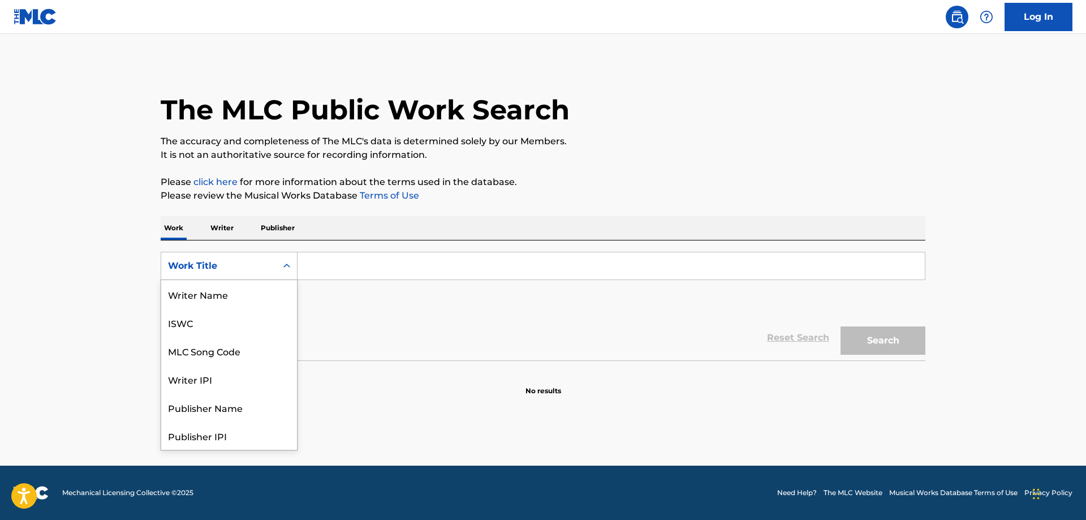
scroll to position [57, 0]
click at [221, 226] on p "Writer" at bounding box center [222, 228] width 30 height 24
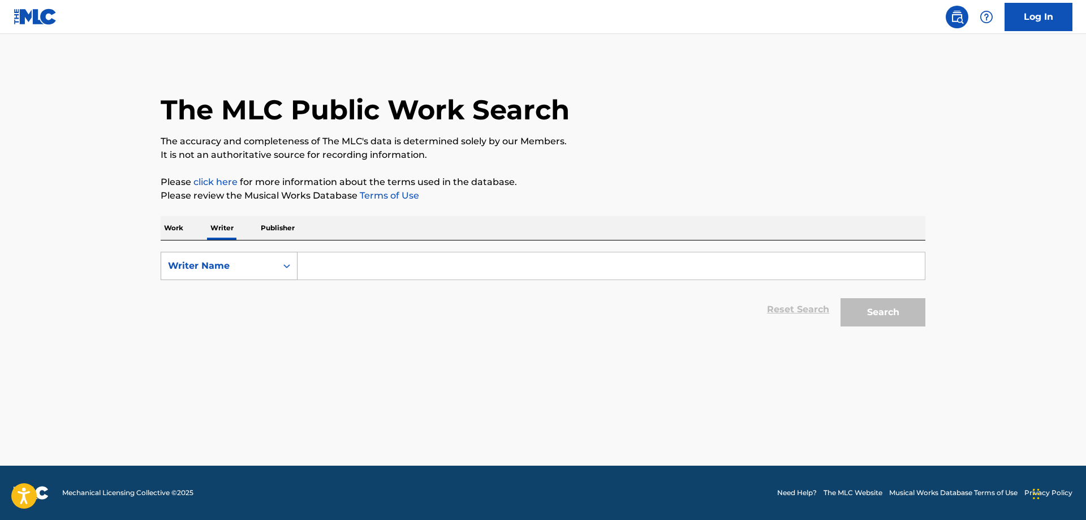
click at [290, 267] on icon "Search Form" at bounding box center [286, 265] width 11 height 11
click at [319, 268] on input "Search Form" at bounding box center [612, 265] width 628 height 27
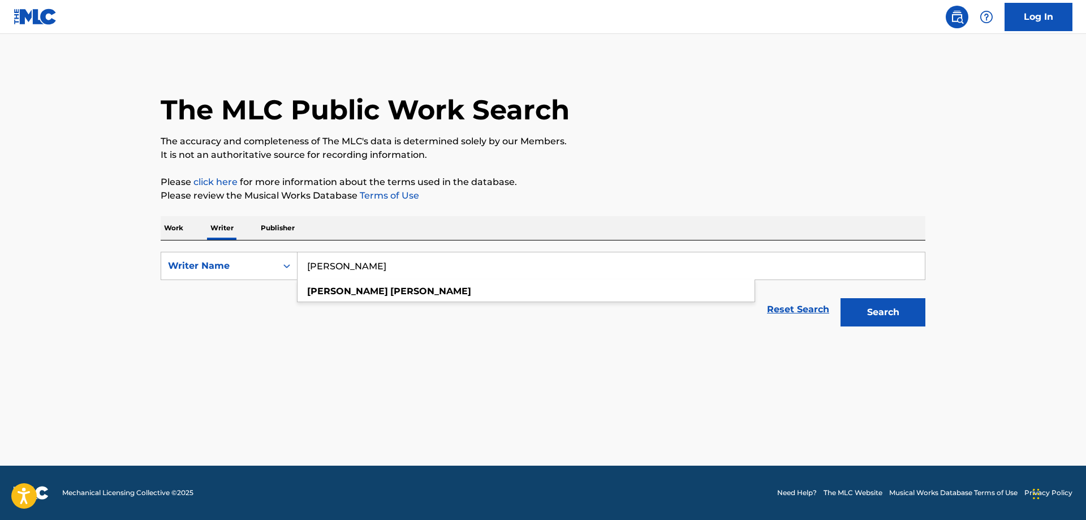
type input "[PERSON_NAME]"
click at [841, 298] on button "Search" at bounding box center [883, 312] width 85 height 28
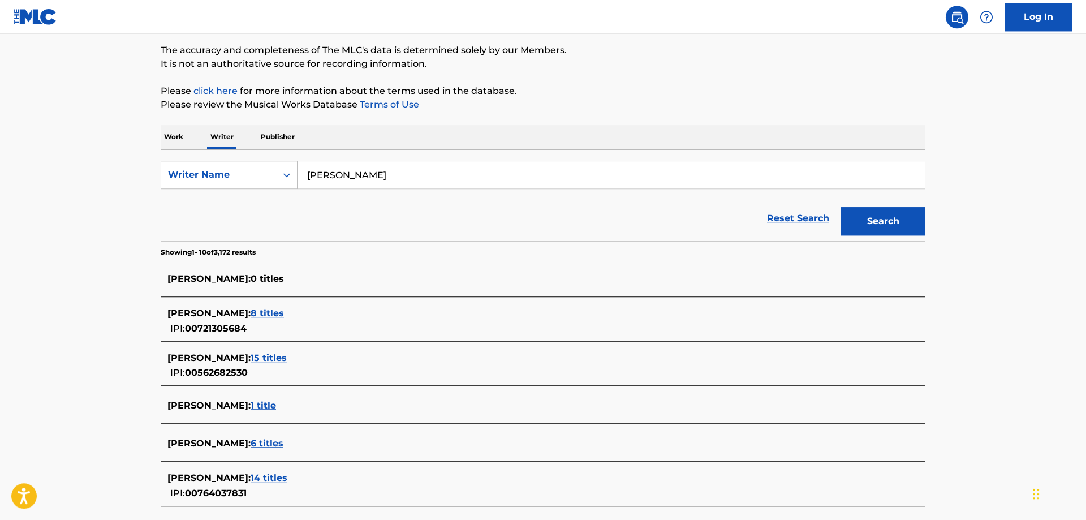
scroll to position [231, 0]
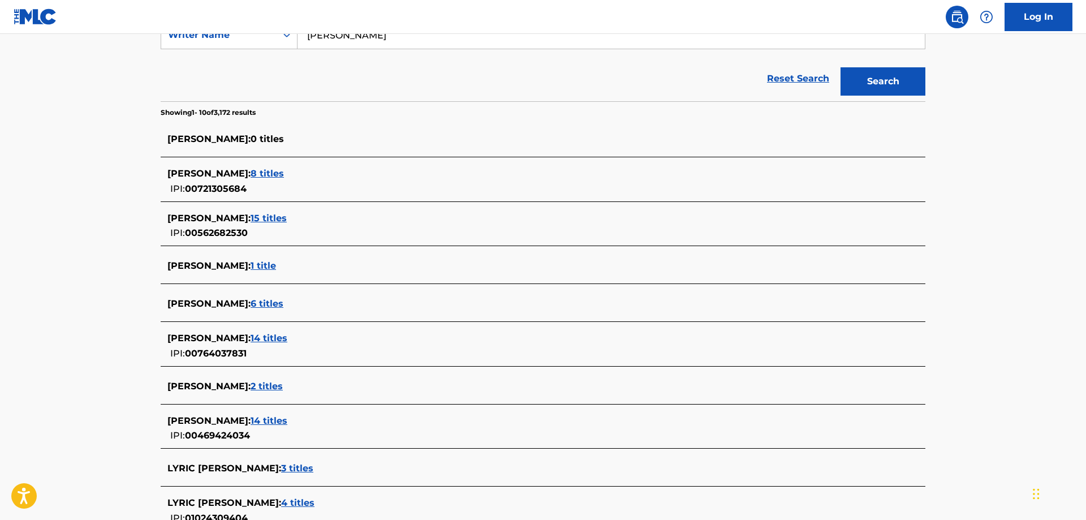
click at [268, 422] on span "14 titles" at bounding box center [269, 420] width 37 height 11
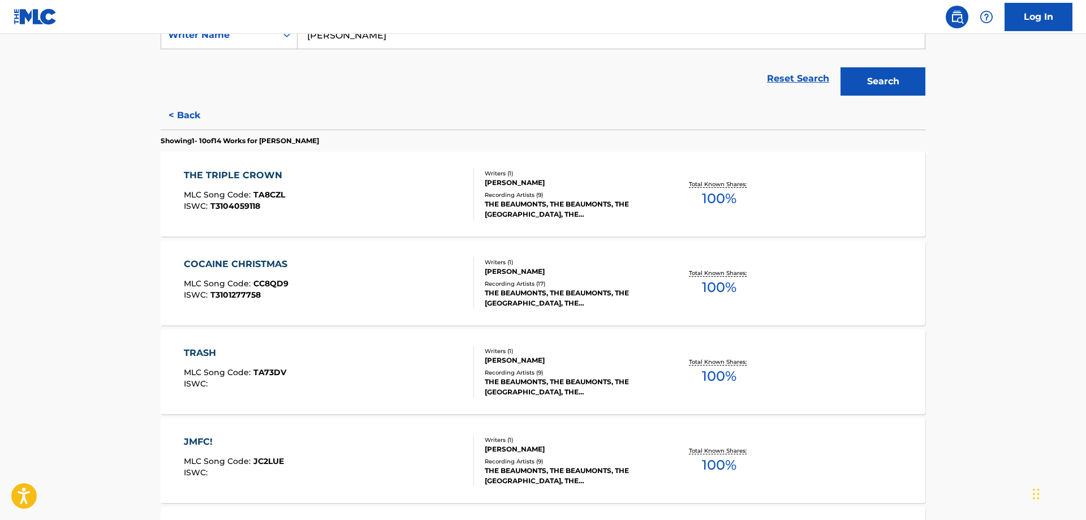
scroll to position [0, 0]
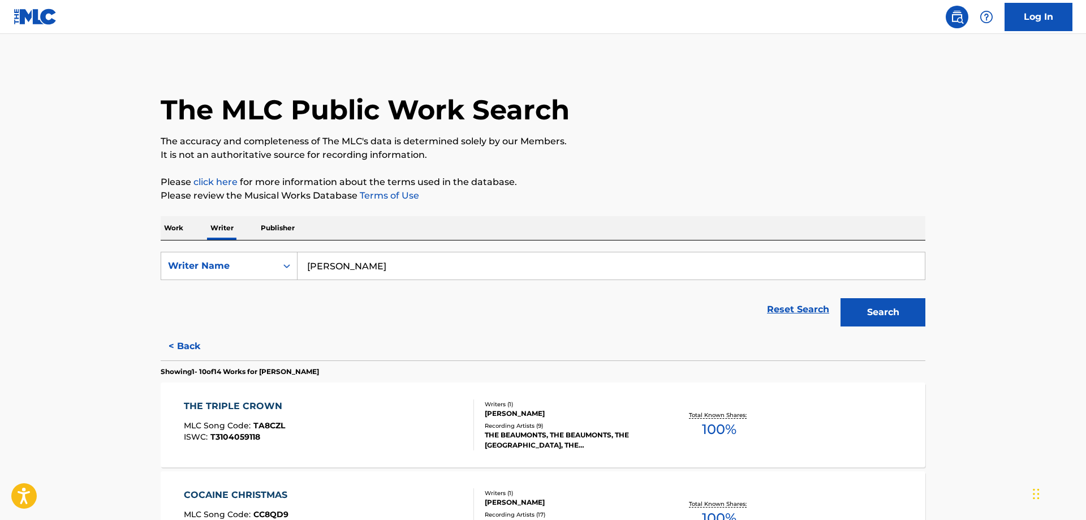
click at [1046, 14] on link "Log In" at bounding box center [1039, 17] width 68 height 28
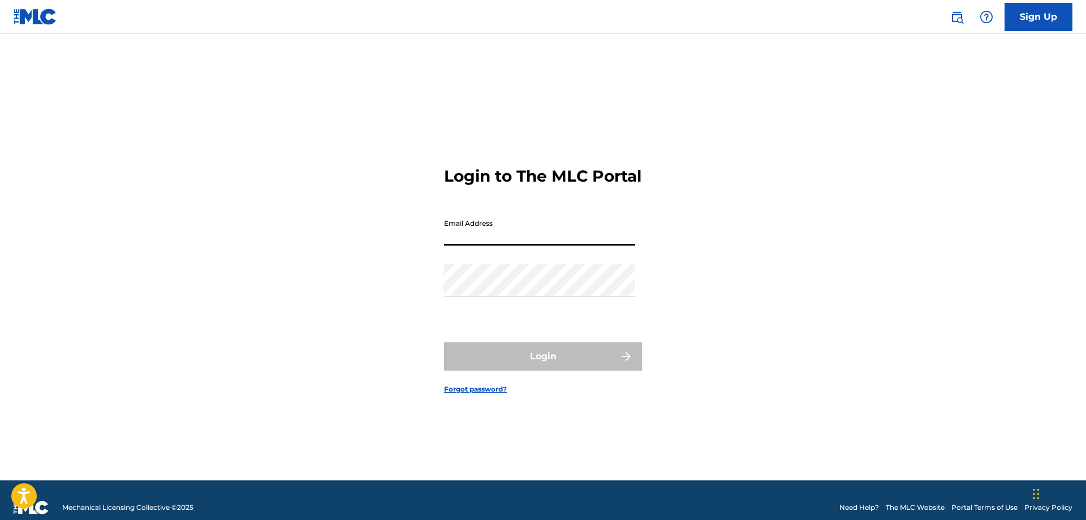
click at [513, 242] on input "Email Address" at bounding box center [539, 229] width 191 height 32
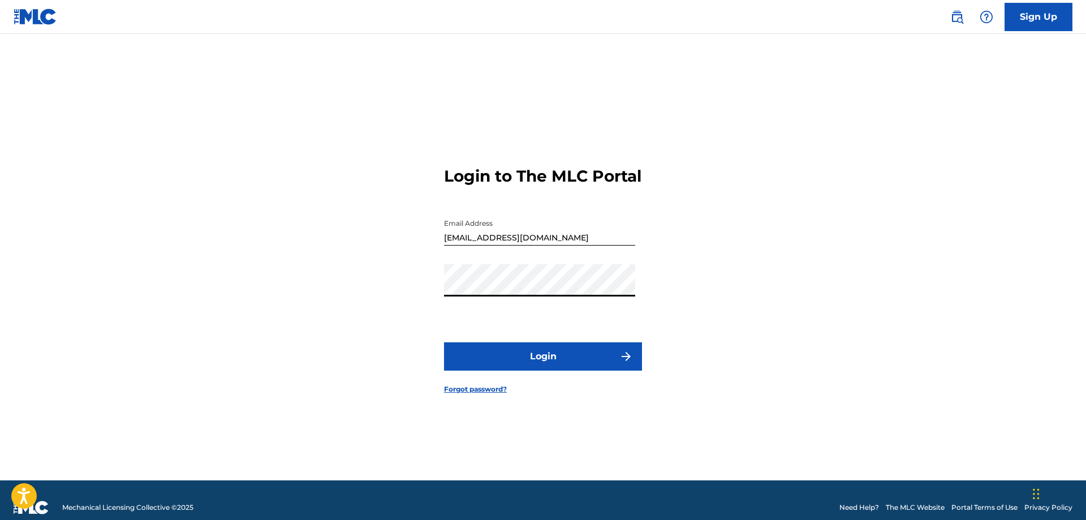
click at [523, 359] on button "Login" at bounding box center [543, 356] width 198 height 28
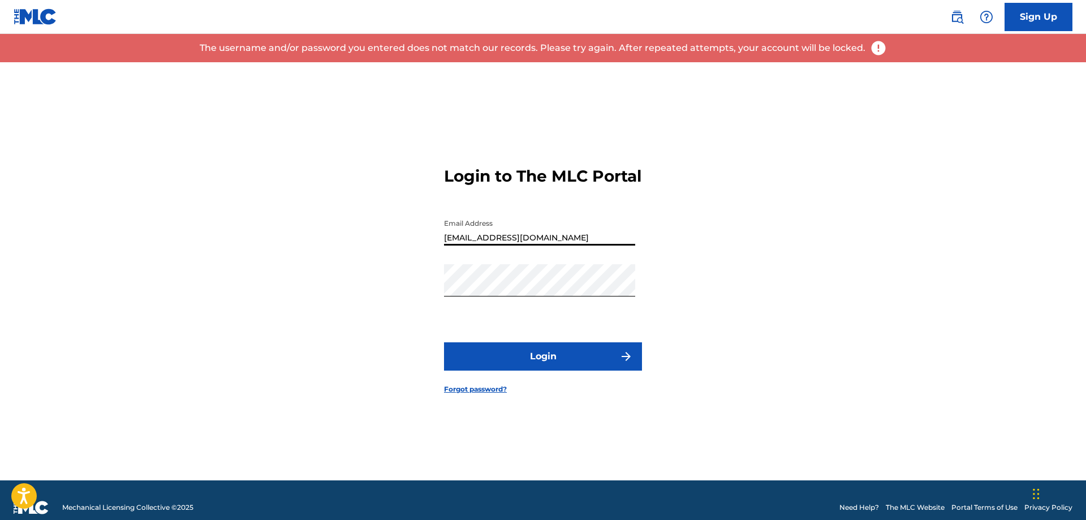
drag, startPoint x: 571, startPoint y: 248, endPoint x: 173, endPoint y: 189, distance: 402.8
click at [444, 229] on input "[EMAIL_ADDRESS][DOMAIN_NAME]" at bounding box center [539, 229] width 191 height 32
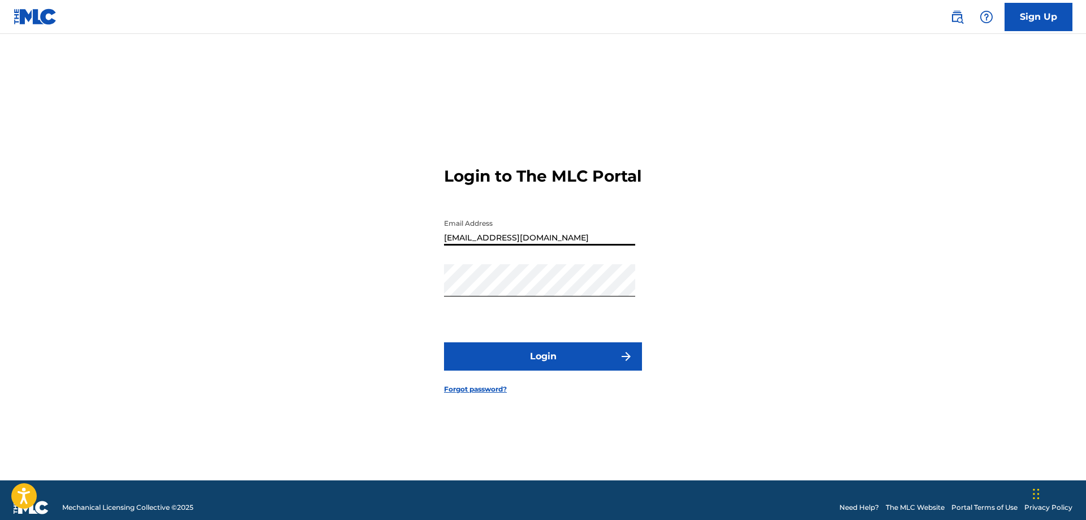
type input "[EMAIL_ADDRESS][DOMAIN_NAME]"
click at [558, 364] on button "Login" at bounding box center [543, 356] width 198 height 28
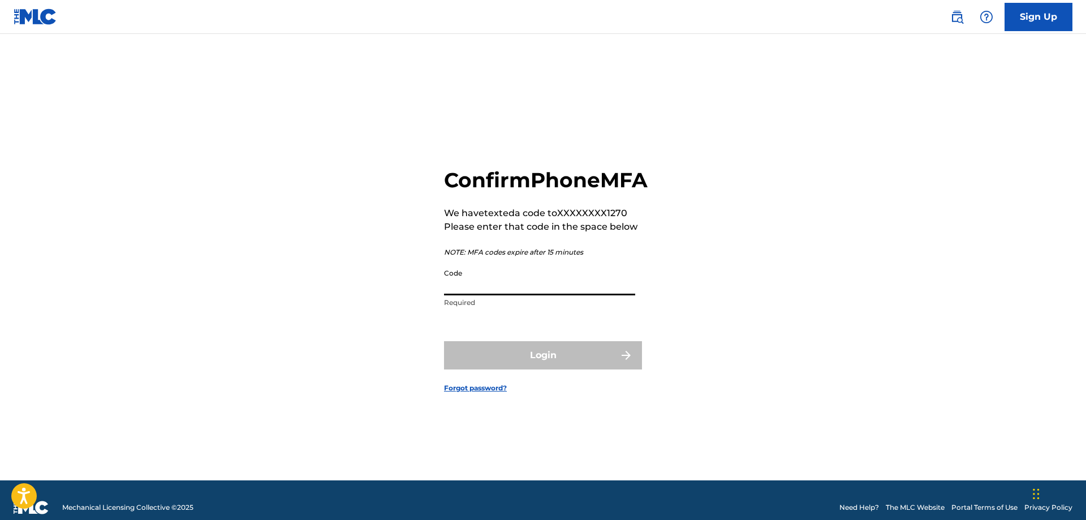
click at [516, 286] on input "Code" at bounding box center [539, 279] width 191 height 32
type input "189116"
click at [540, 363] on button "Login" at bounding box center [543, 355] width 198 height 28
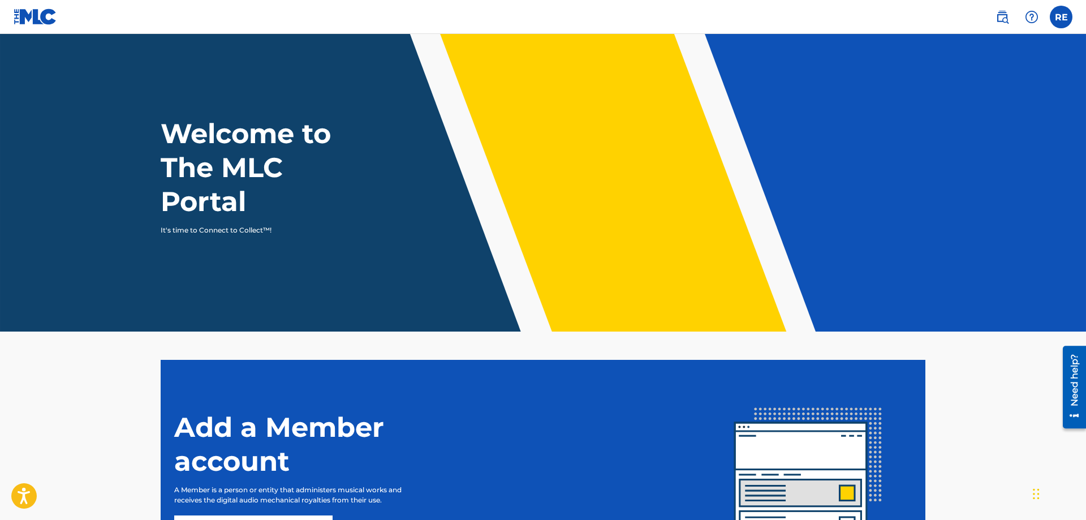
click at [1063, 20] on label at bounding box center [1061, 17] width 23 height 23
click at [1062, 17] on input "RE [PERSON_NAME] [EMAIL_ADDRESS][DOMAIN_NAME] Notification Preferences Profile …" at bounding box center [1062, 17] width 0 height 0
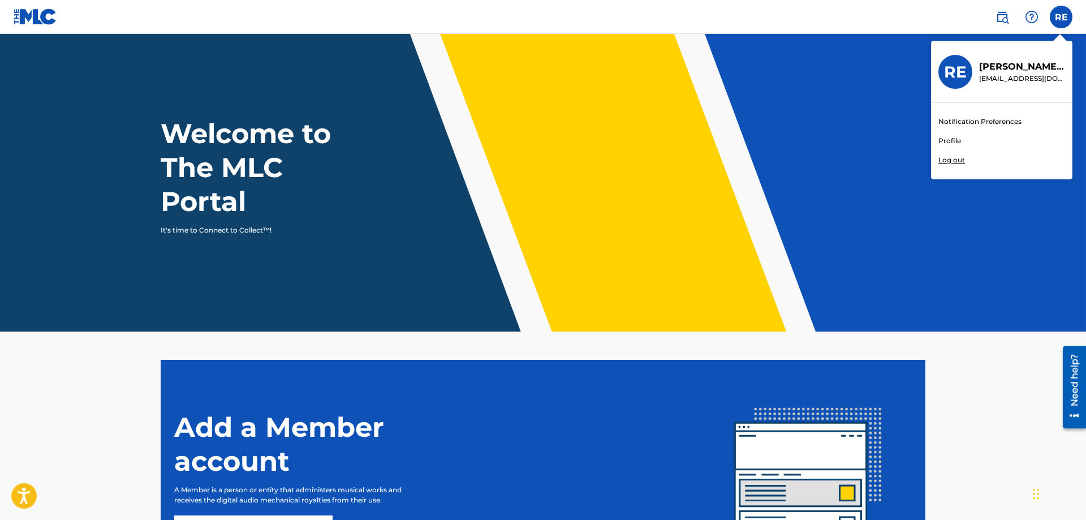
scroll to position [3, 0]
click at [954, 140] on link "Profile" at bounding box center [950, 141] width 23 height 10
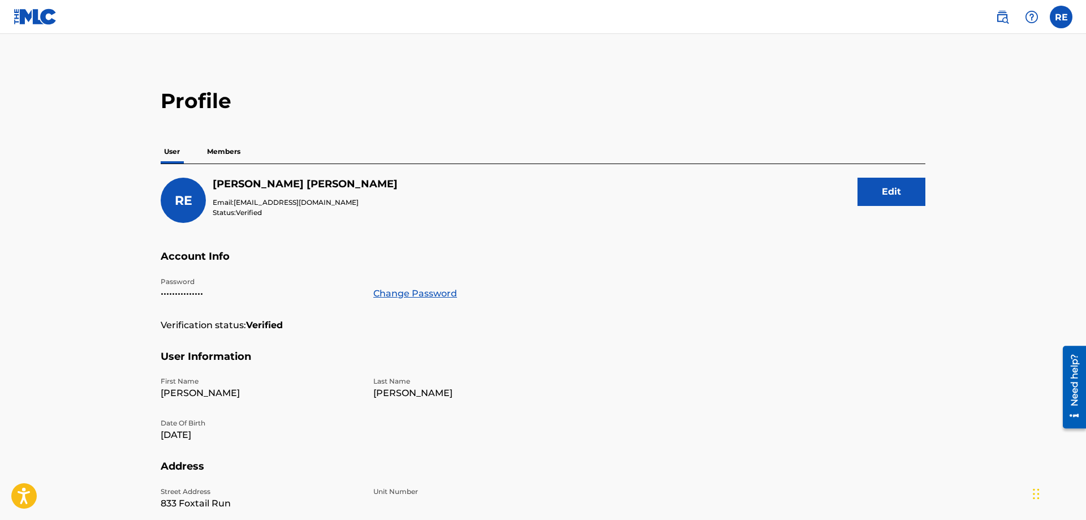
click at [227, 153] on p "Members" at bounding box center [224, 152] width 40 height 24
